Goal: Transaction & Acquisition: Purchase product/service

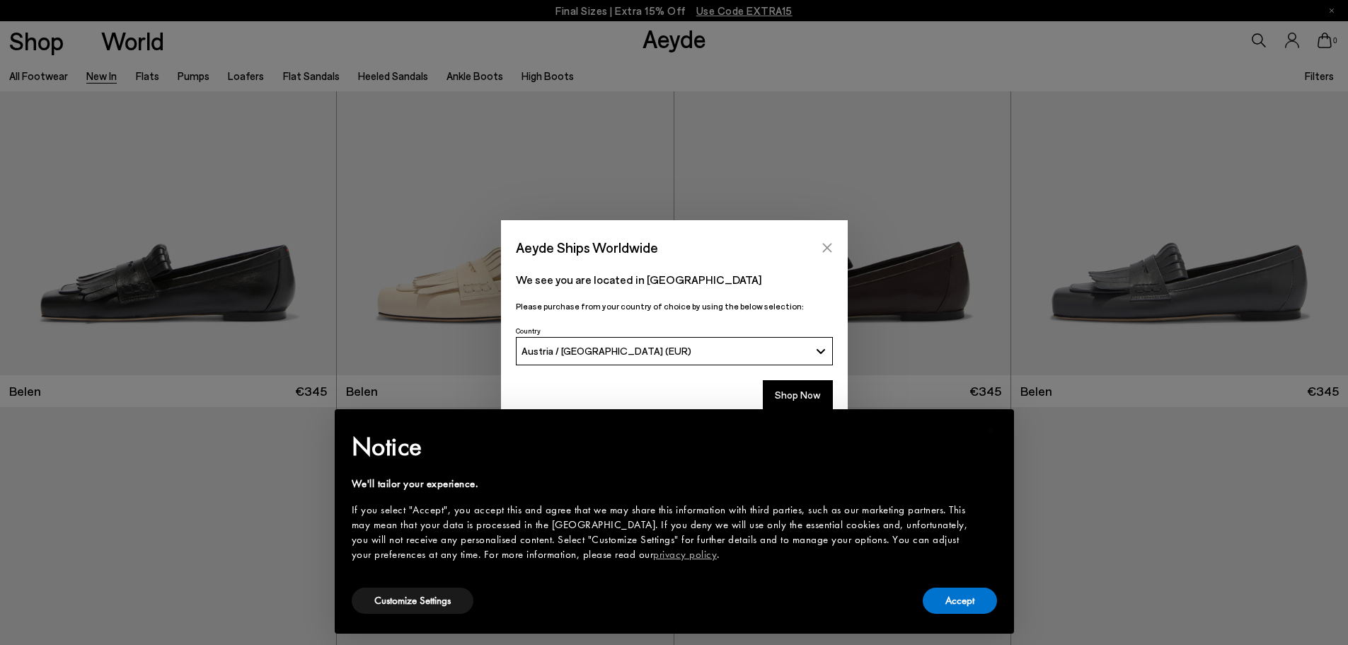
click at [819, 250] on button "Close" at bounding box center [827, 247] width 21 height 21
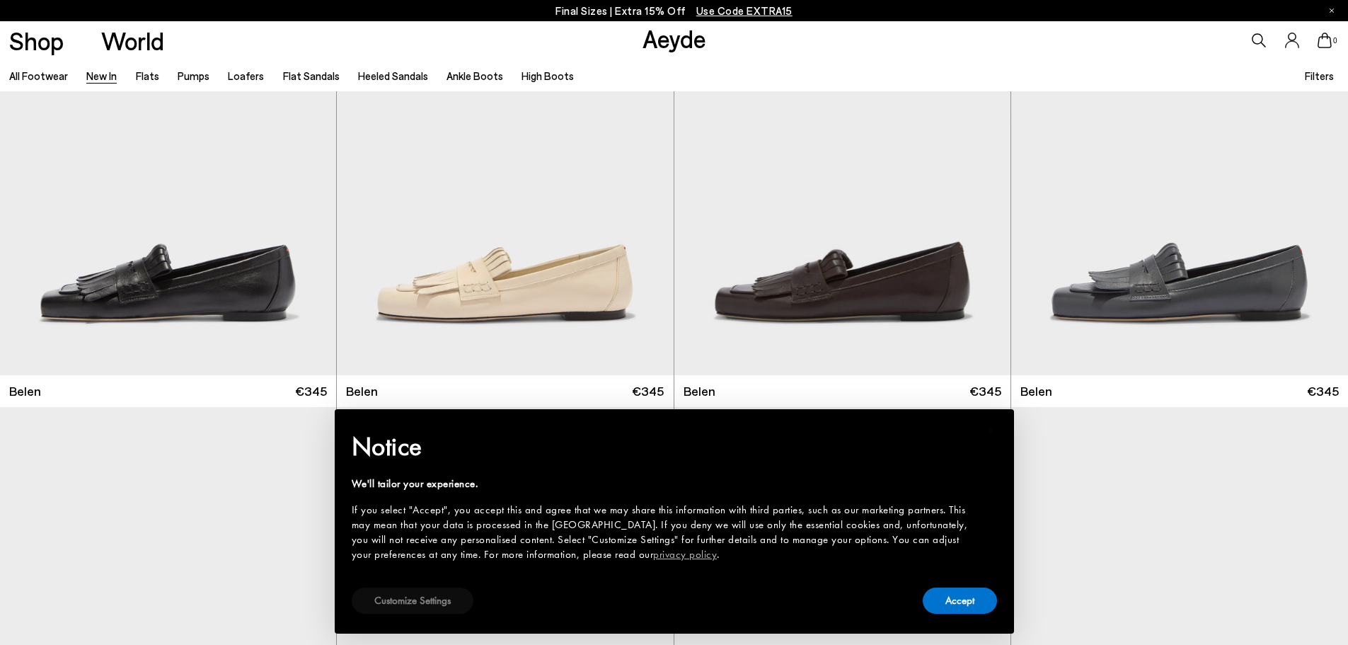
click at [433, 600] on button "Customize Settings" at bounding box center [413, 600] width 122 height 26
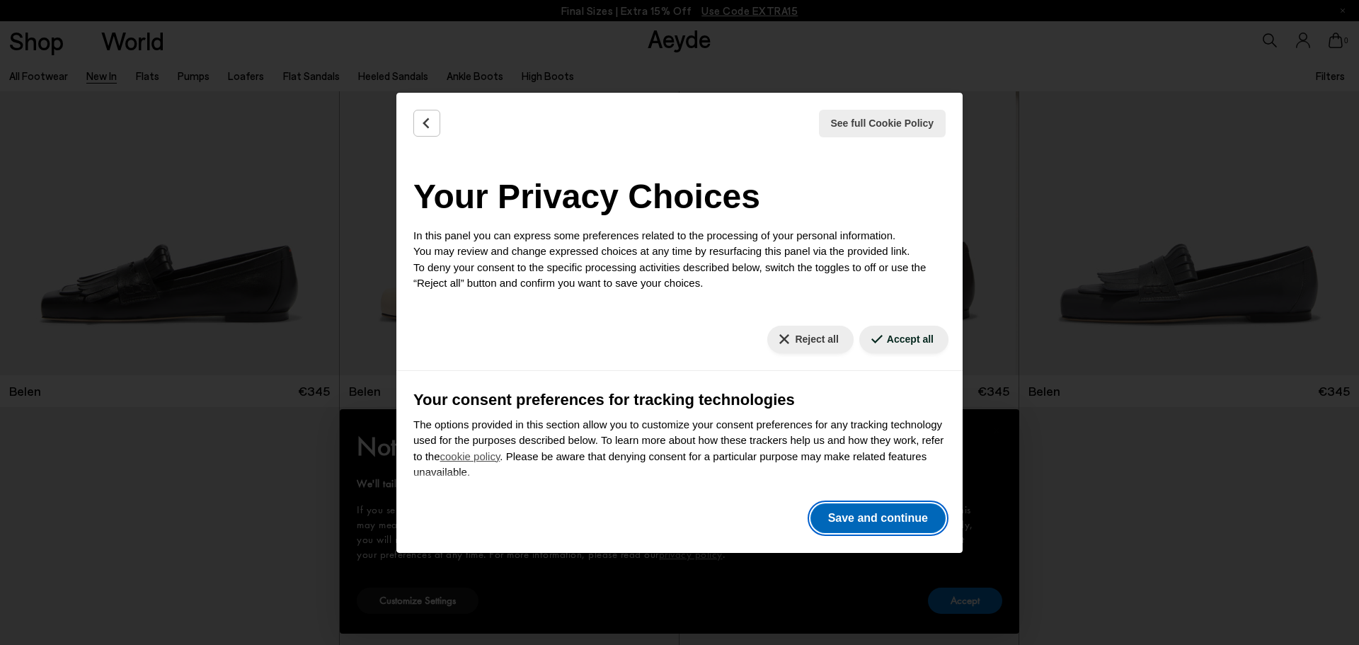
click at [852, 512] on button "Save and continue" at bounding box center [877, 518] width 135 height 30
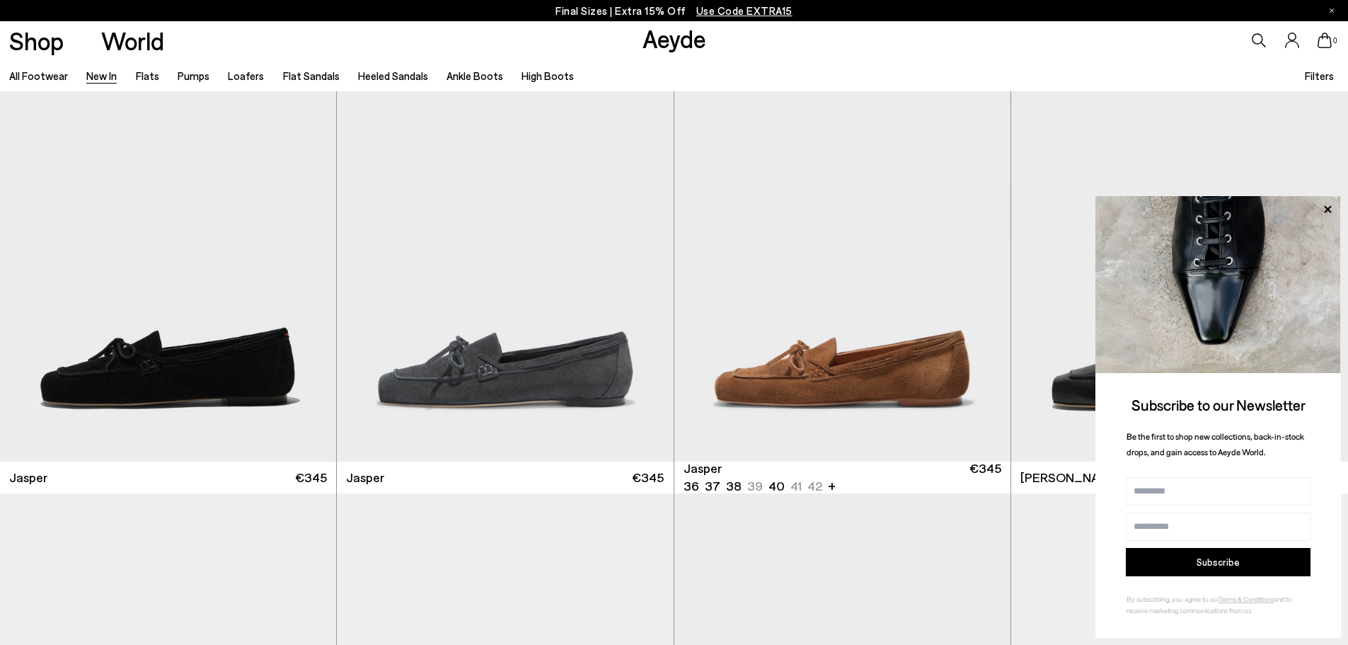
scroll to position [512, 0]
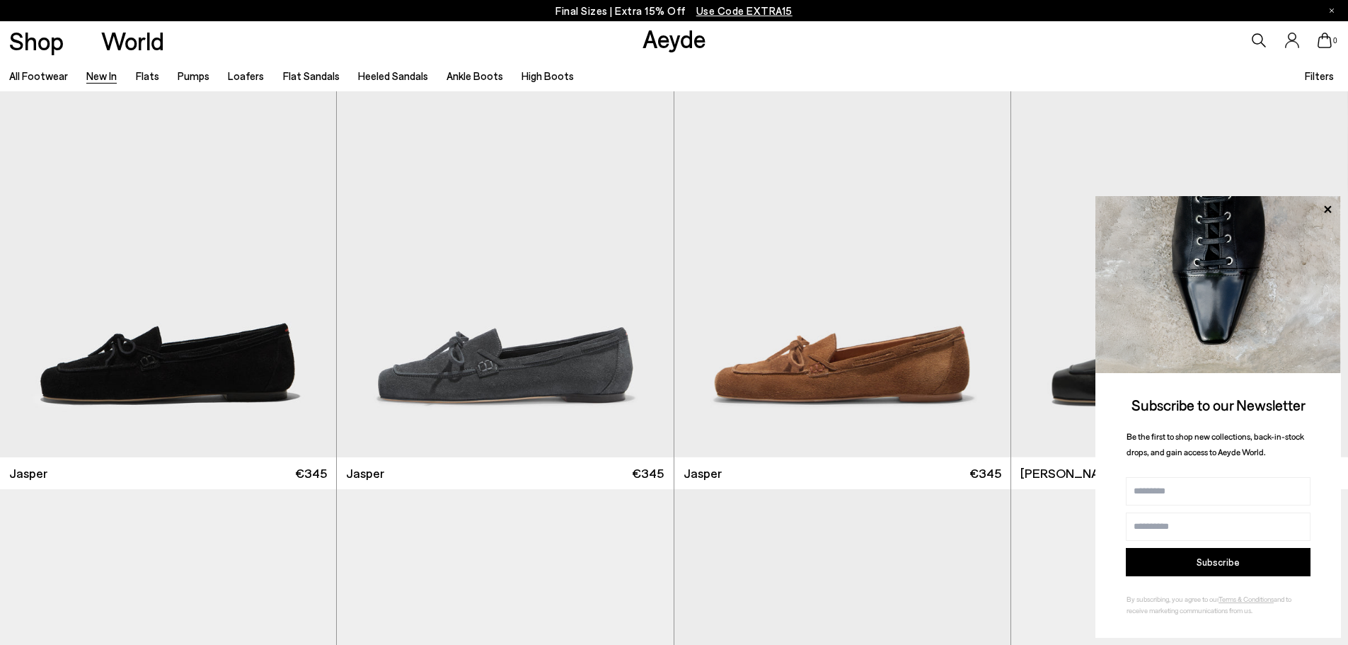
click at [1336, 199] on img at bounding box center [1218, 284] width 246 height 177
click at [1325, 209] on icon at bounding box center [1327, 209] width 18 height 18
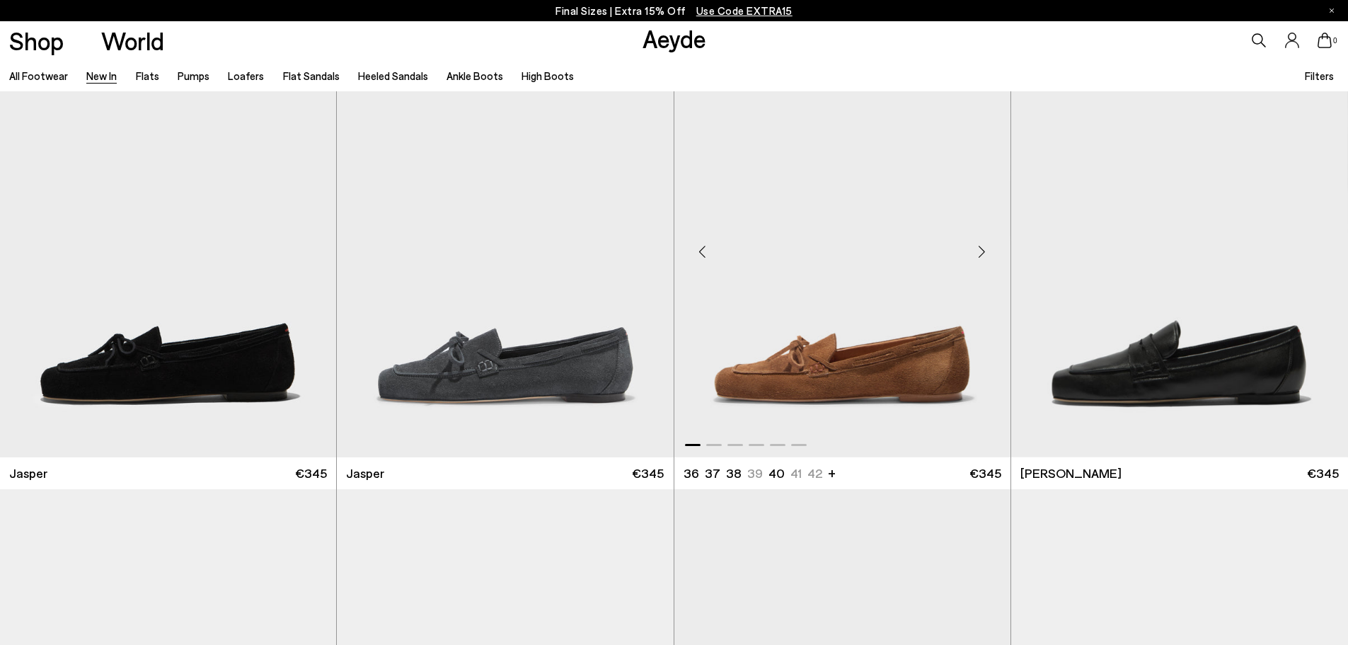
click at [978, 256] on div "Next slide" at bounding box center [982, 251] width 42 height 42
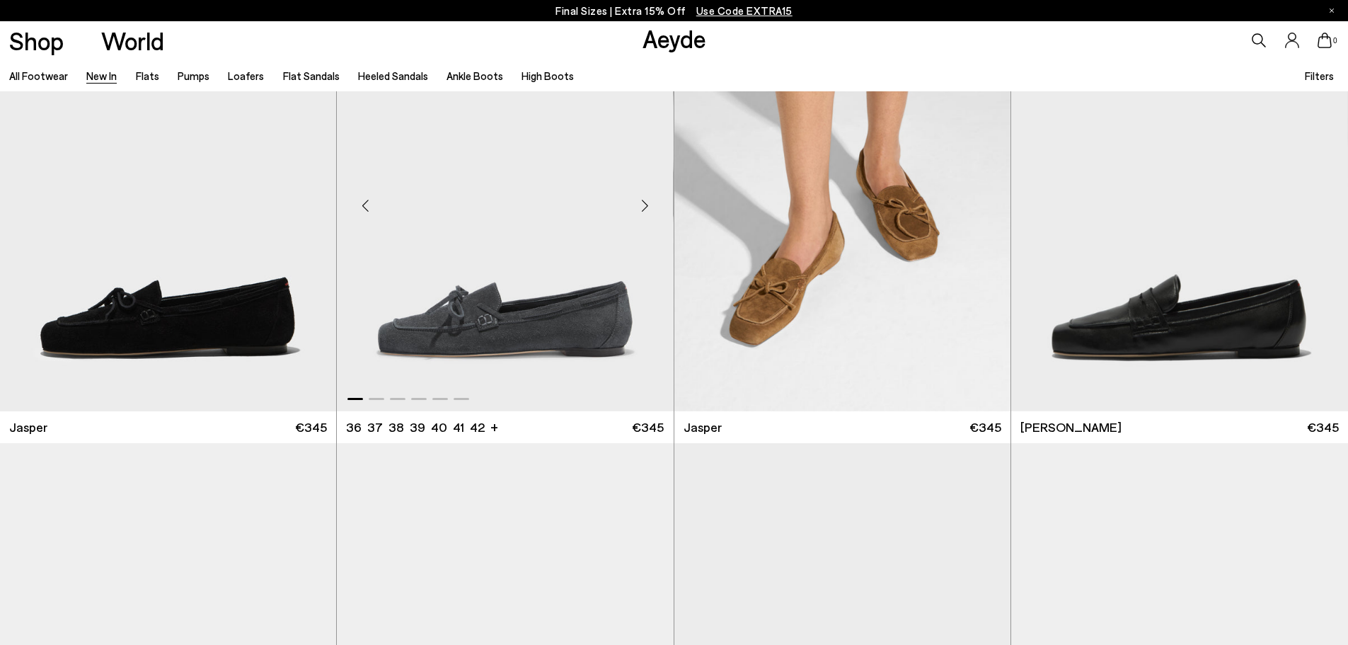
scroll to position [582, 0]
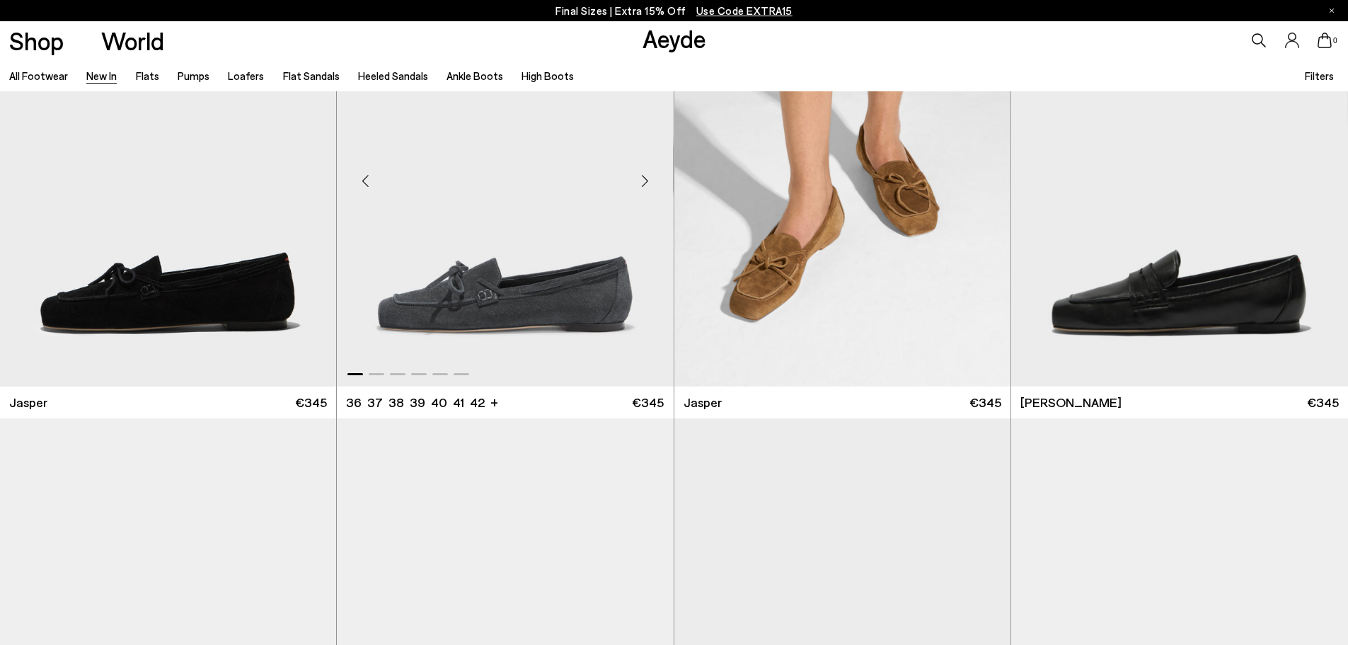
click at [652, 183] on div "Next slide" at bounding box center [645, 180] width 42 height 42
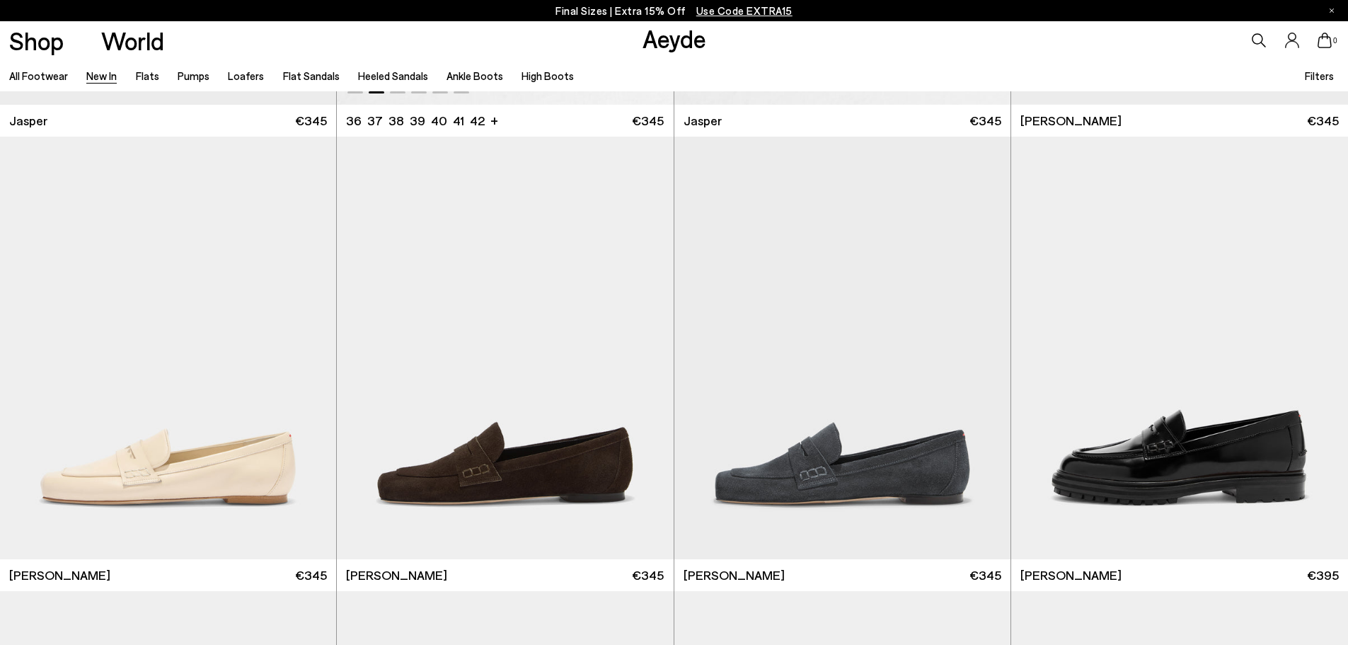
scroll to position [865, 0]
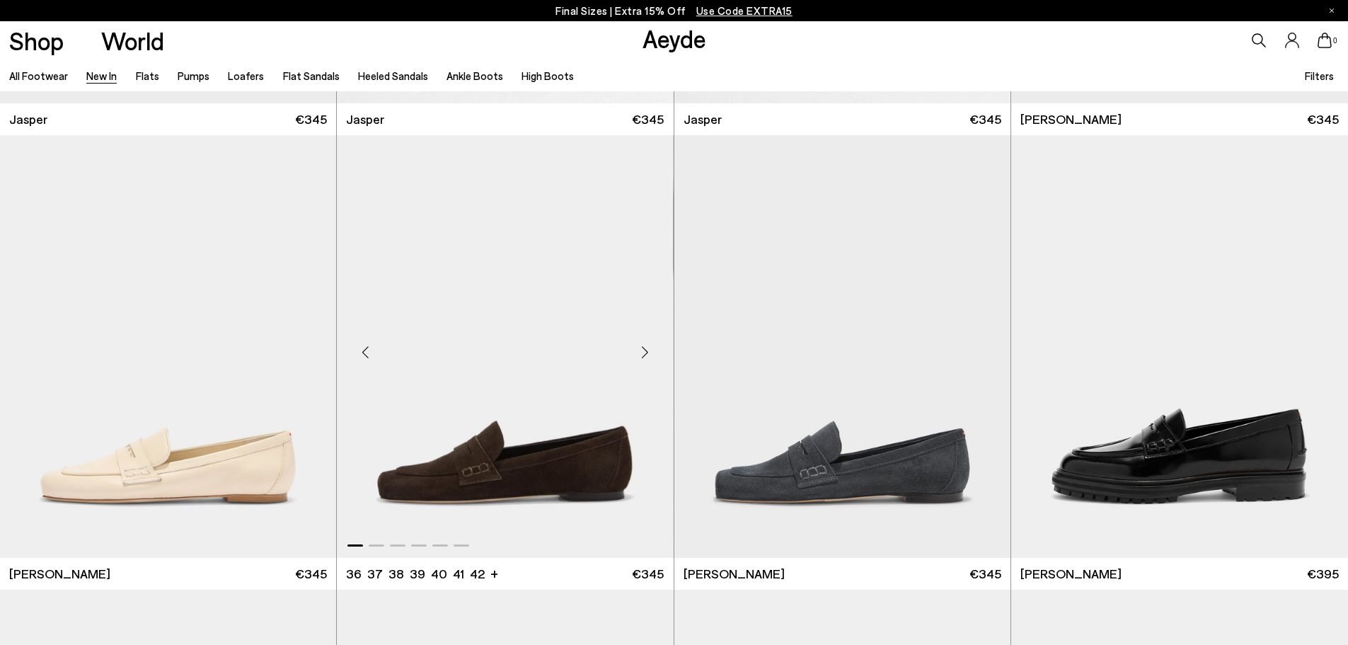
click at [645, 350] on div "Next slide" at bounding box center [645, 351] width 42 height 42
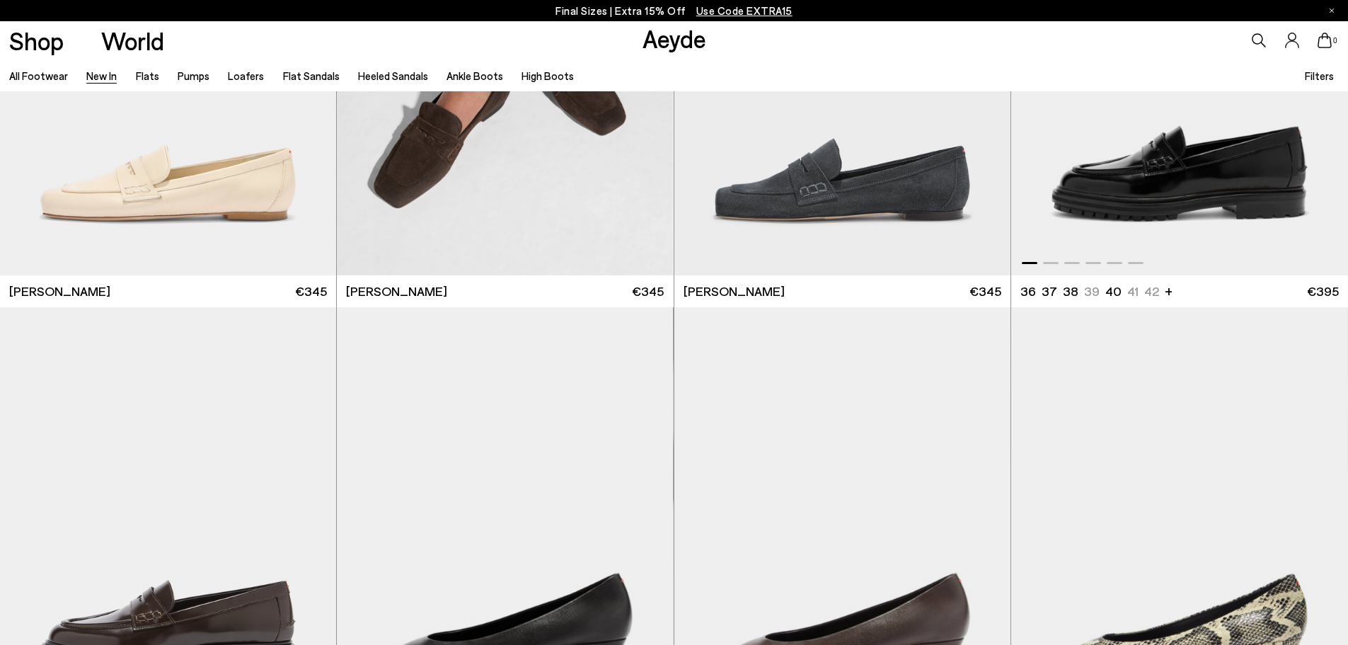
scroll to position [1078, 0]
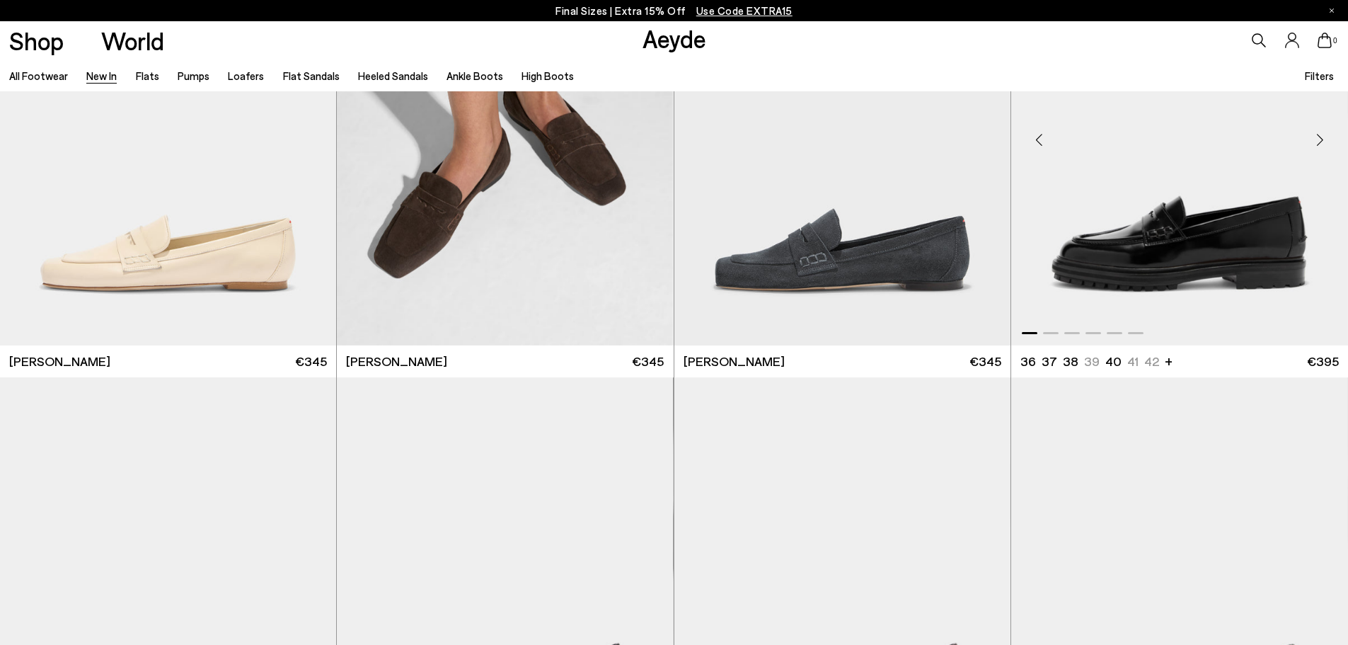
click at [1318, 139] on div "Next slide" at bounding box center [1319, 139] width 42 height 42
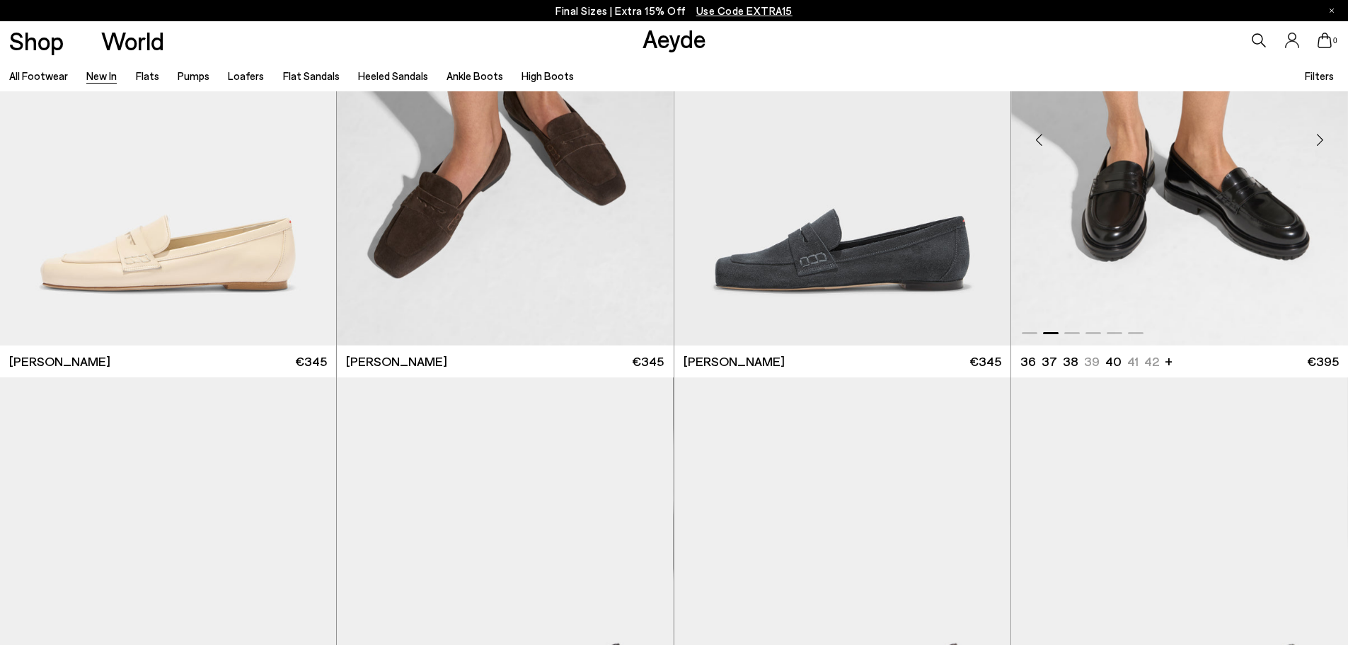
click at [1318, 139] on div "Next slide" at bounding box center [1319, 139] width 42 height 42
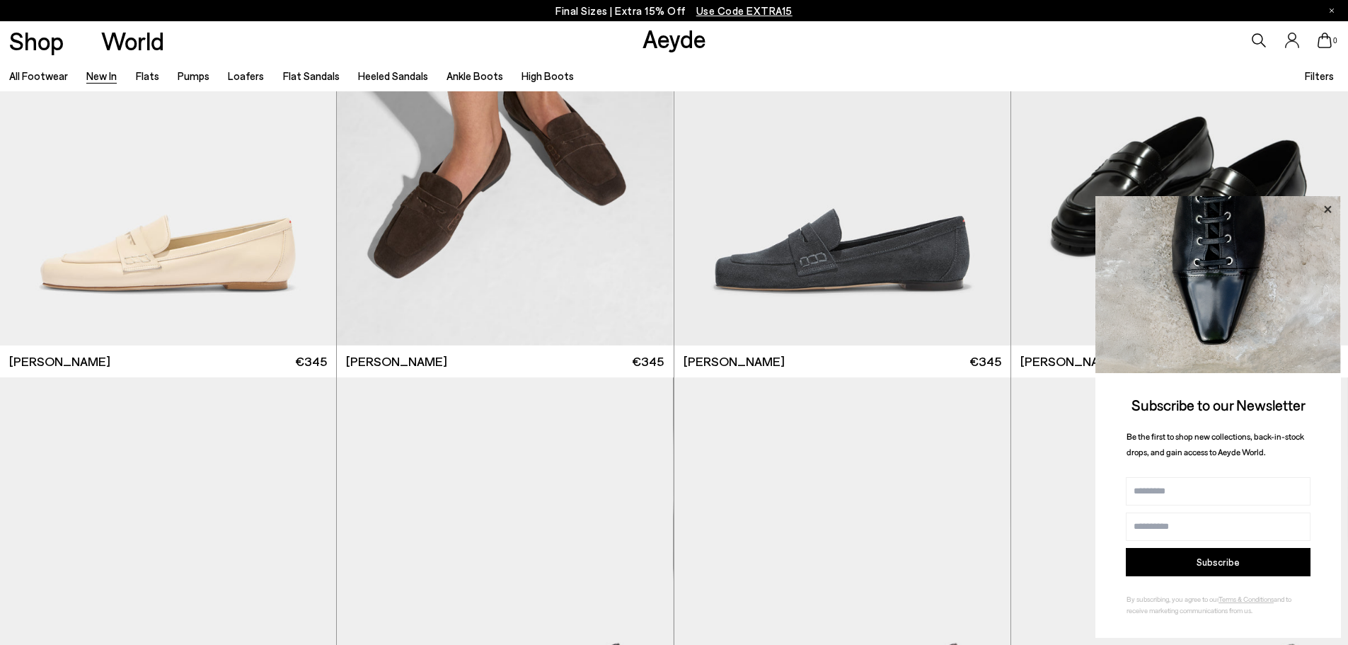
click at [1321, 212] on icon at bounding box center [1327, 209] width 18 height 18
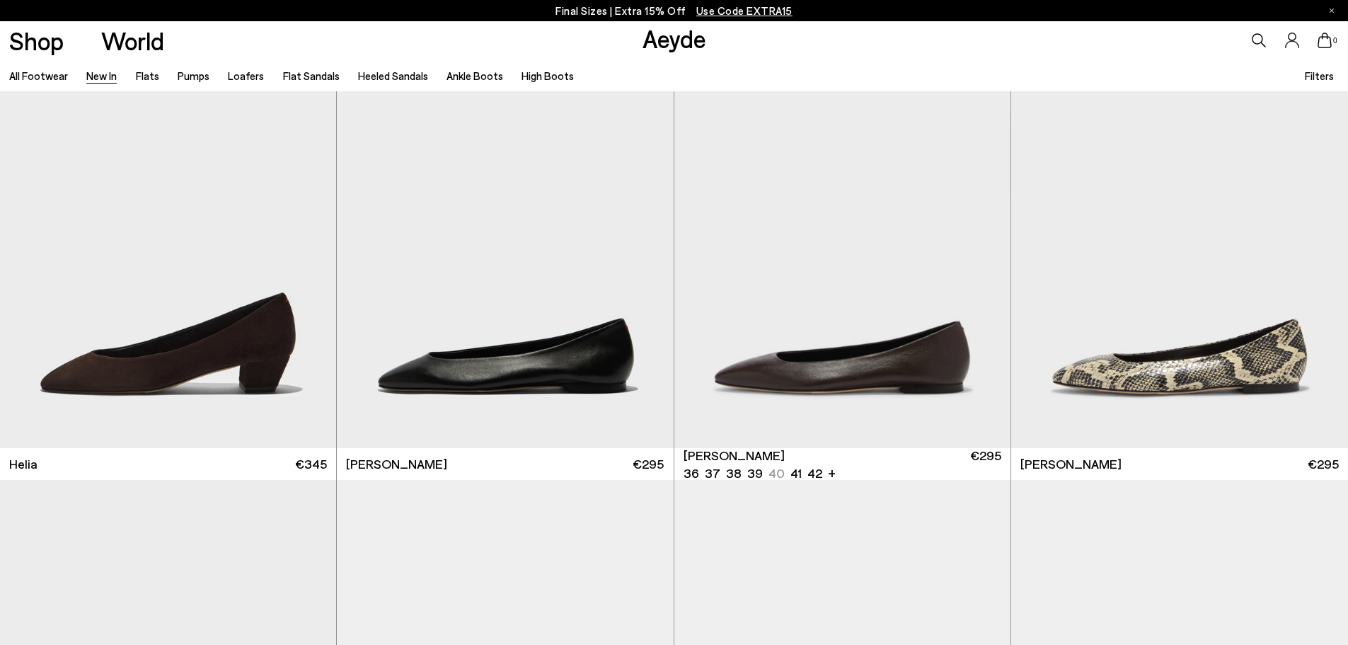
scroll to position [1998, 0]
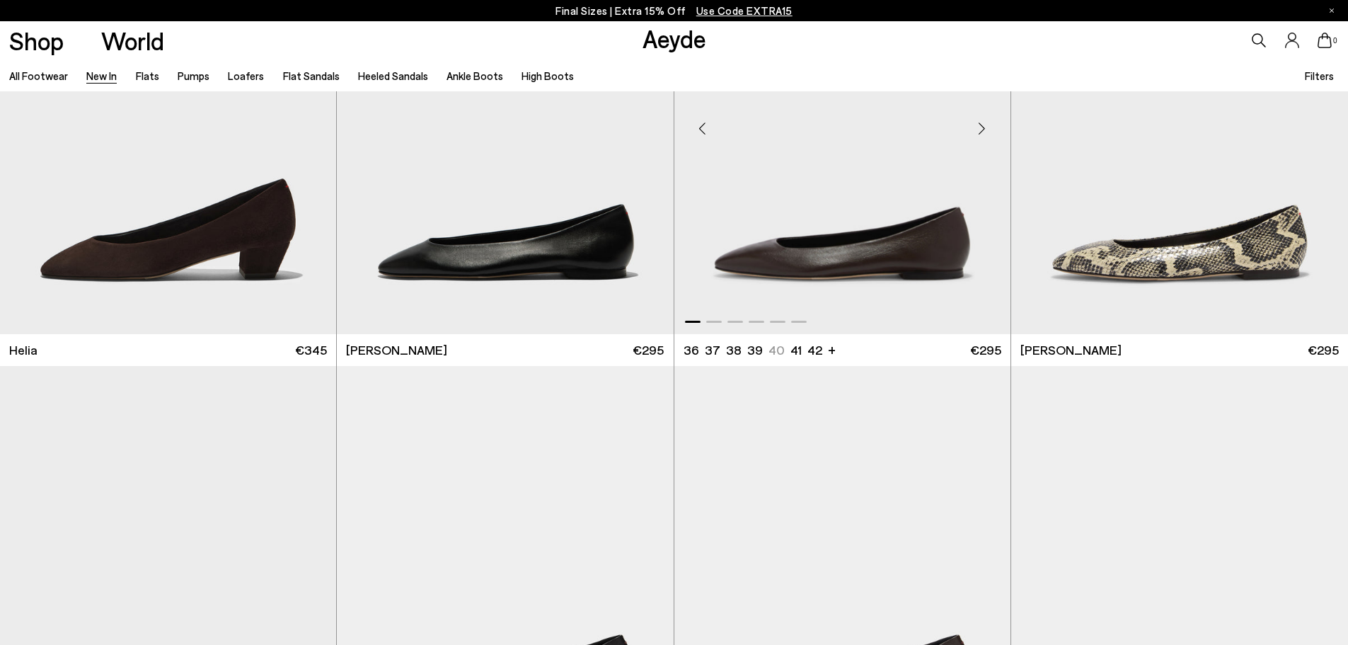
click at [985, 122] on div "Next slide" at bounding box center [982, 129] width 42 height 42
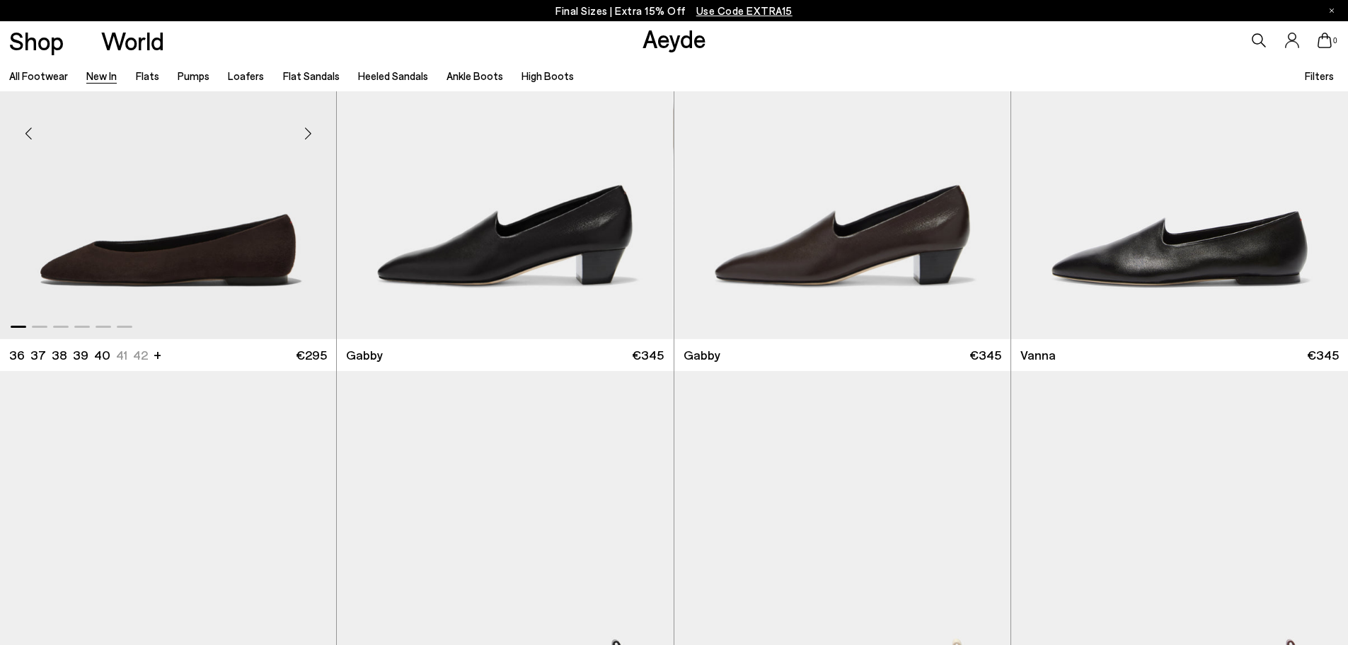
scroll to position [2422, 0]
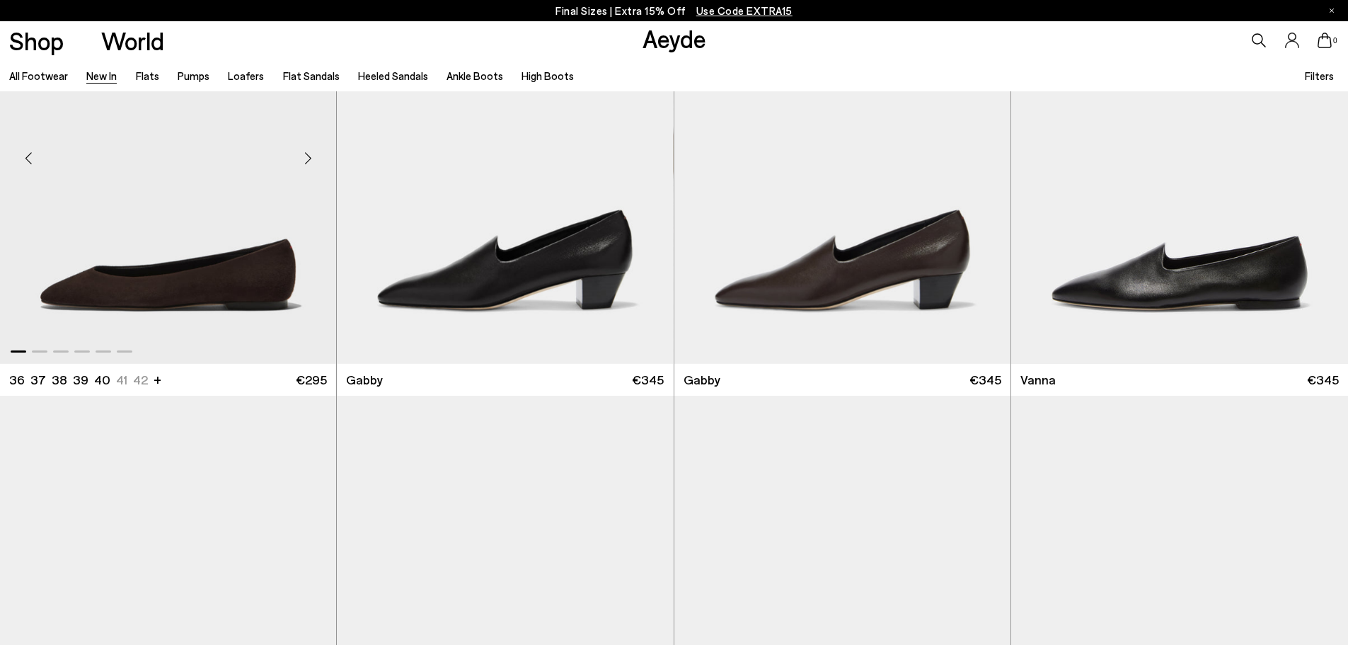
click at [305, 158] on div "Next slide" at bounding box center [308, 158] width 42 height 42
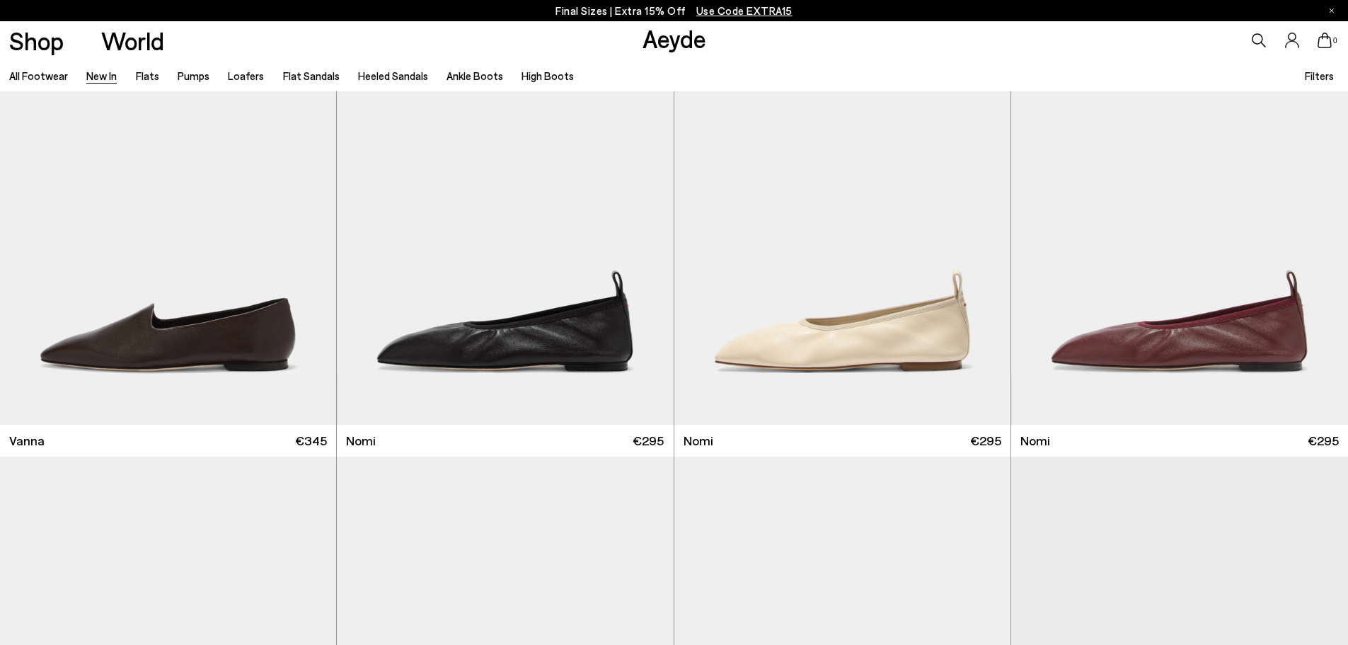
scroll to position [2847, 0]
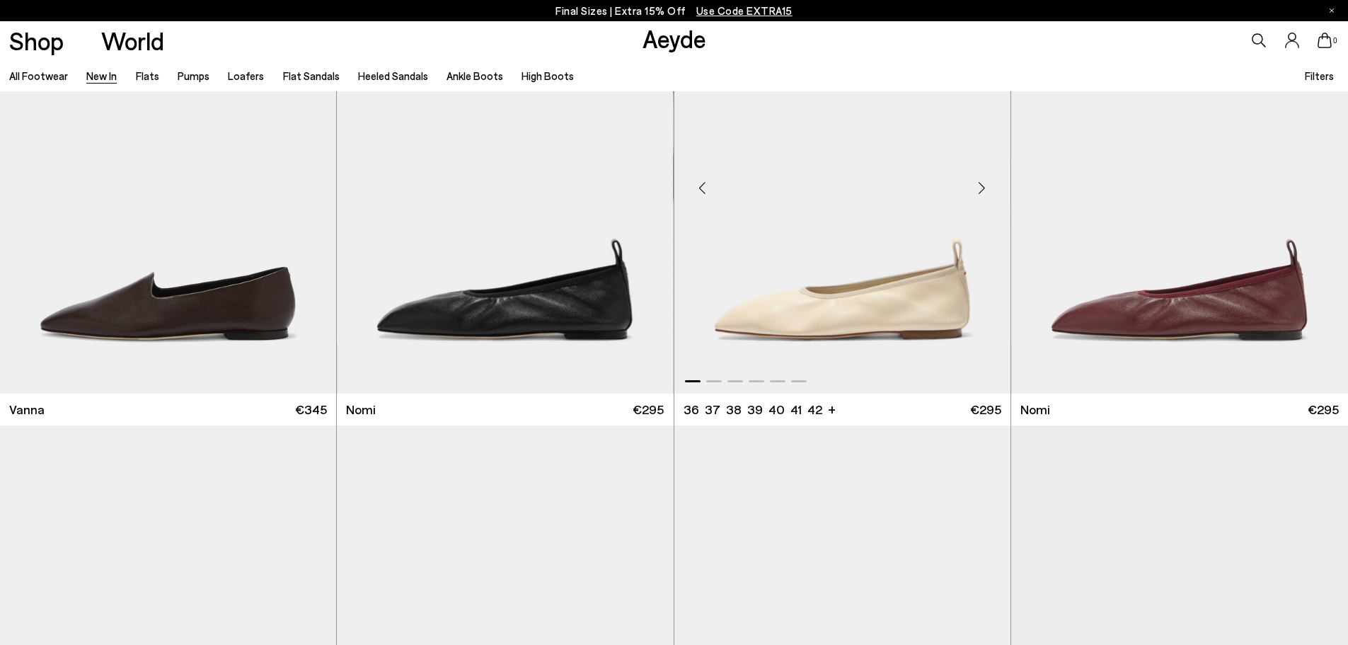
click at [973, 185] on div "Next slide" at bounding box center [982, 188] width 42 height 42
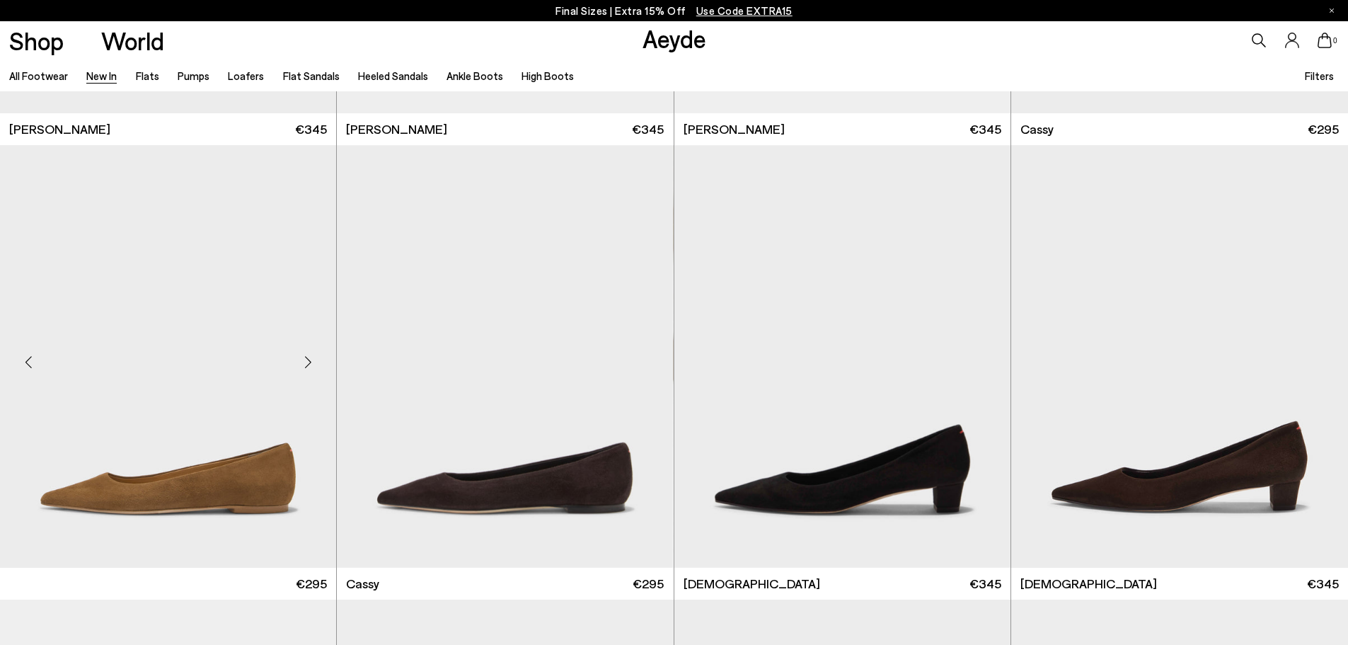
scroll to position [7232, 0]
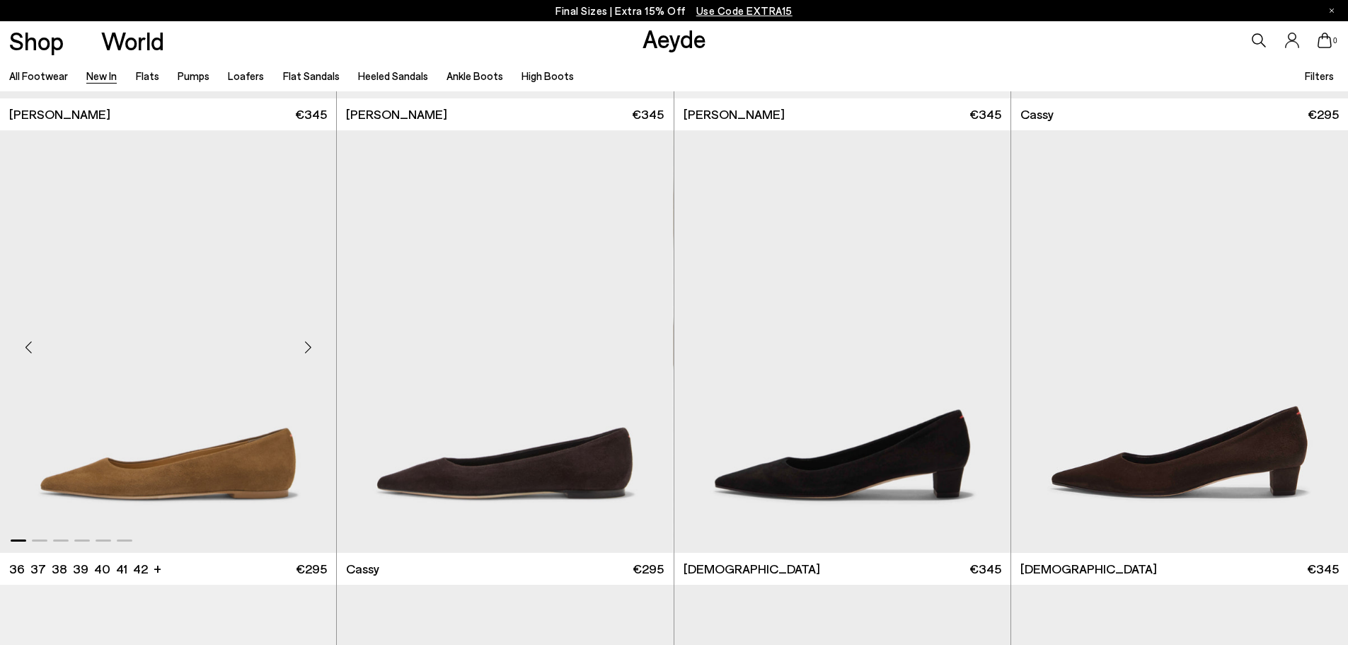
click at [301, 352] on div "Next slide" at bounding box center [308, 347] width 42 height 42
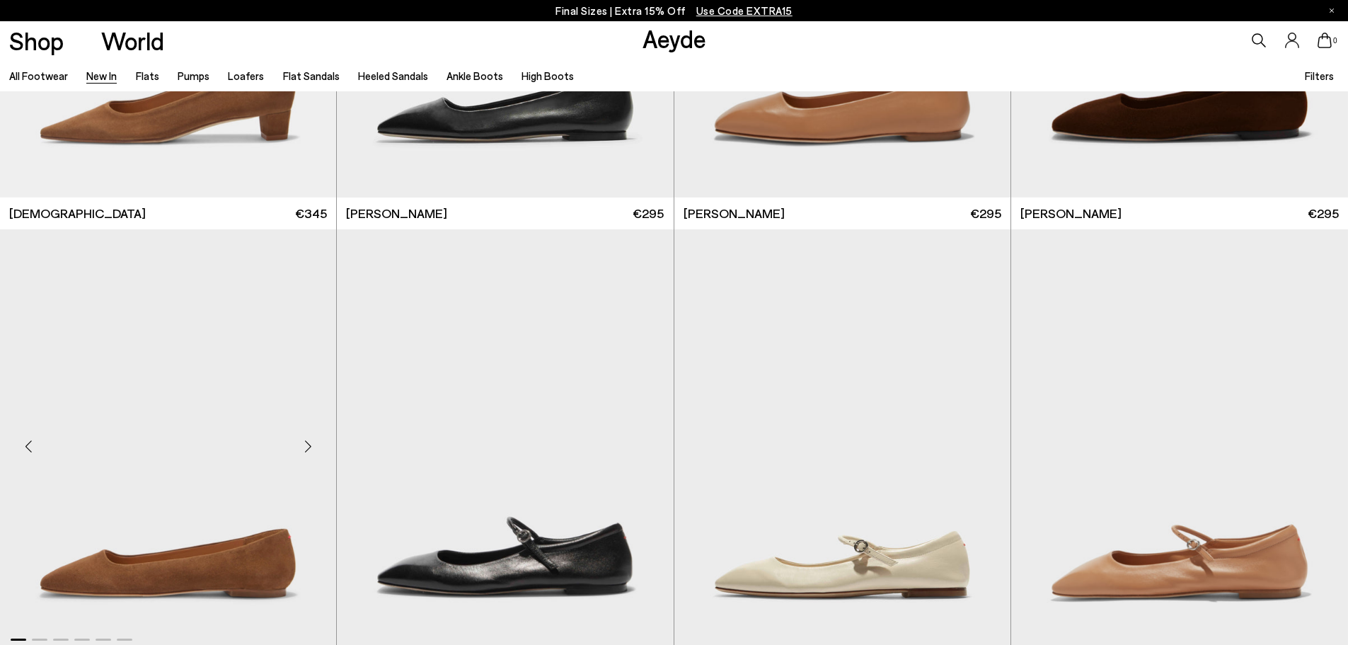
scroll to position [8096, 0]
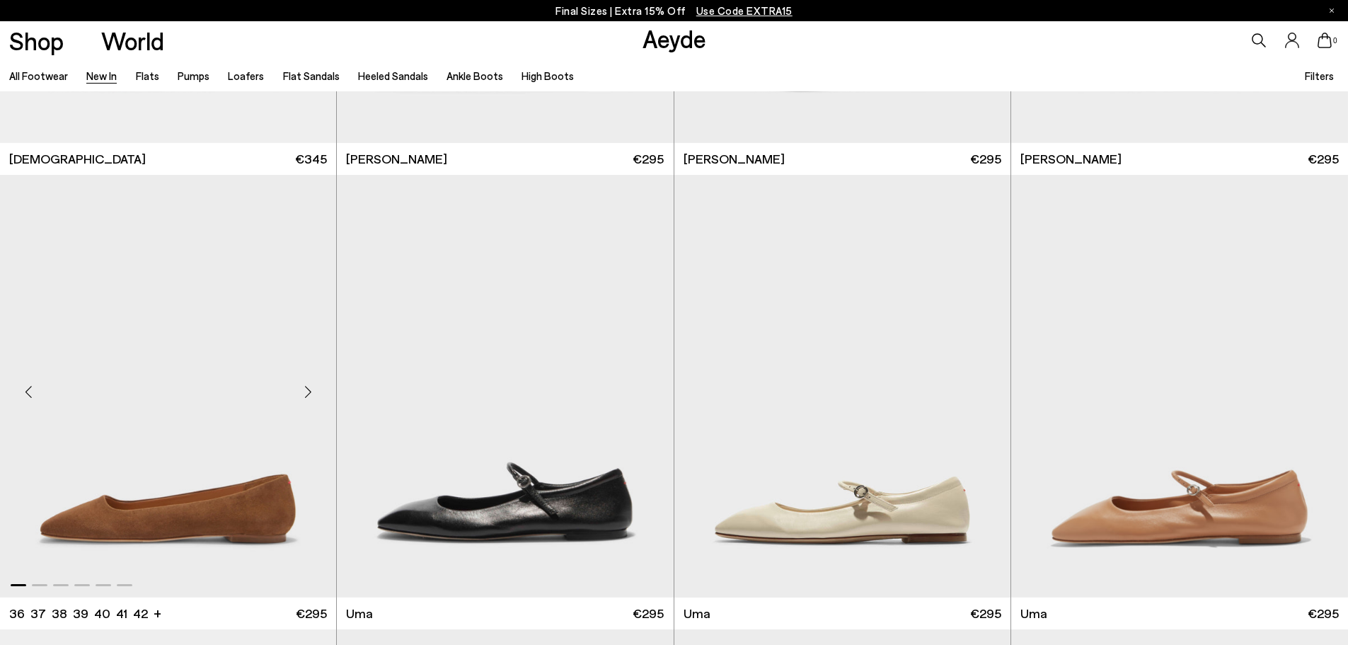
click at [304, 386] on div "Next slide" at bounding box center [308, 392] width 42 height 42
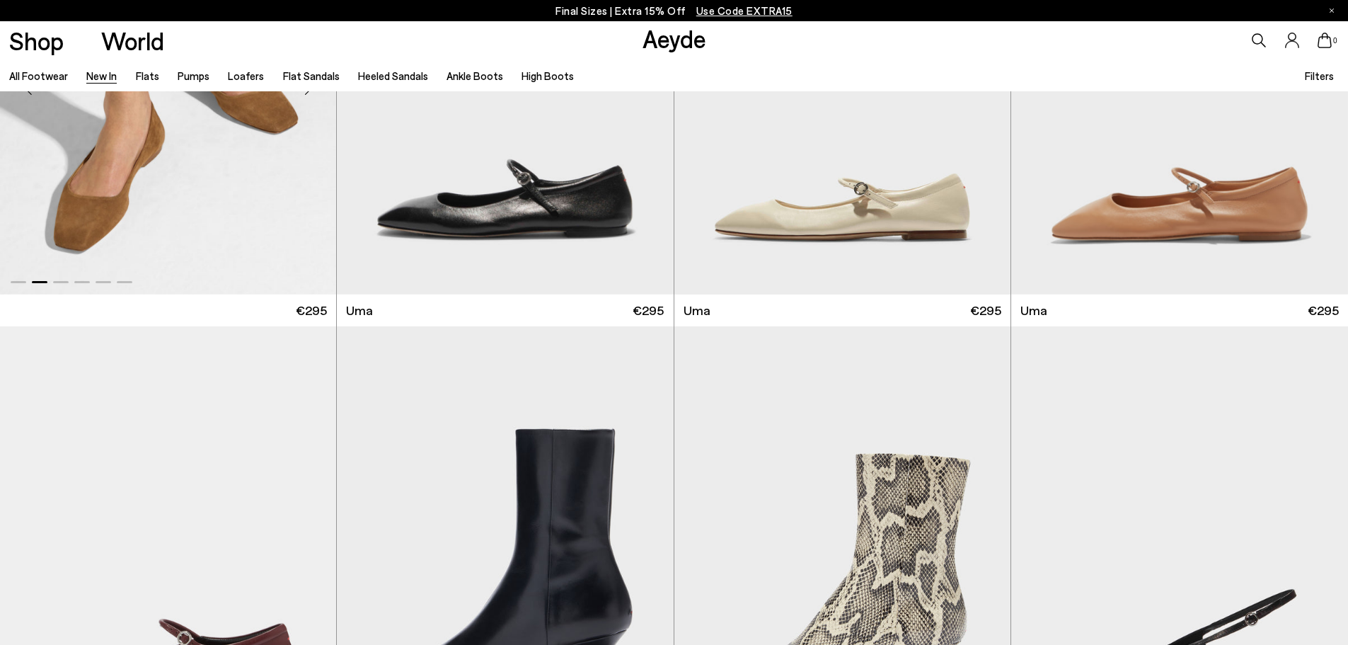
scroll to position [8734, 0]
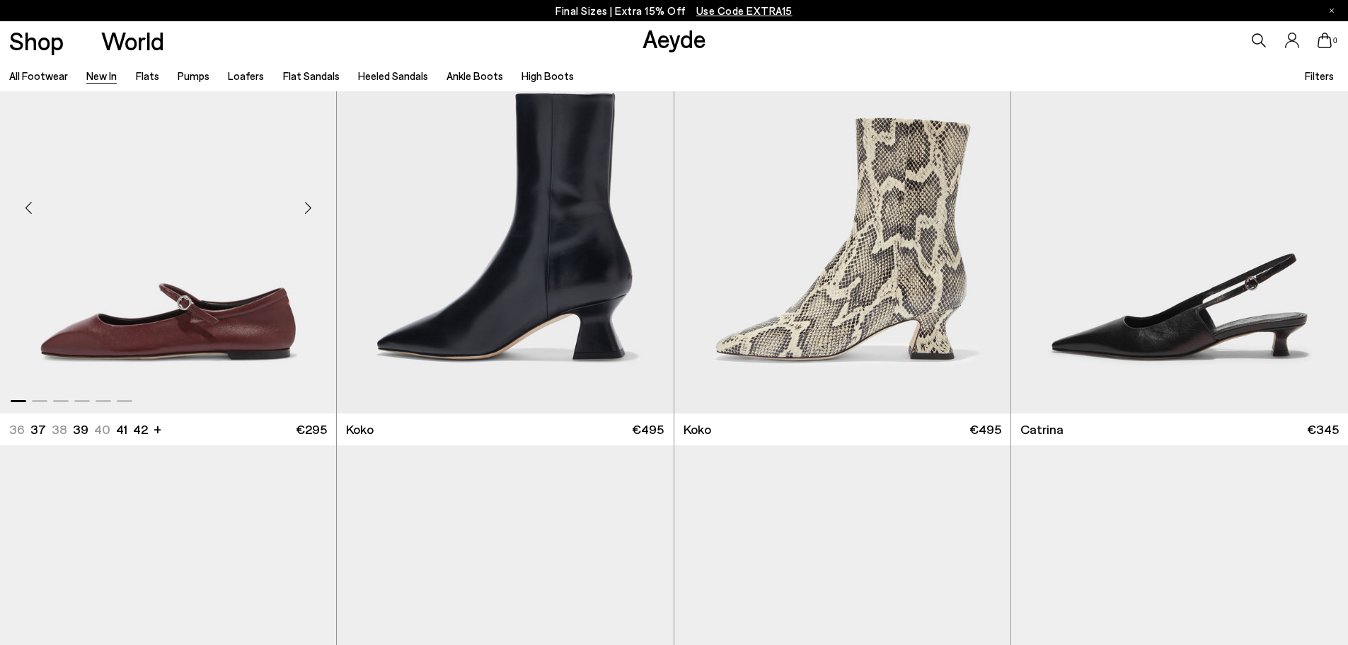
click at [309, 209] on div "Next slide" at bounding box center [308, 208] width 42 height 42
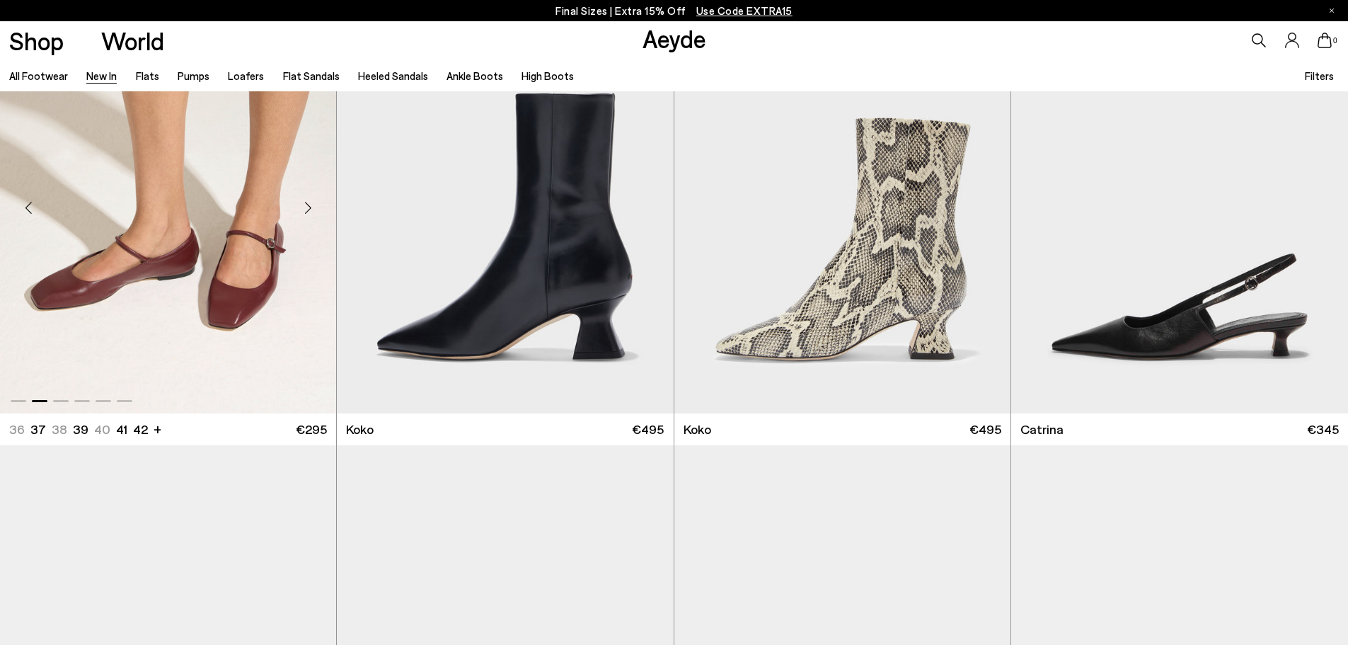
click at [246, 253] on img "2 / 6" at bounding box center [168, 202] width 336 height 422
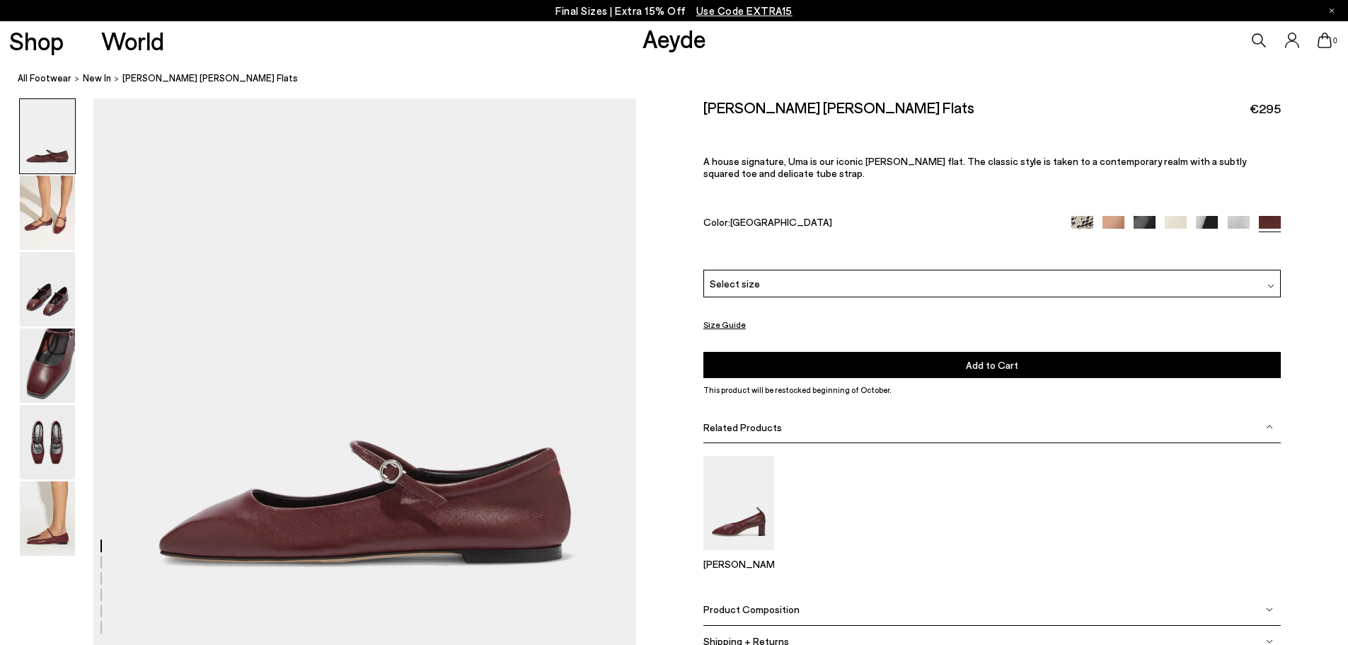
click at [933, 287] on div "Select size" at bounding box center [991, 284] width 577 height 28
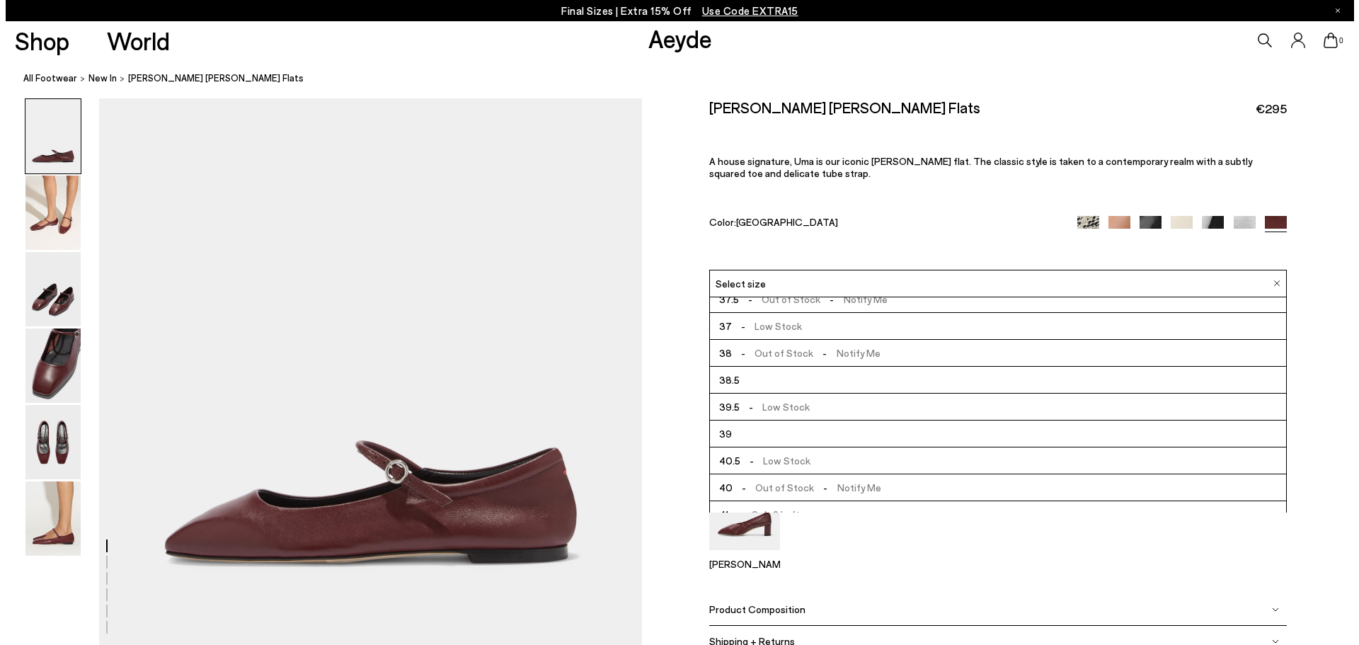
scroll to position [40, 0]
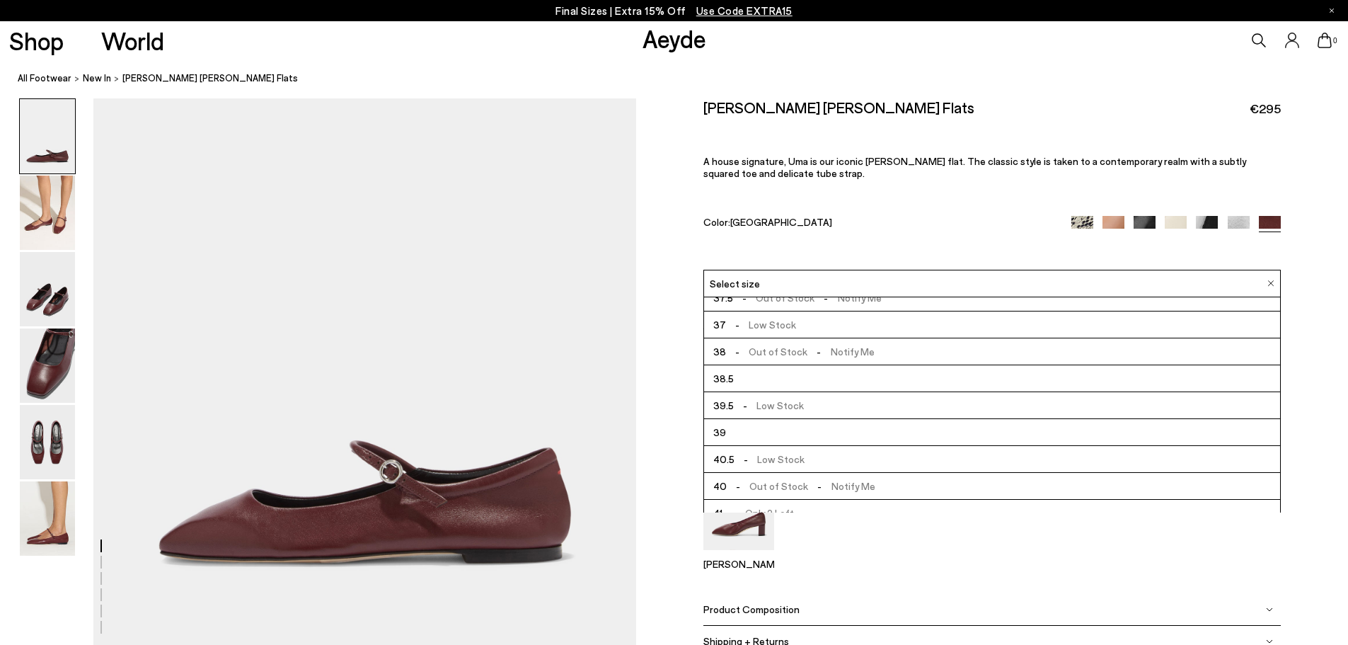
click at [766, 488] on span "- Out of Stock - Notify Me" at bounding box center [801, 486] width 149 height 18
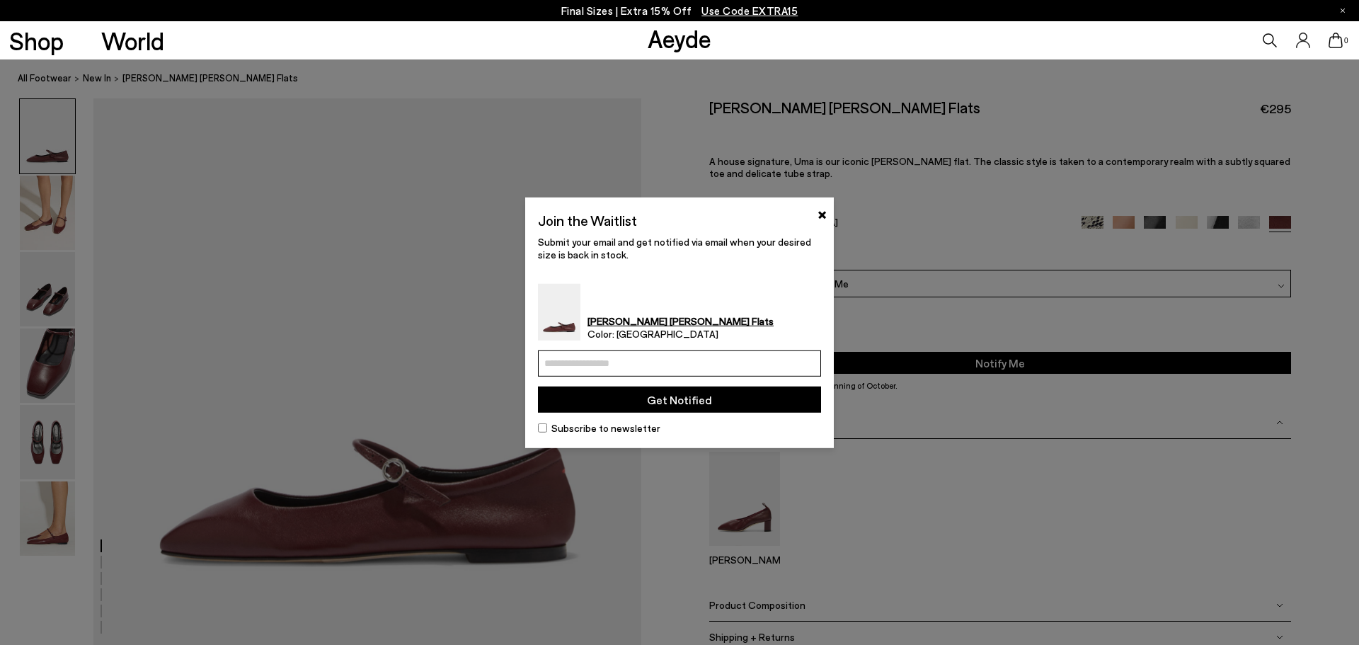
click at [684, 352] on input "email" at bounding box center [679, 363] width 283 height 26
paste input "**********"
click at [684, 352] on input "**********" at bounding box center [679, 363] width 283 height 26
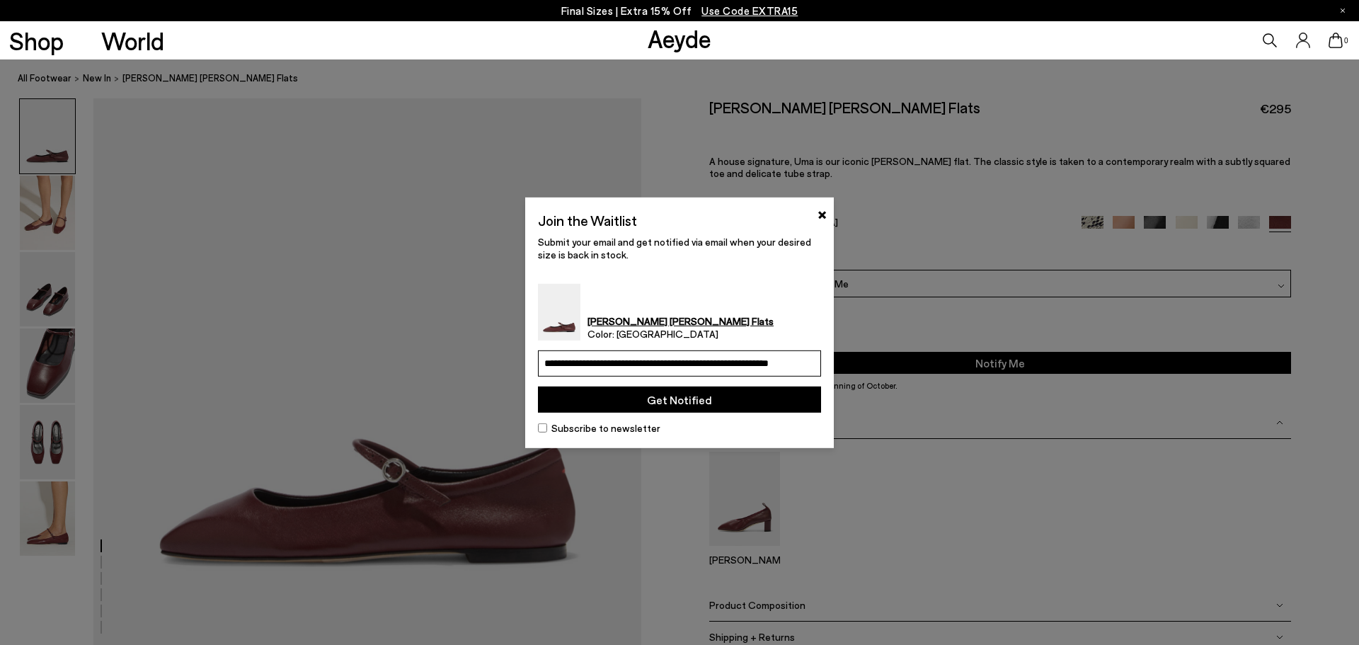
click at [684, 352] on input "**********" at bounding box center [679, 363] width 283 height 26
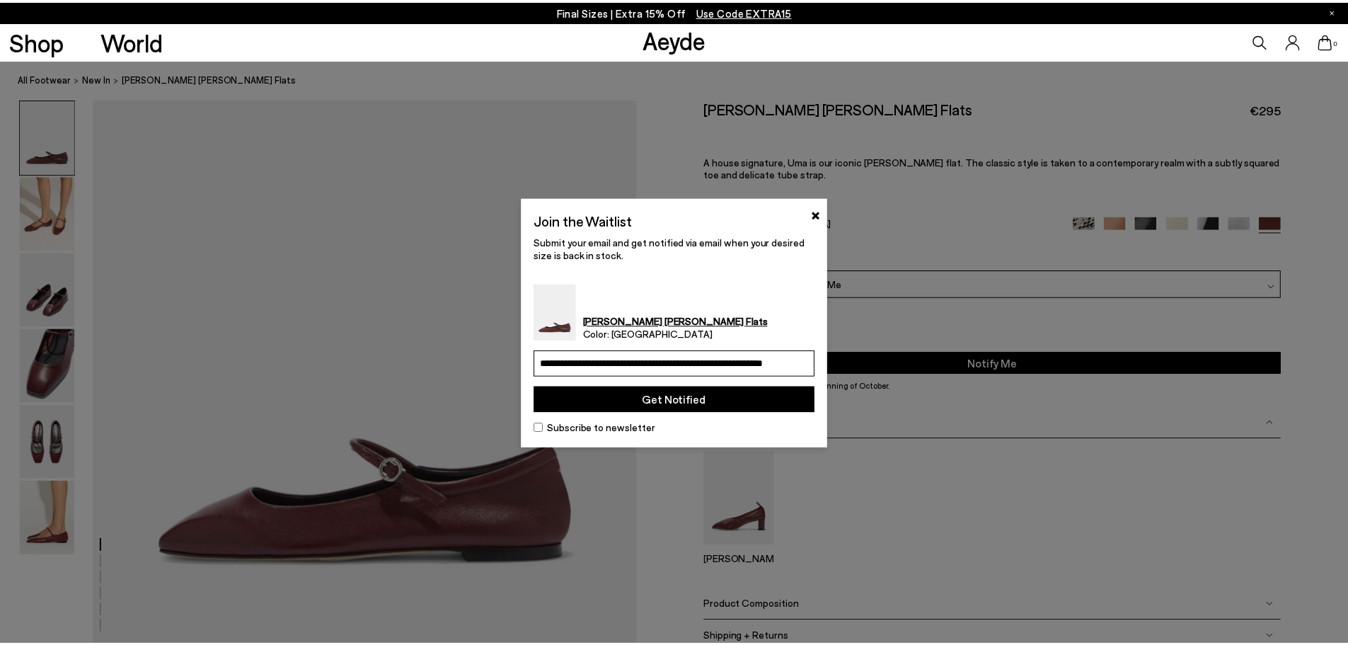
scroll to position [0, 0]
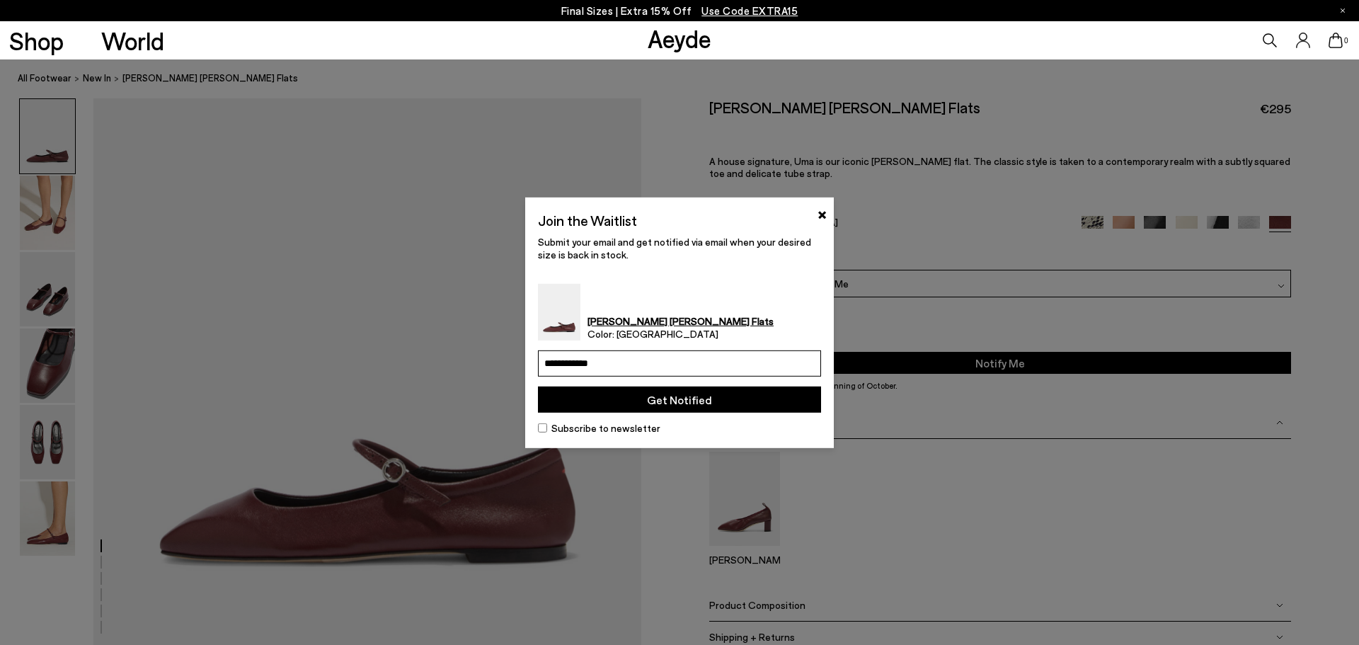
paste input "*"
type input "**********"
click at [538, 386] on button "Get Notified" at bounding box center [679, 399] width 283 height 26
click at [690, 400] on button "Get Notified" at bounding box center [679, 399] width 283 height 26
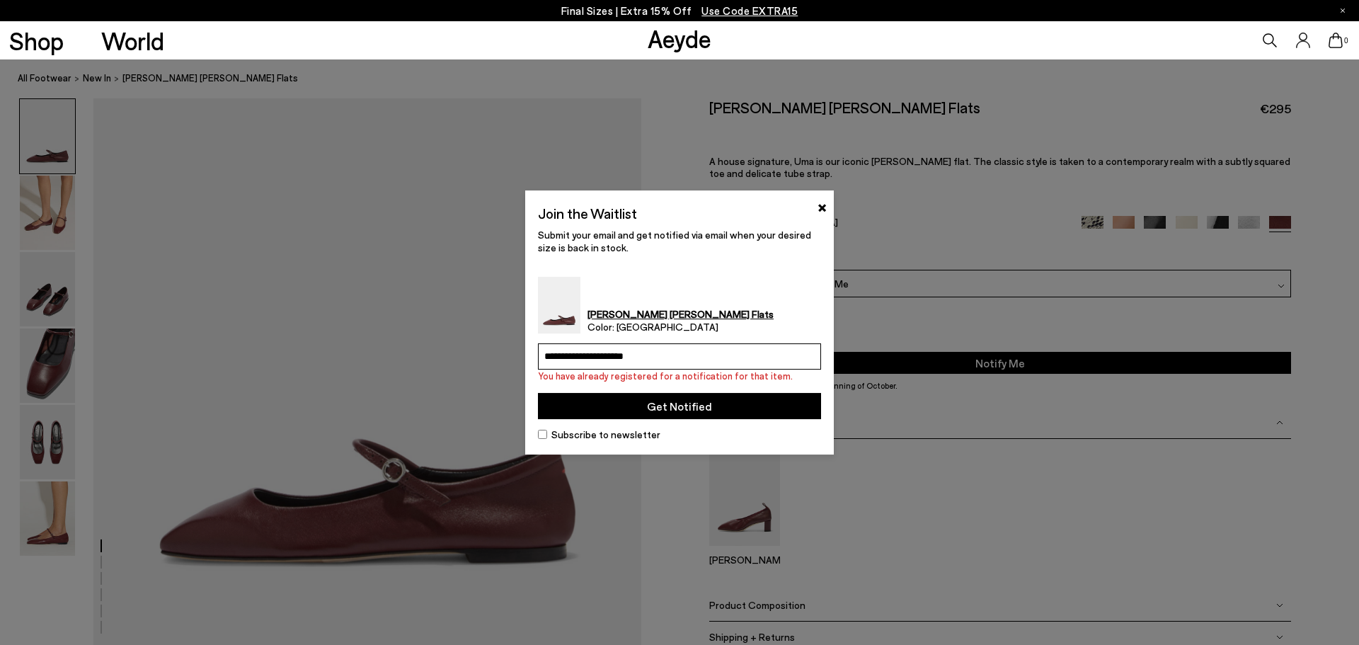
click at [679, 403] on button "Get Notified" at bounding box center [679, 406] width 283 height 26
click at [815, 204] on div "Join the Waitlist ×" at bounding box center [679, 215] width 283 height 25
click at [824, 207] on button "×" at bounding box center [821, 205] width 9 height 17
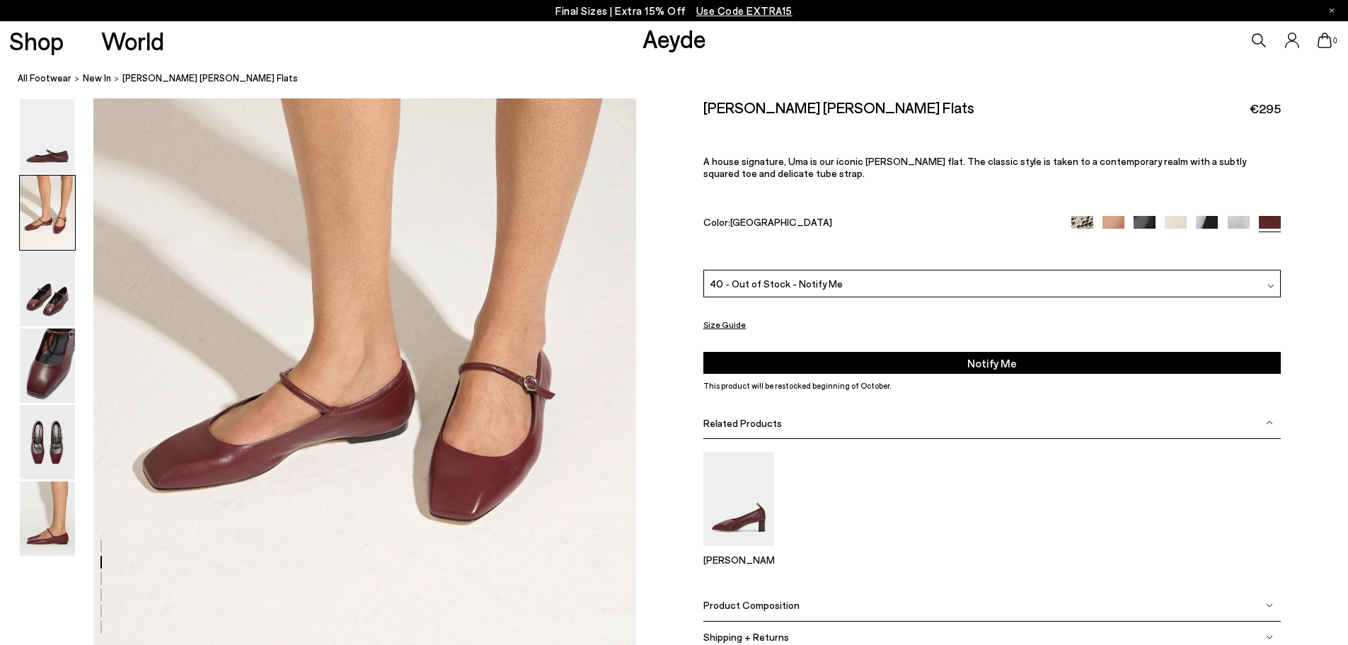
scroll to position [754, 0]
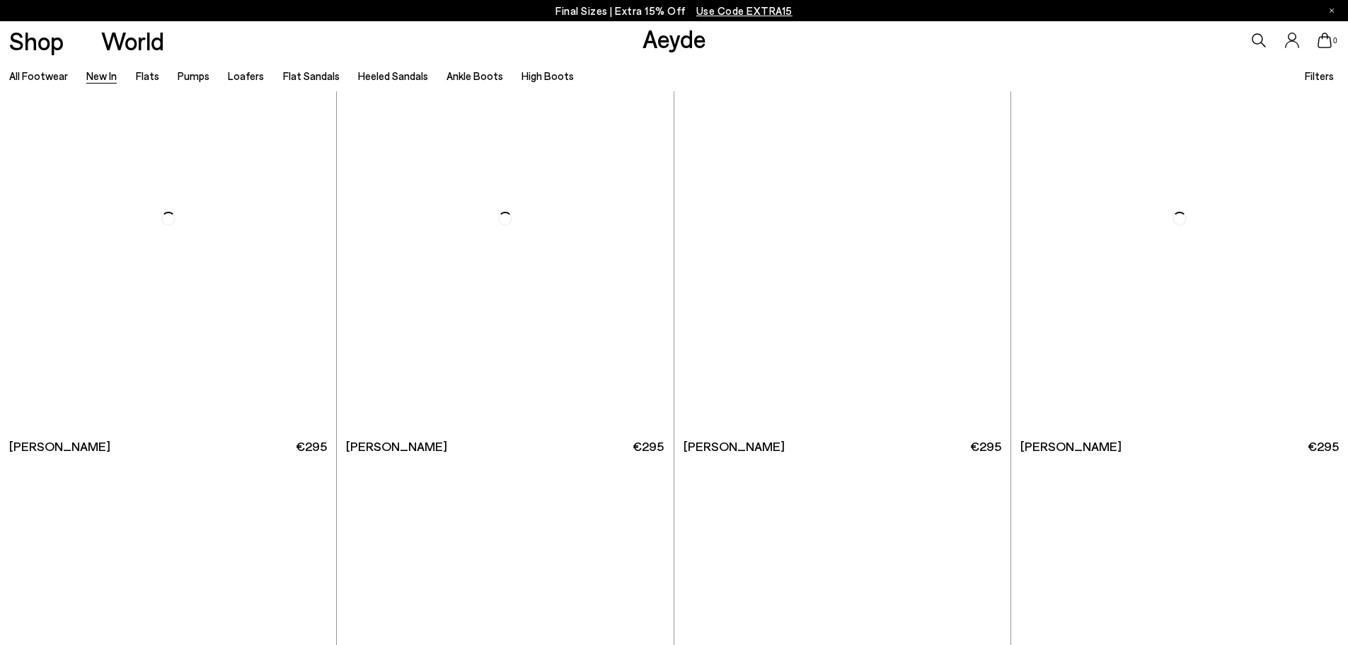
scroll to position [10471, 0]
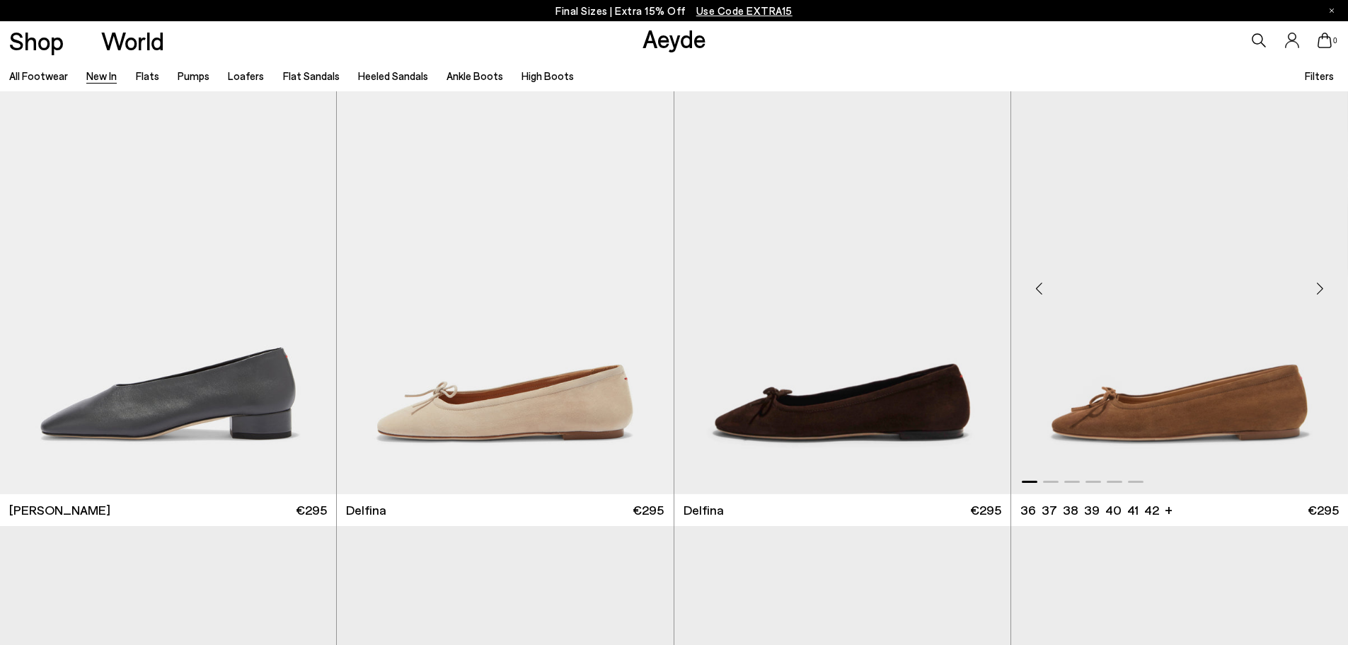
click at [1316, 284] on div "Next slide" at bounding box center [1319, 288] width 42 height 42
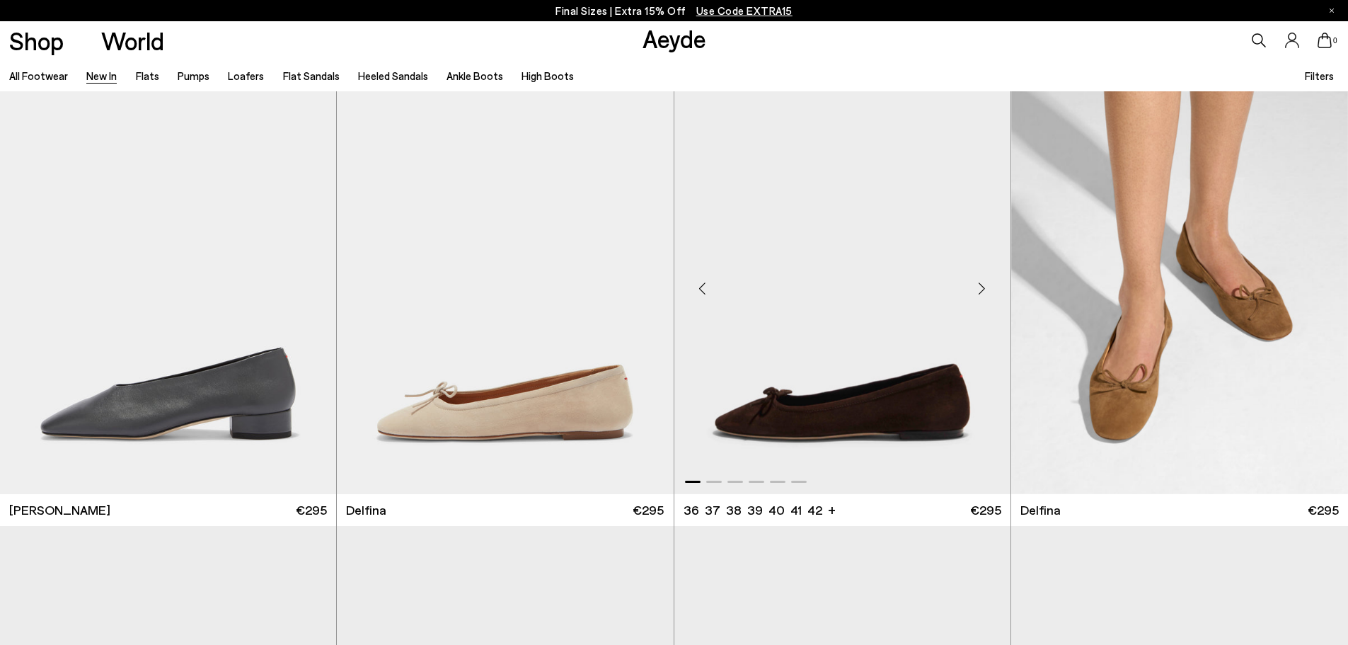
click at [974, 296] on div "Next slide" at bounding box center [982, 288] width 42 height 42
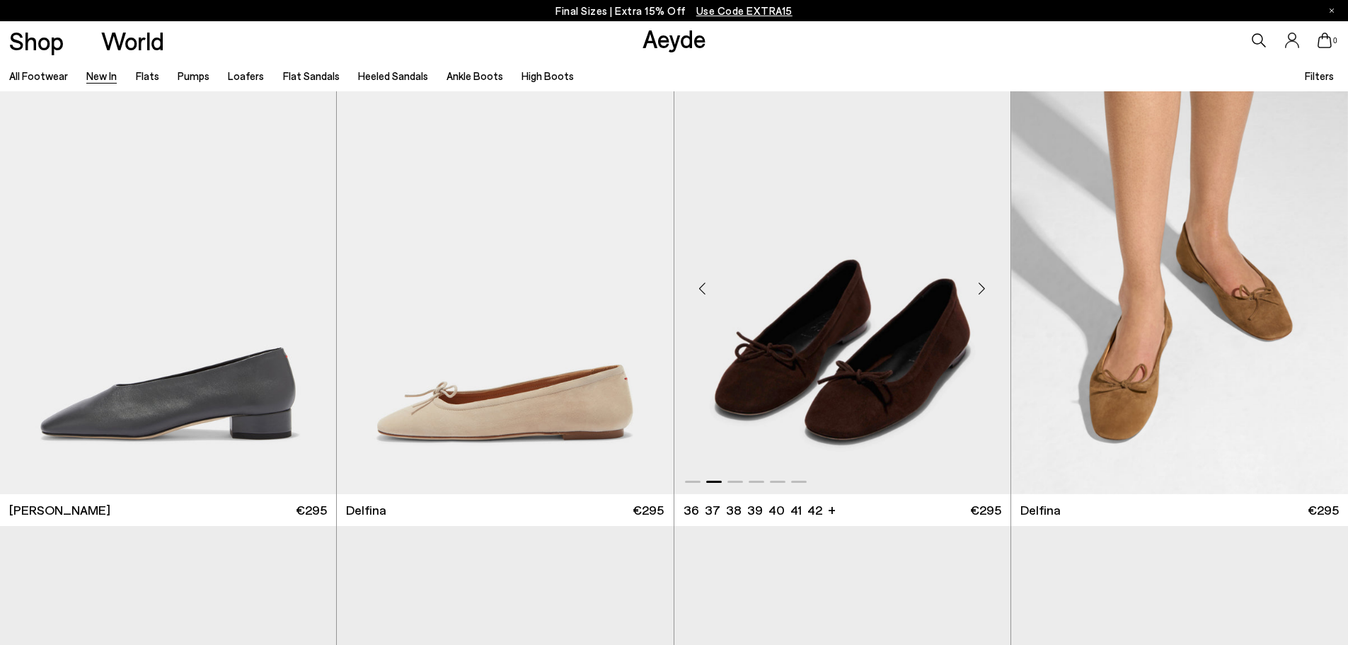
click at [974, 296] on div "Next slide" at bounding box center [982, 288] width 42 height 42
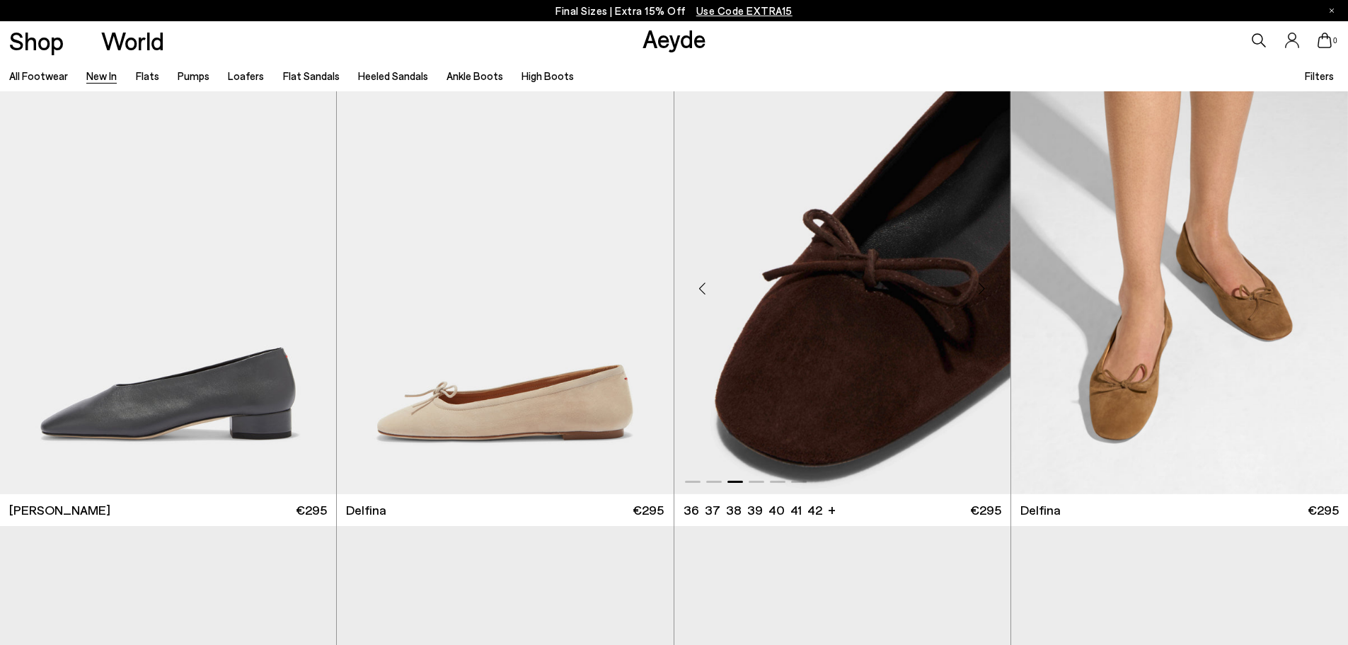
click at [974, 296] on div "Next slide" at bounding box center [982, 288] width 42 height 42
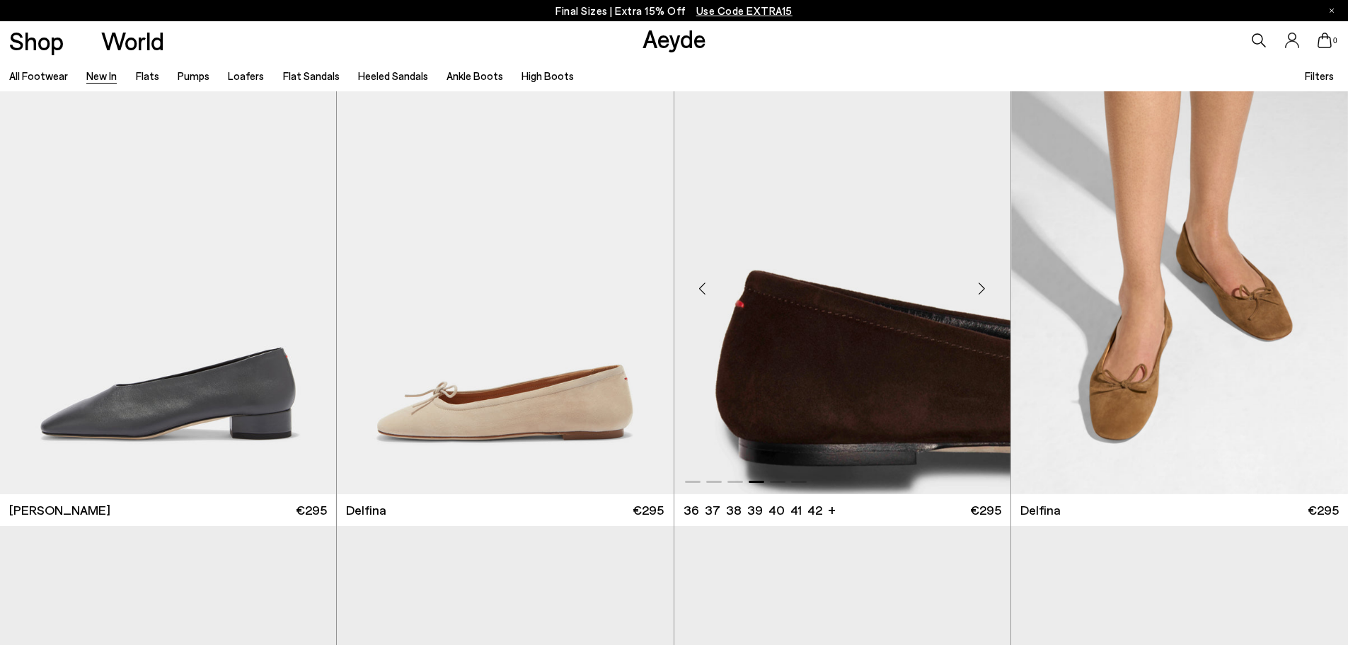
click at [977, 286] on div "Next slide" at bounding box center [982, 288] width 42 height 42
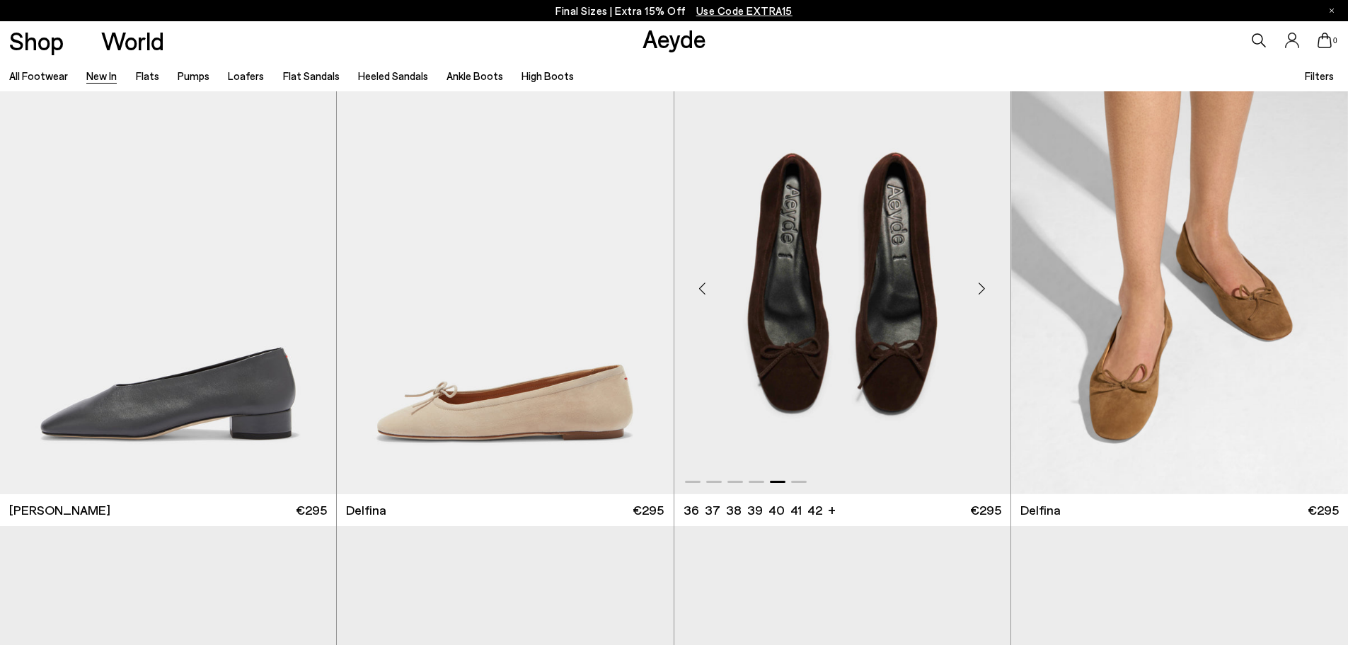
click at [977, 286] on div "Next slide" at bounding box center [982, 288] width 42 height 42
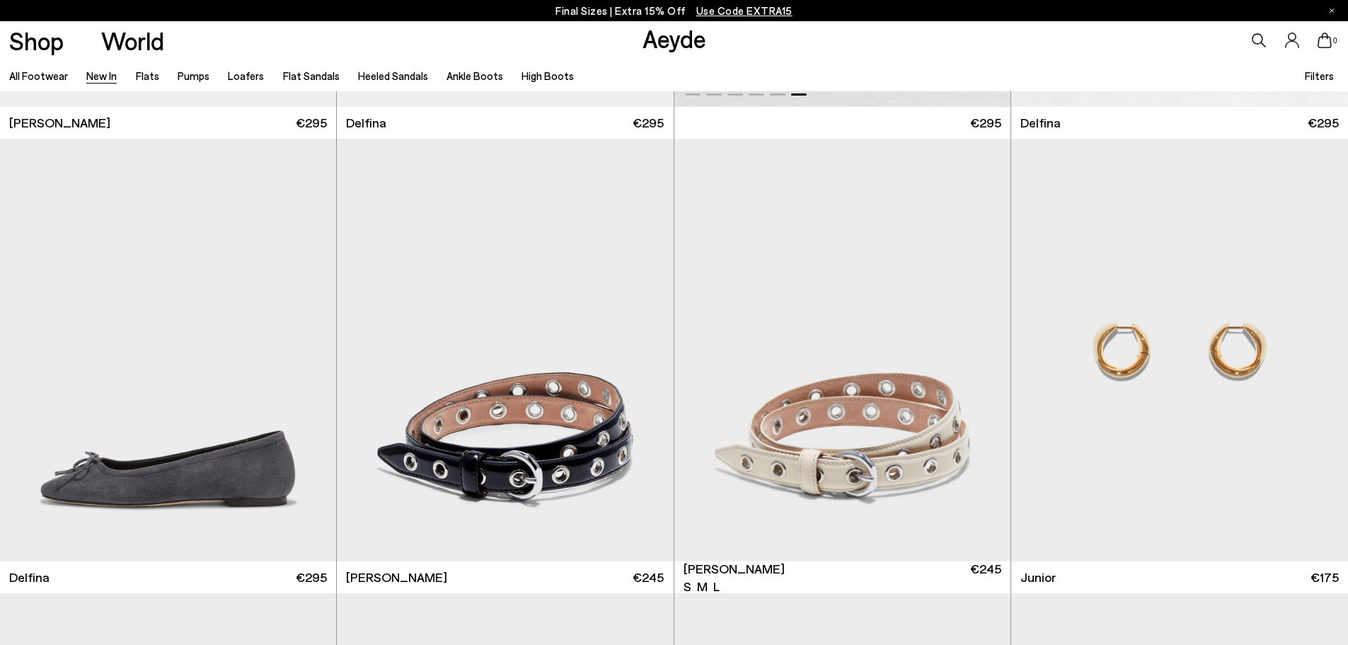
scroll to position [11105, 0]
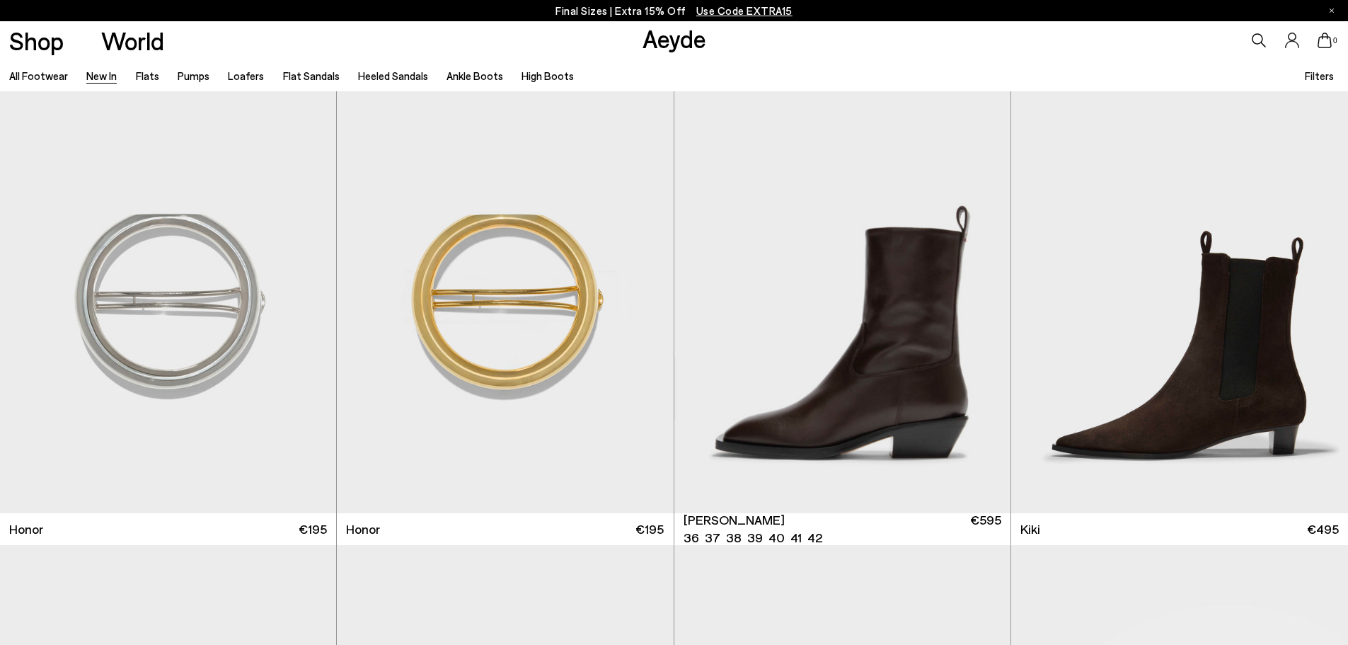
scroll to position [12685, 0]
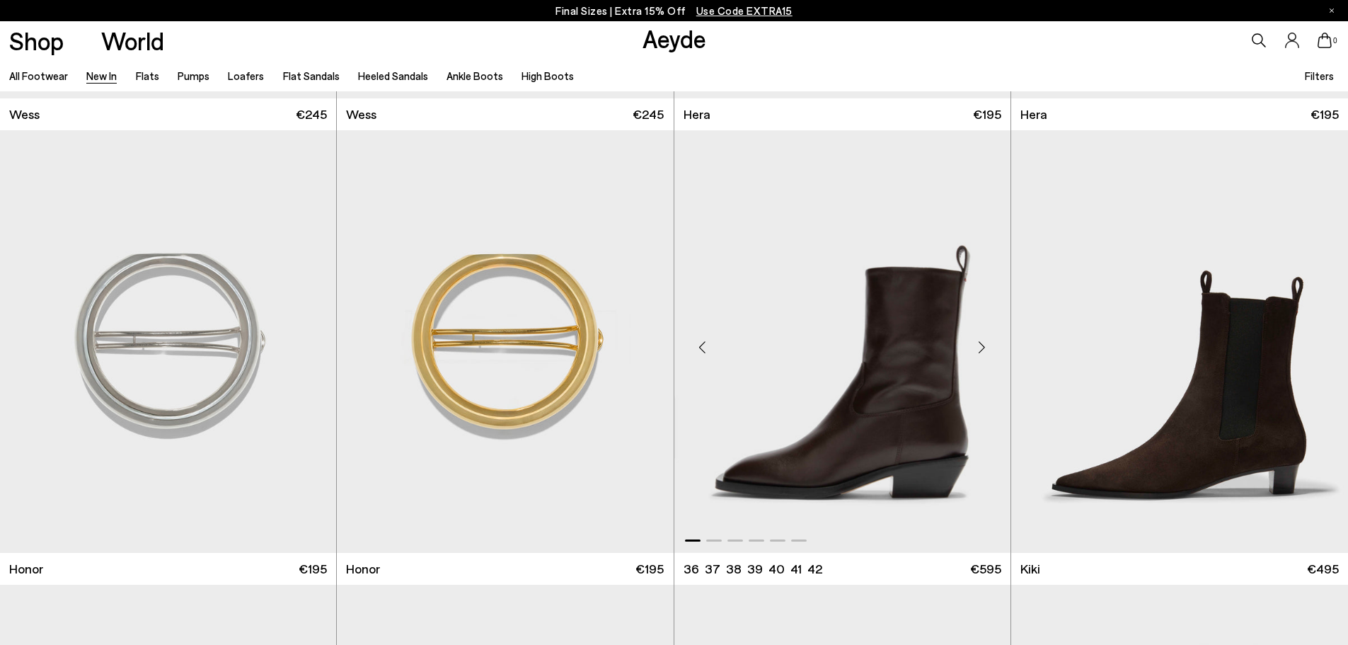
click at [977, 342] on div "Next slide" at bounding box center [982, 347] width 42 height 42
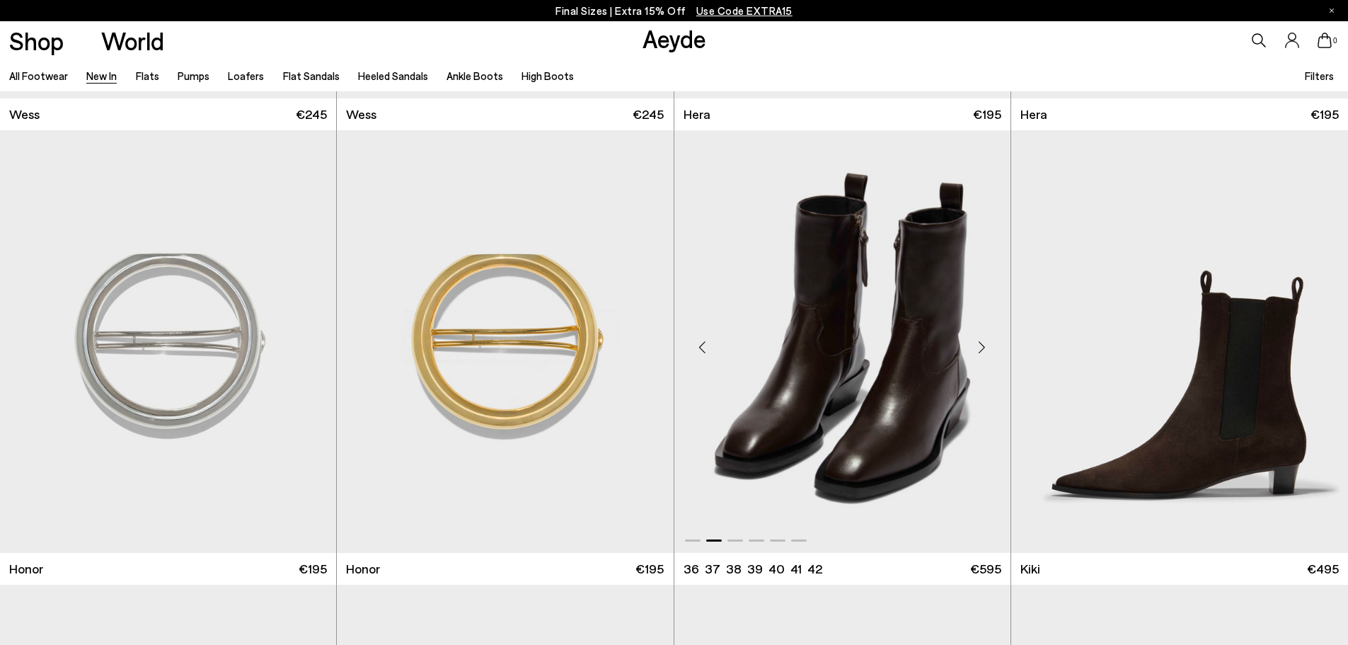
click at [977, 342] on div "Next slide" at bounding box center [982, 347] width 42 height 42
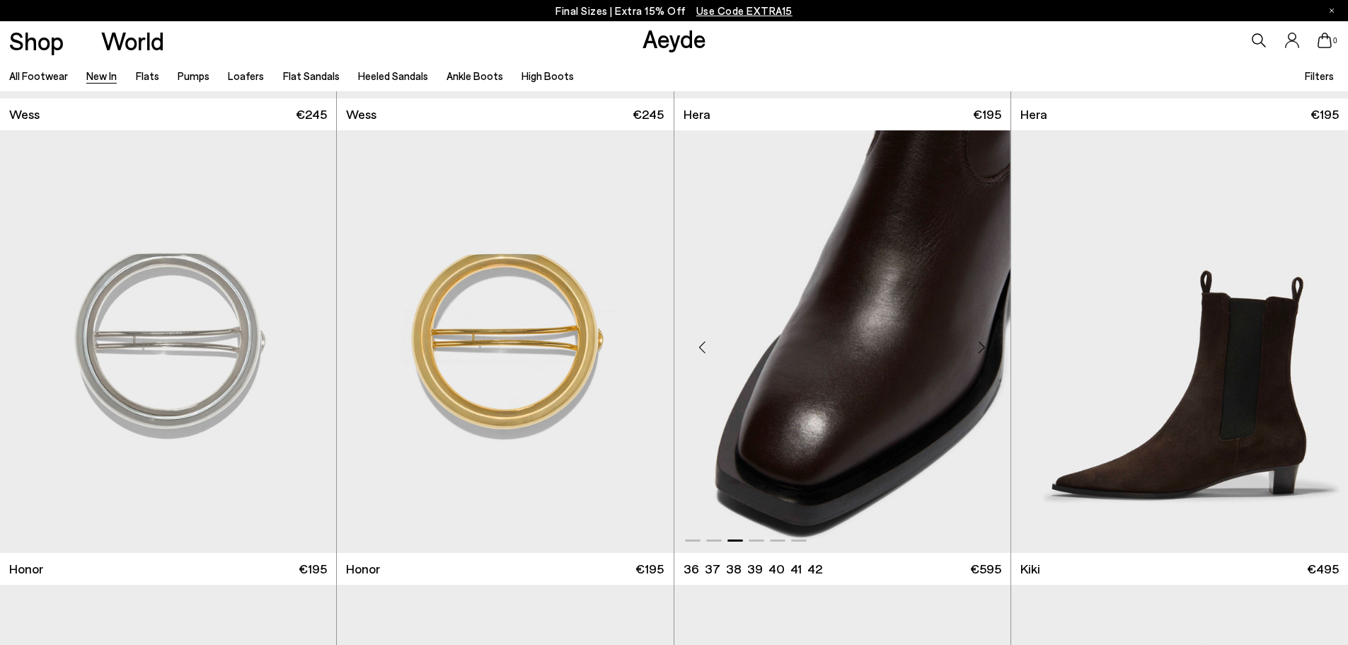
click at [977, 342] on div "Next slide" at bounding box center [982, 347] width 42 height 42
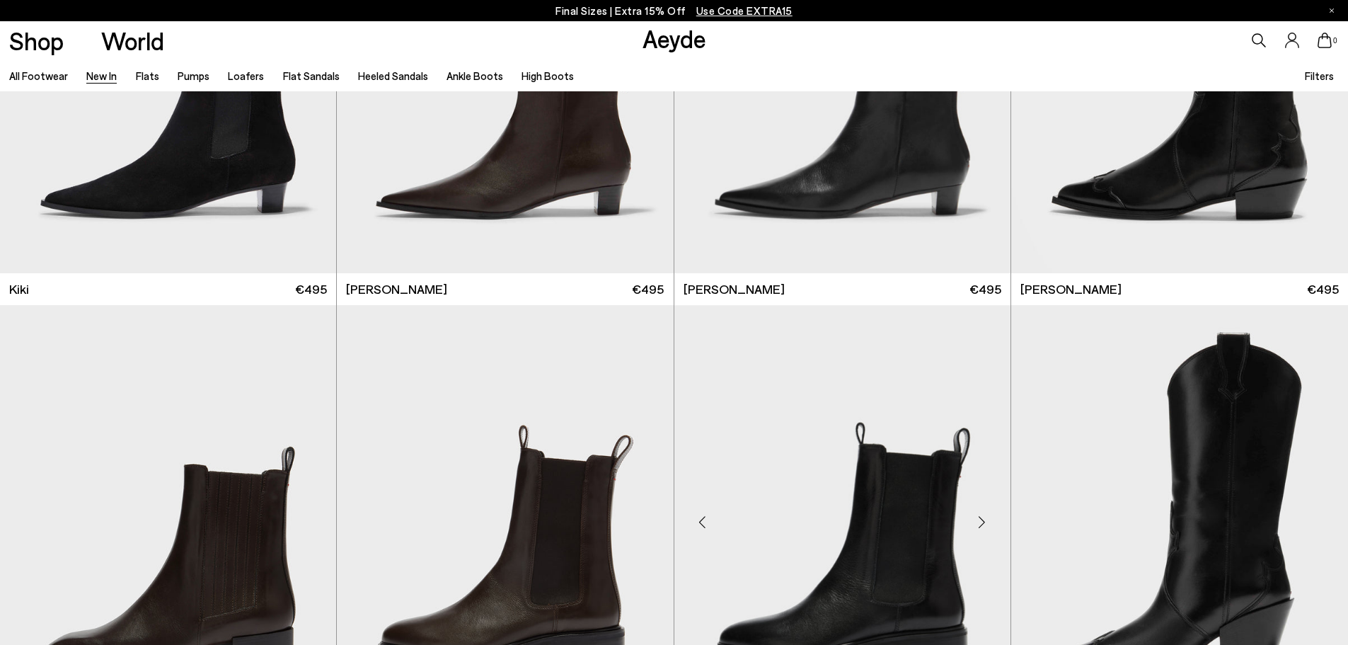
scroll to position [13660, 0]
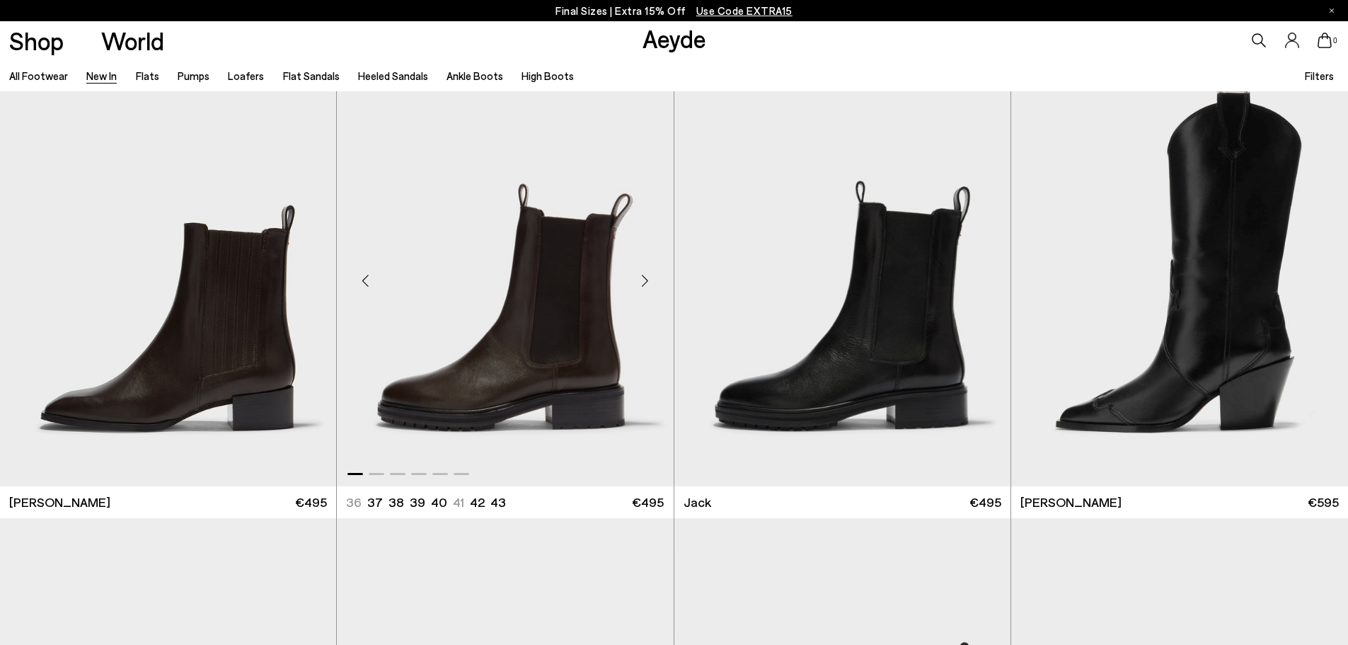
click at [646, 275] on div "Next slide" at bounding box center [645, 281] width 42 height 42
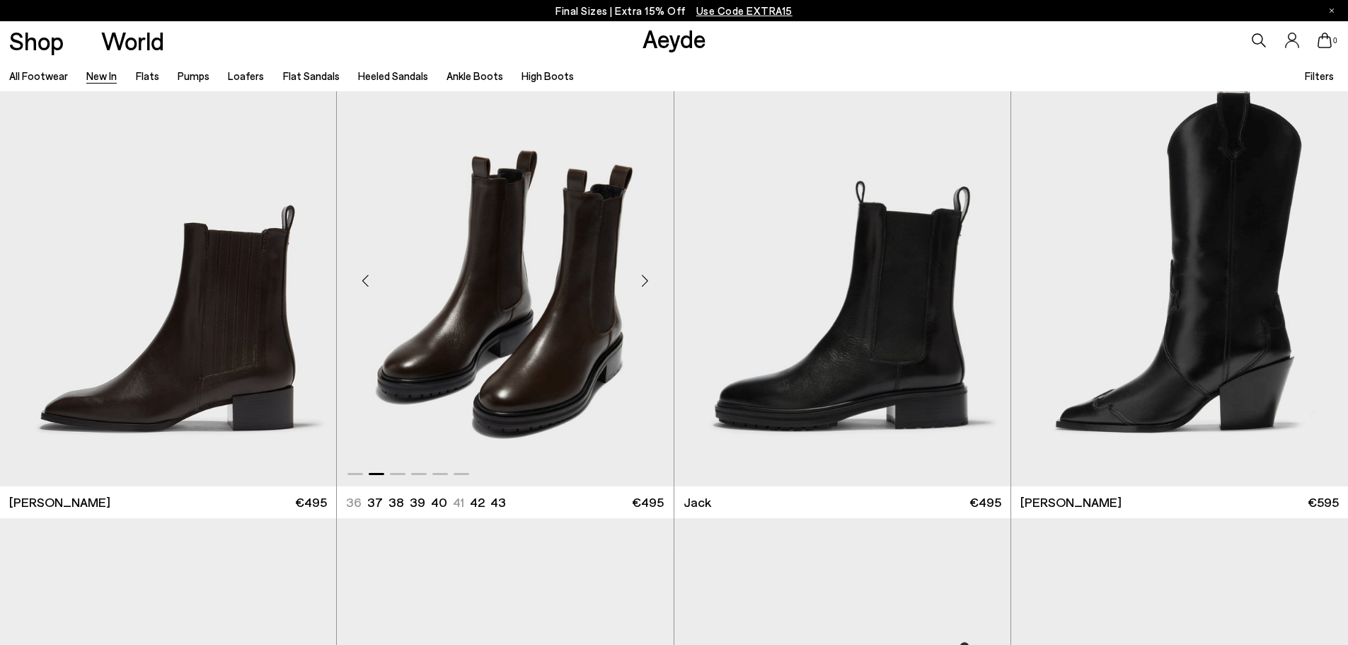
click at [645, 276] on div "Next slide" at bounding box center [645, 281] width 42 height 42
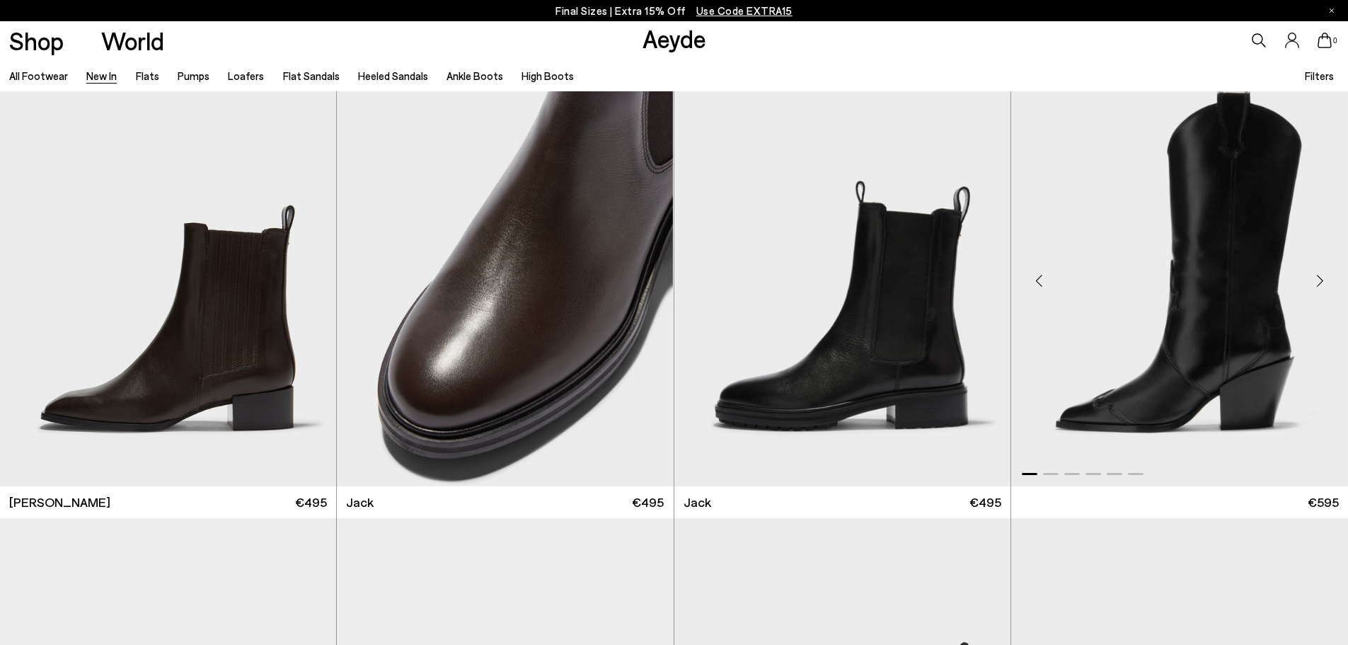
scroll to position [13511, 0]
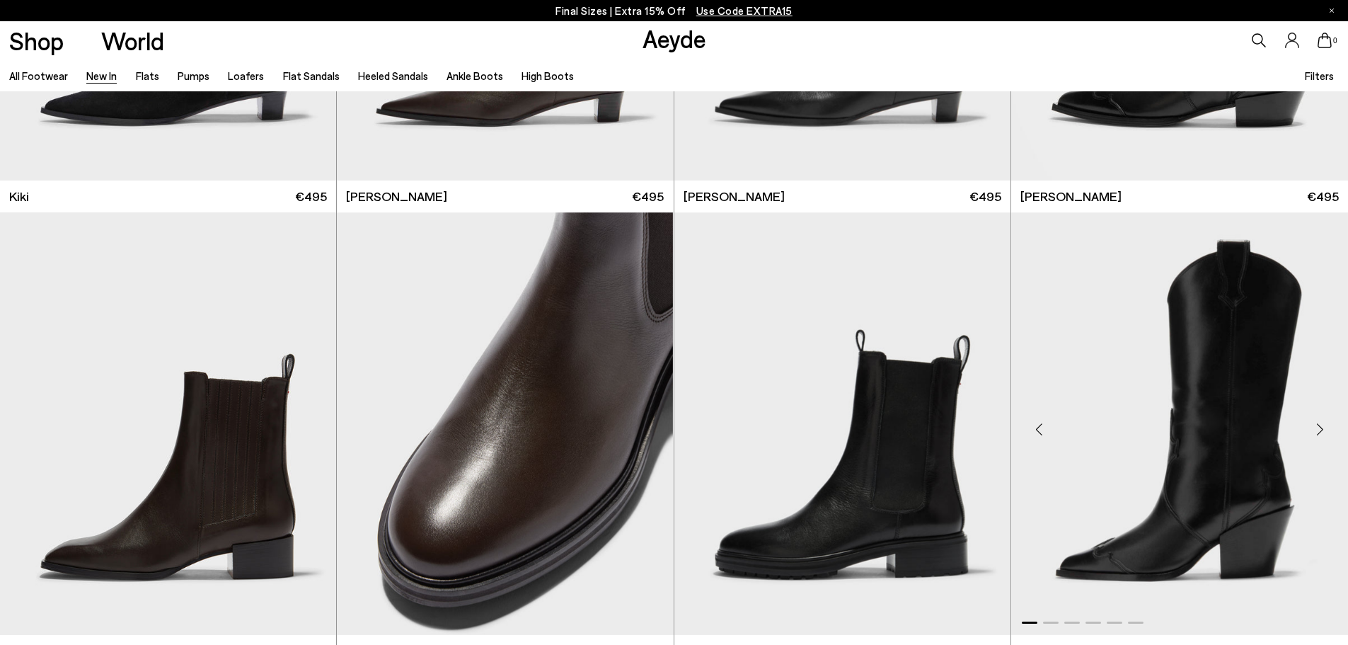
click at [1320, 434] on div "Next slide" at bounding box center [1319, 429] width 42 height 42
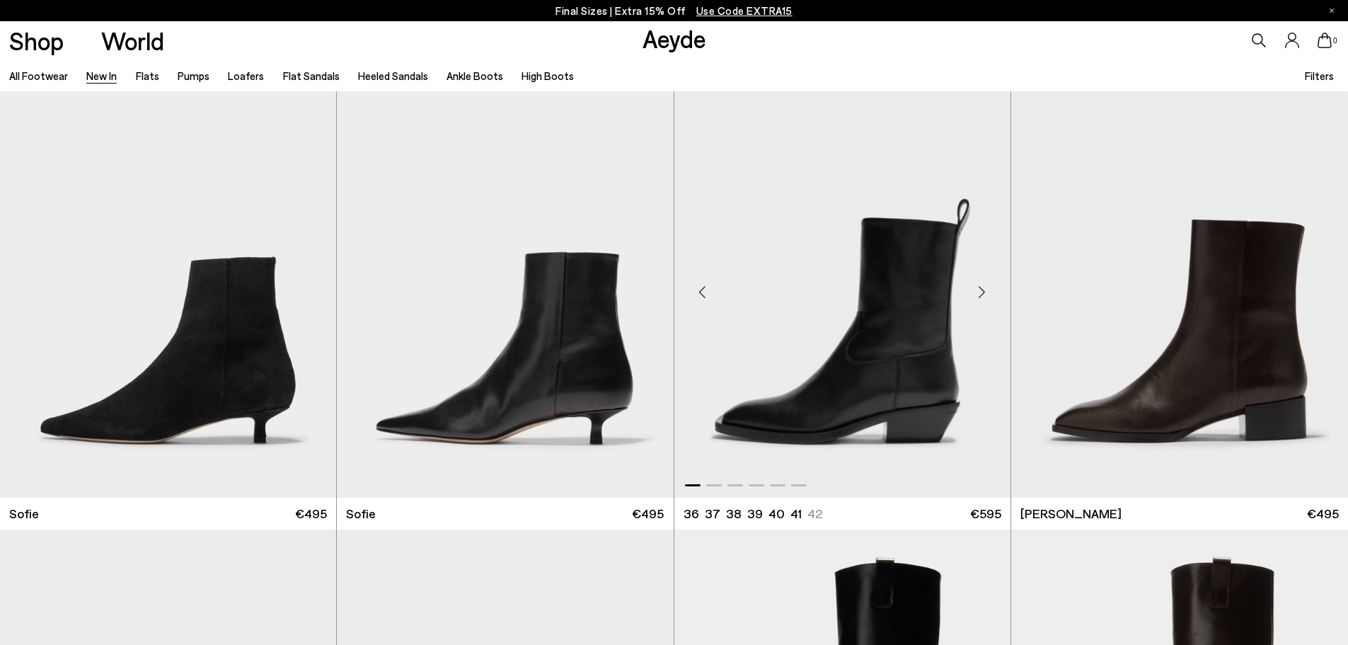
scroll to position [14101, 0]
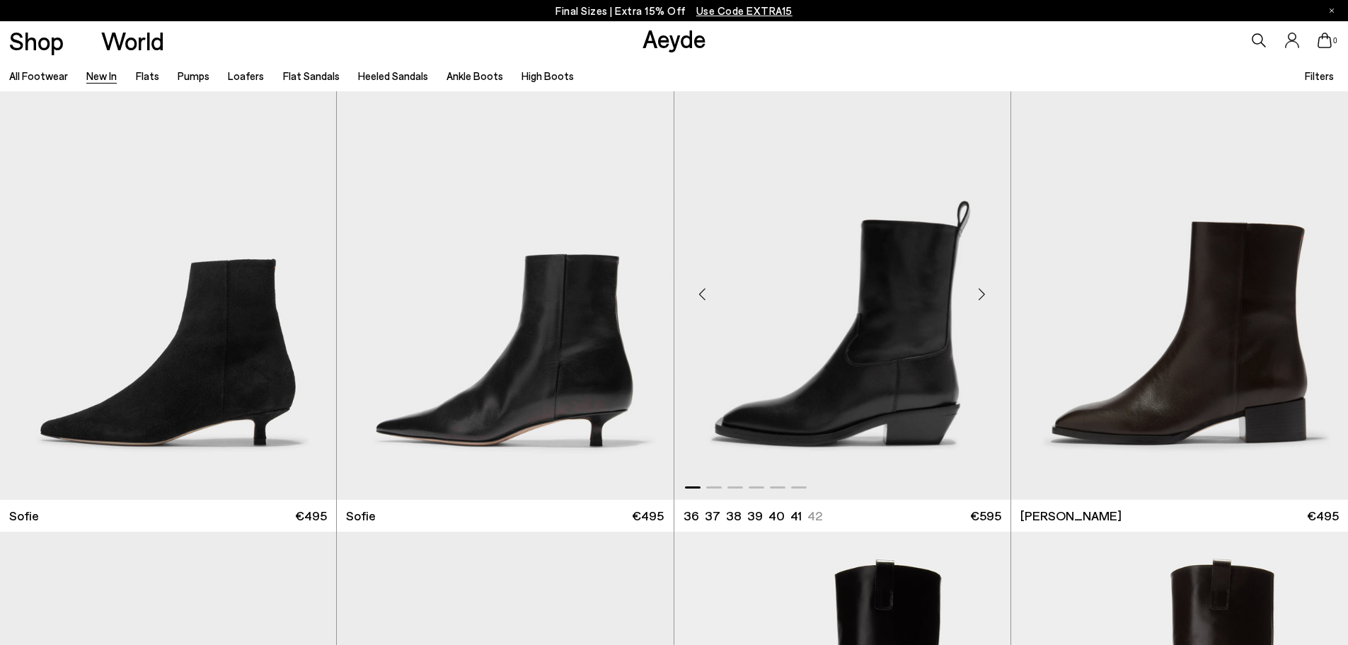
click at [993, 301] on div "Next slide" at bounding box center [982, 294] width 42 height 42
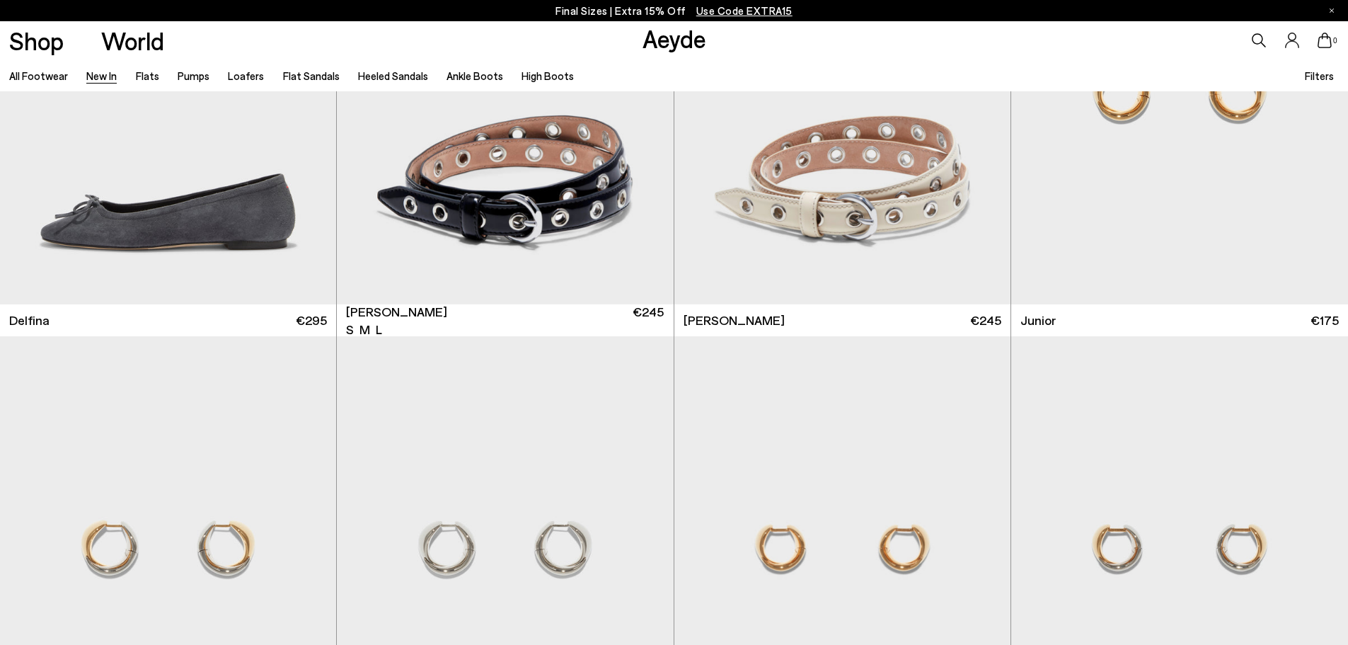
scroll to position [11080, 0]
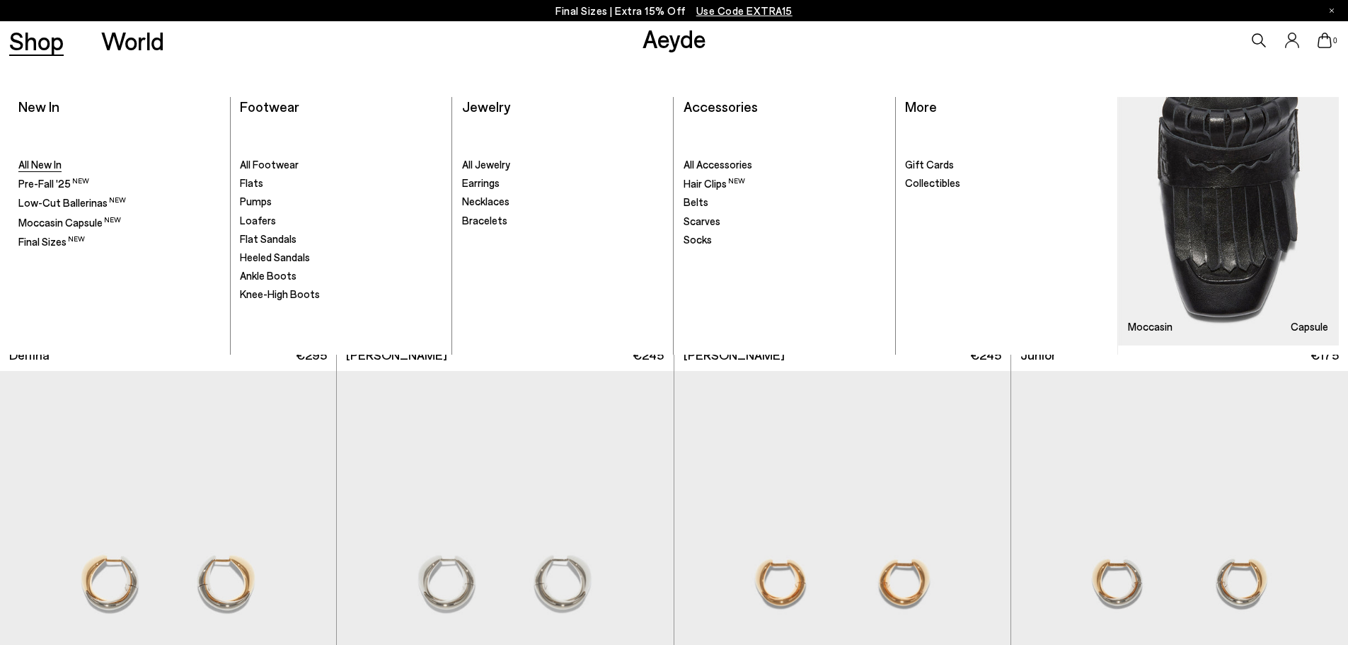
click at [47, 163] on span "All New In" at bounding box center [39, 164] width 43 height 13
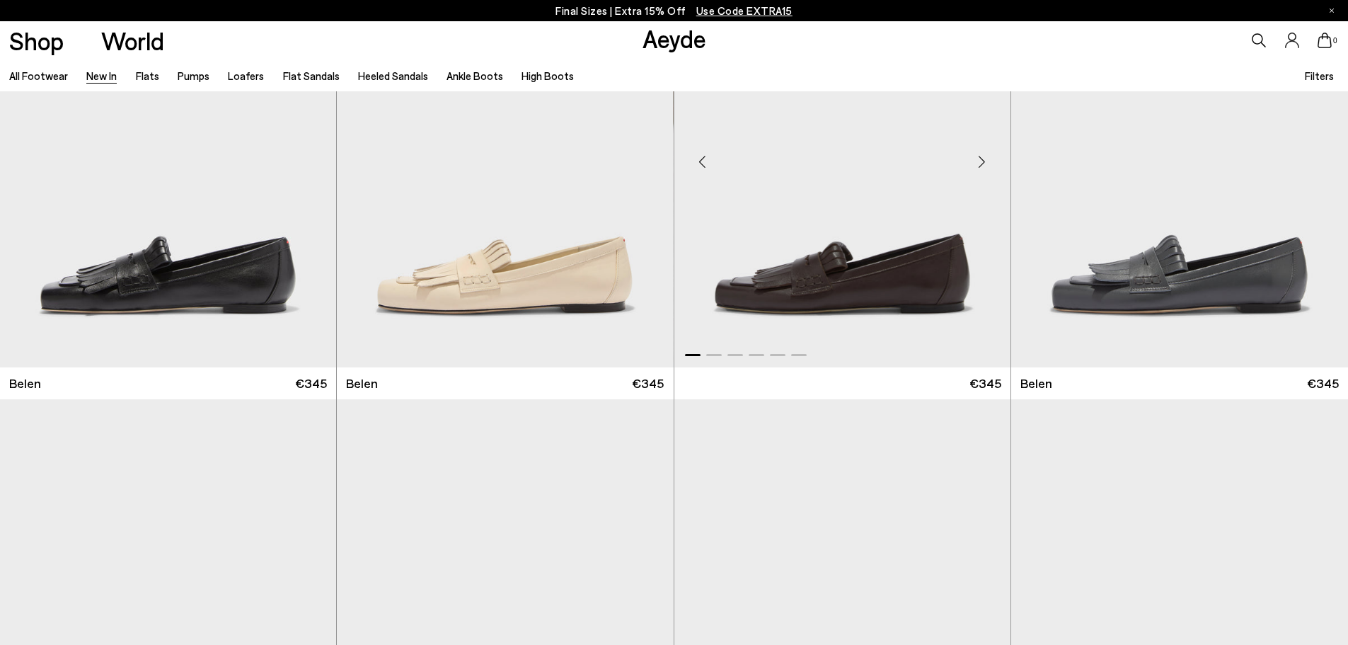
scroll to position [147, 0]
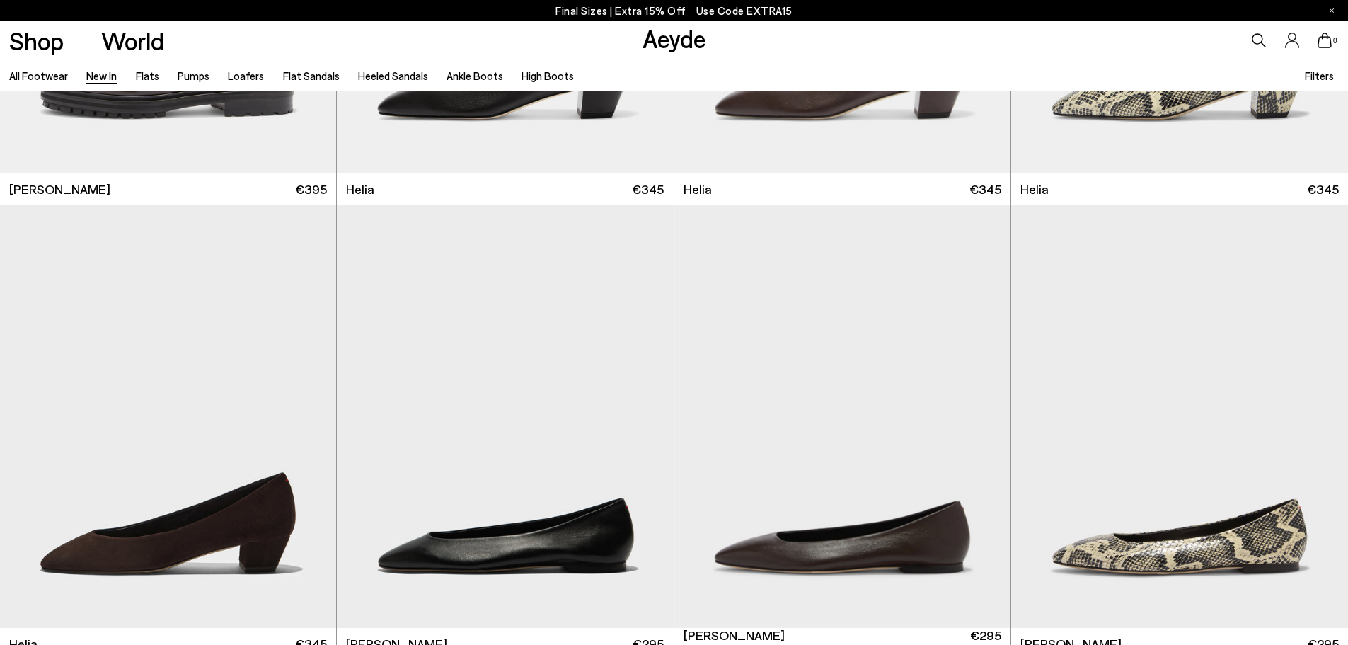
scroll to position [1924, 0]
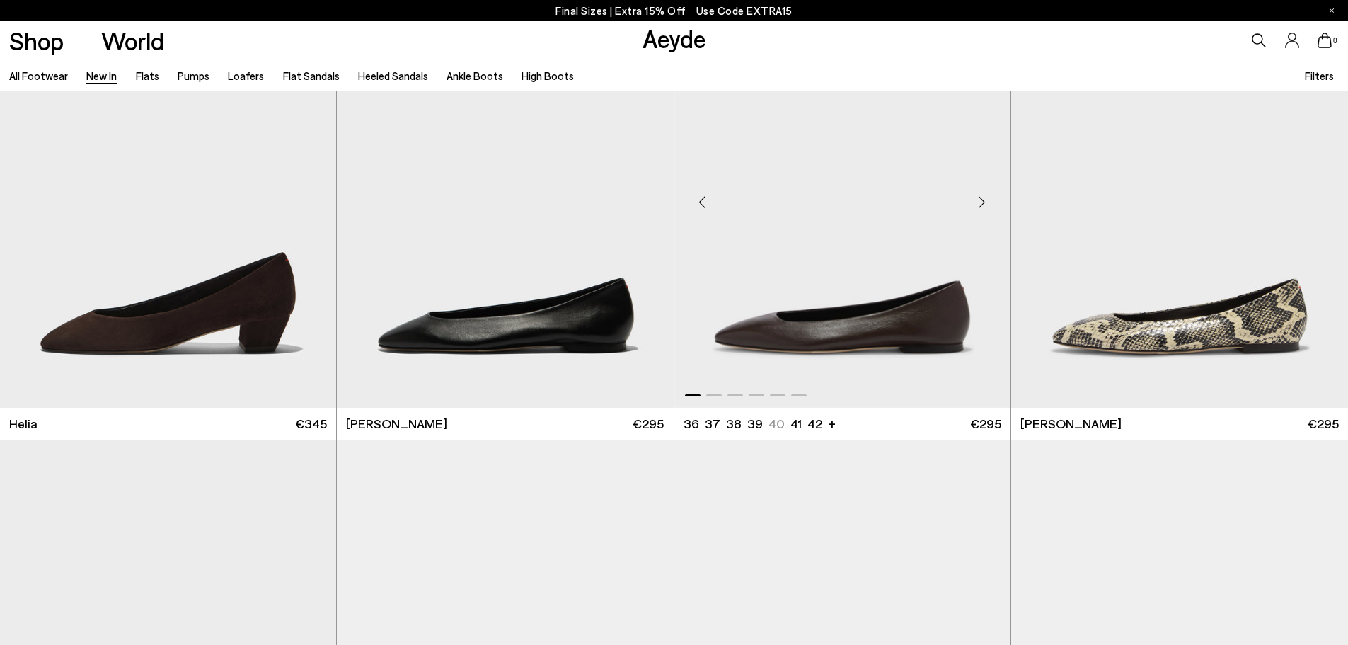
click at [987, 209] on div "Next slide" at bounding box center [982, 202] width 42 height 42
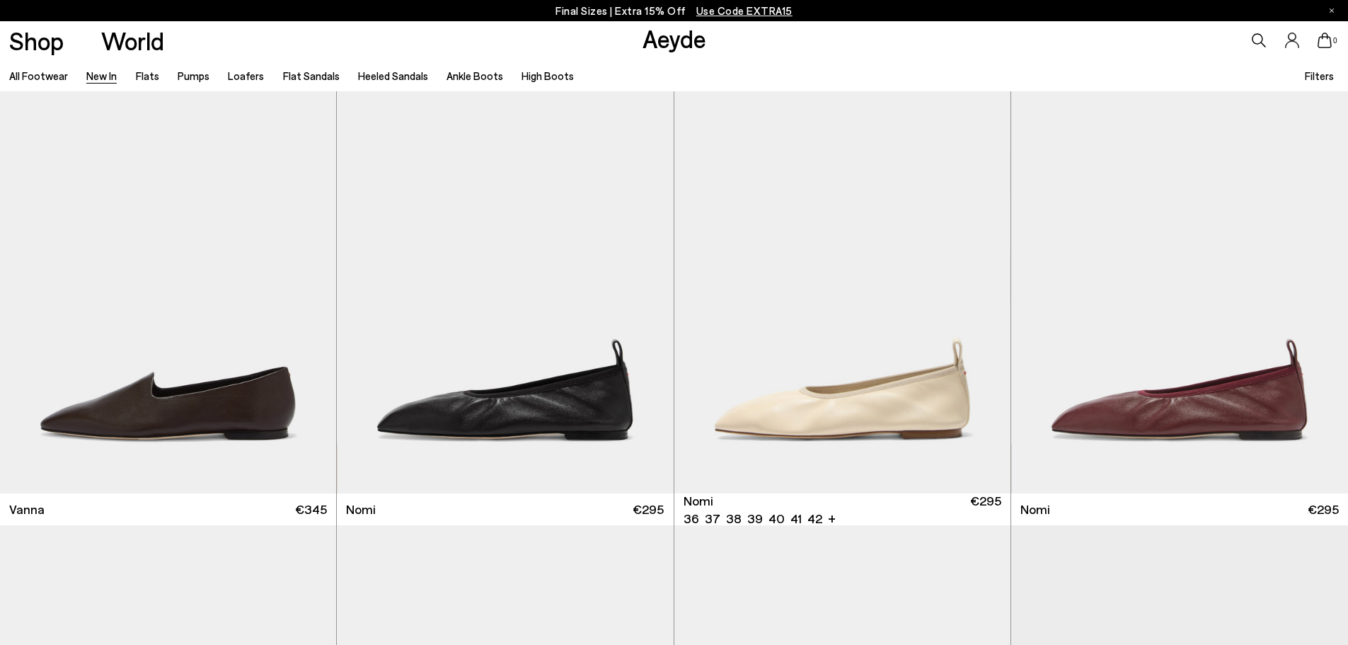
scroll to position [2792, 0]
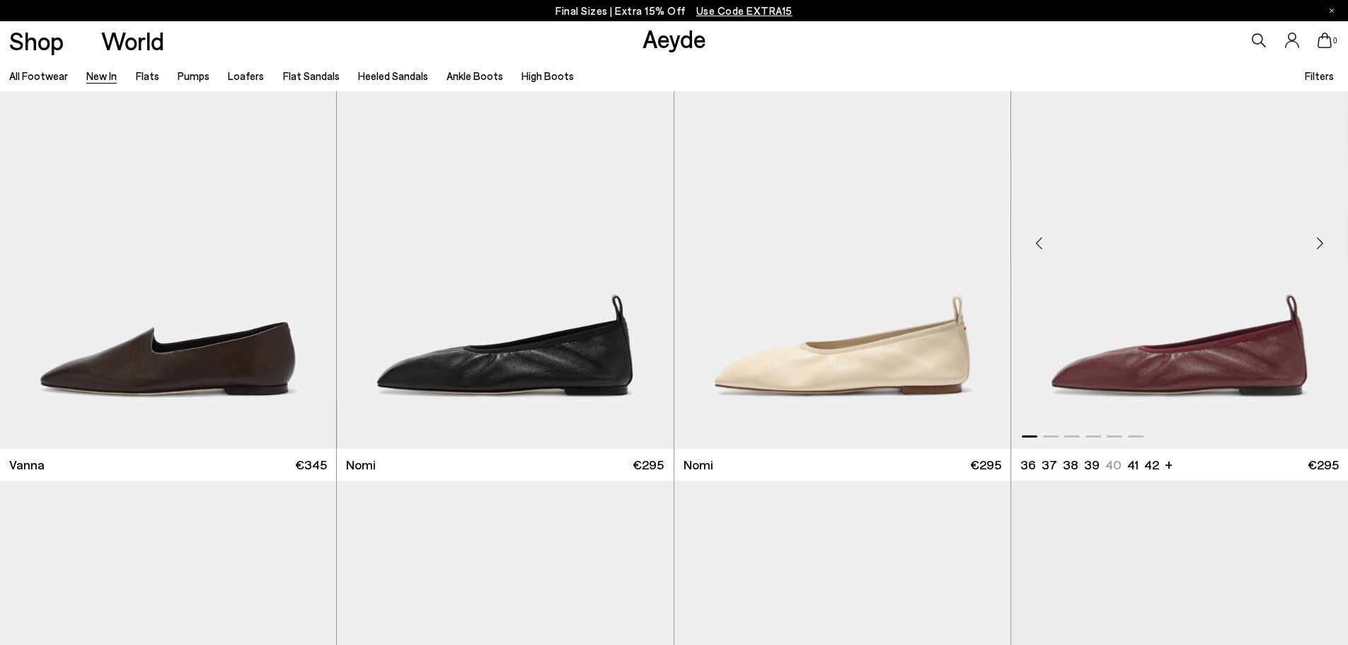
click at [1320, 256] on div "Next slide" at bounding box center [1319, 243] width 42 height 42
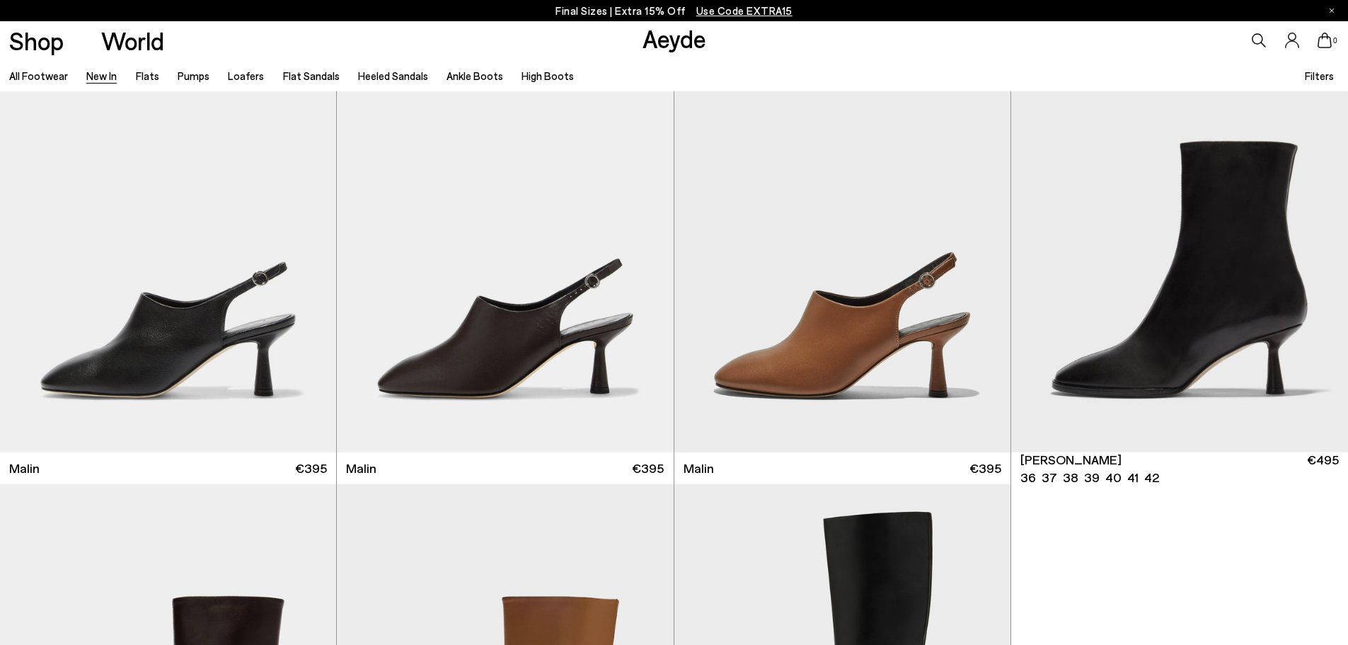
scroll to position [4821, 0]
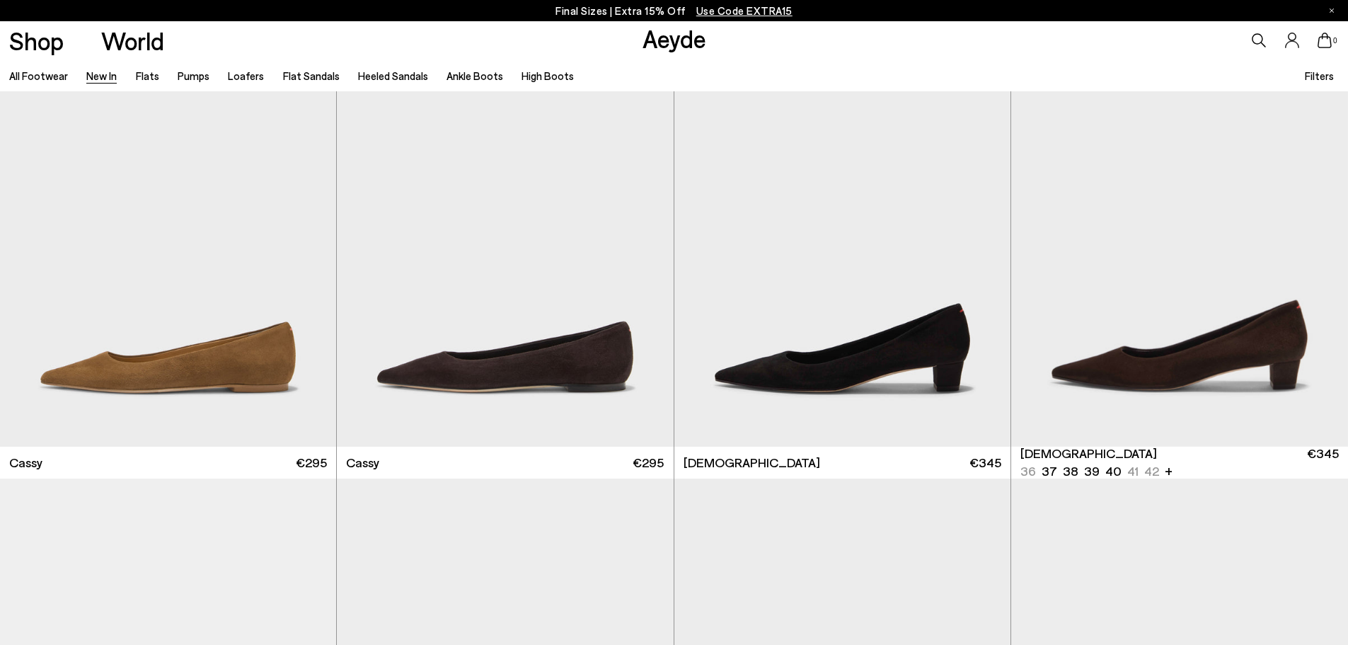
scroll to position [7339, 0]
click at [313, 235] on div "Next slide" at bounding box center [308, 240] width 42 height 42
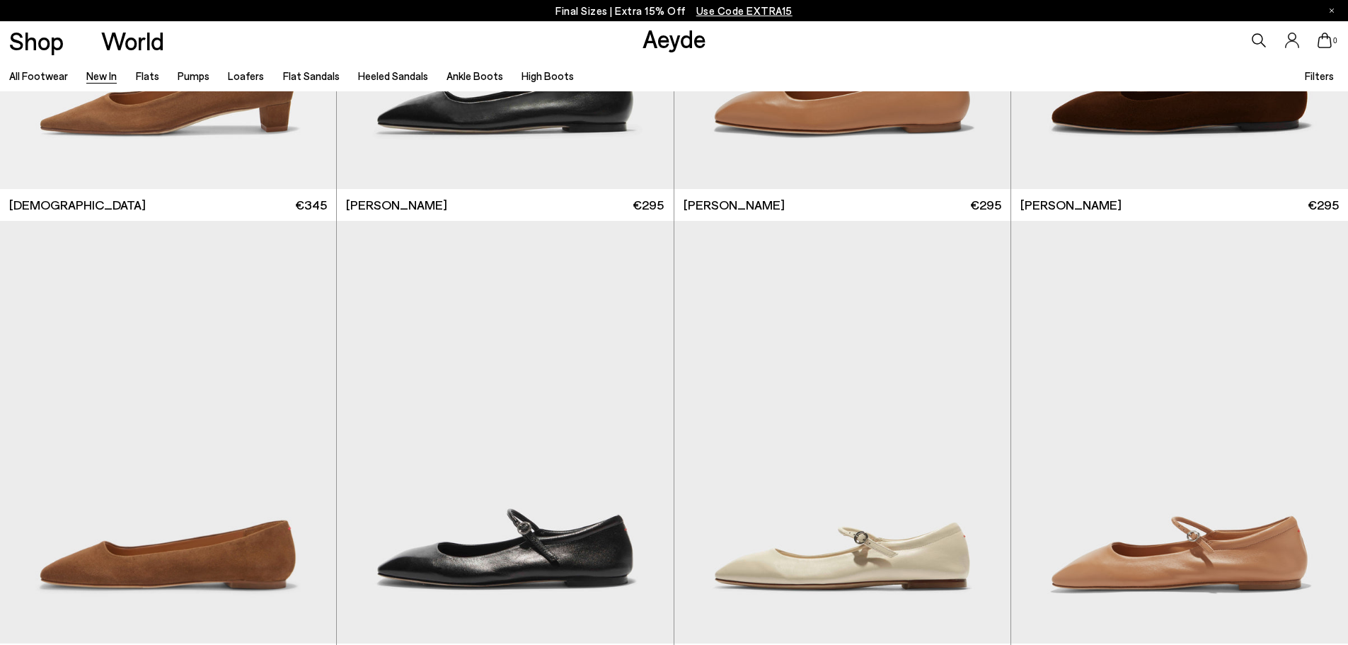
scroll to position [7859, 0]
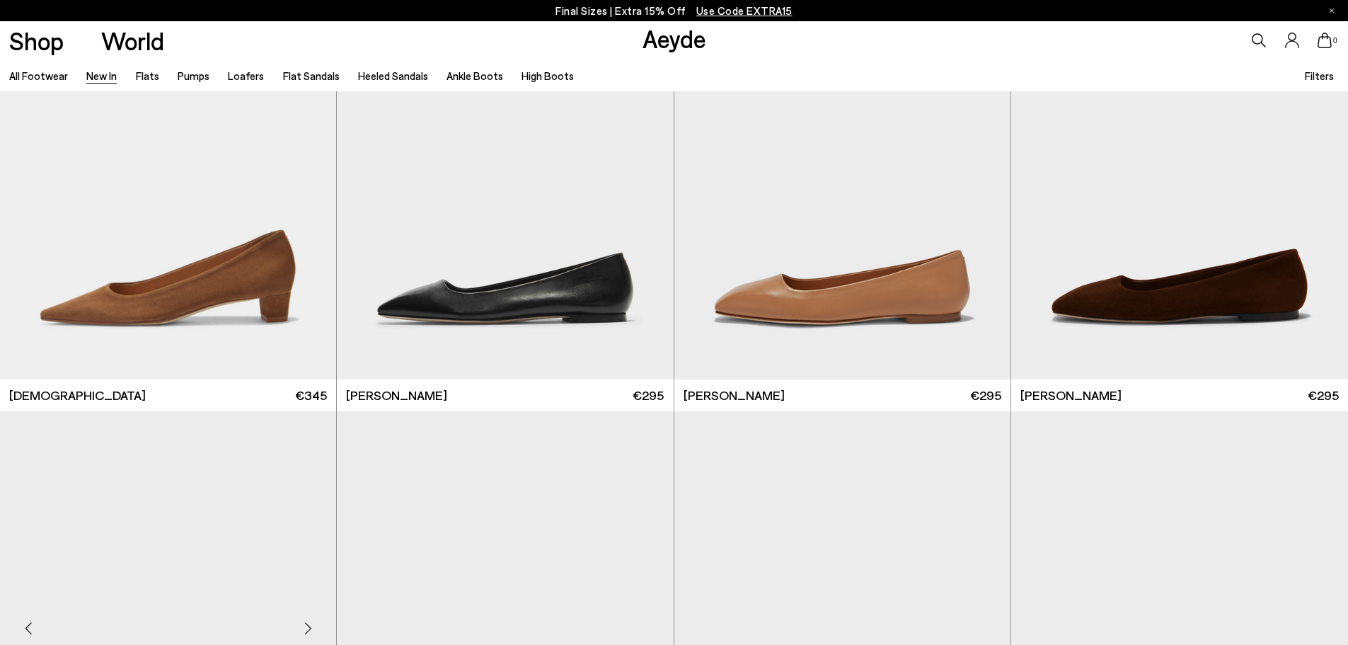
click at [305, 607] on div "Next slide" at bounding box center [308, 628] width 42 height 42
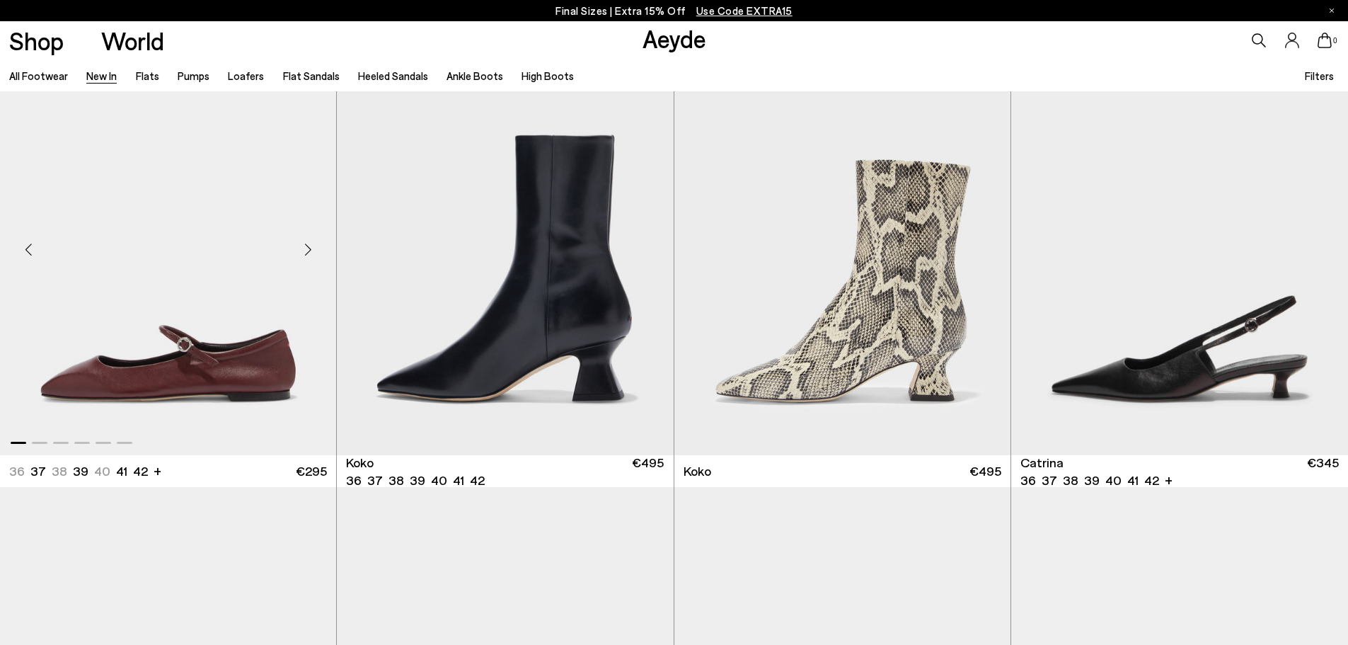
scroll to position [8692, 0]
click at [311, 248] on div "Next slide" at bounding box center [308, 250] width 42 height 42
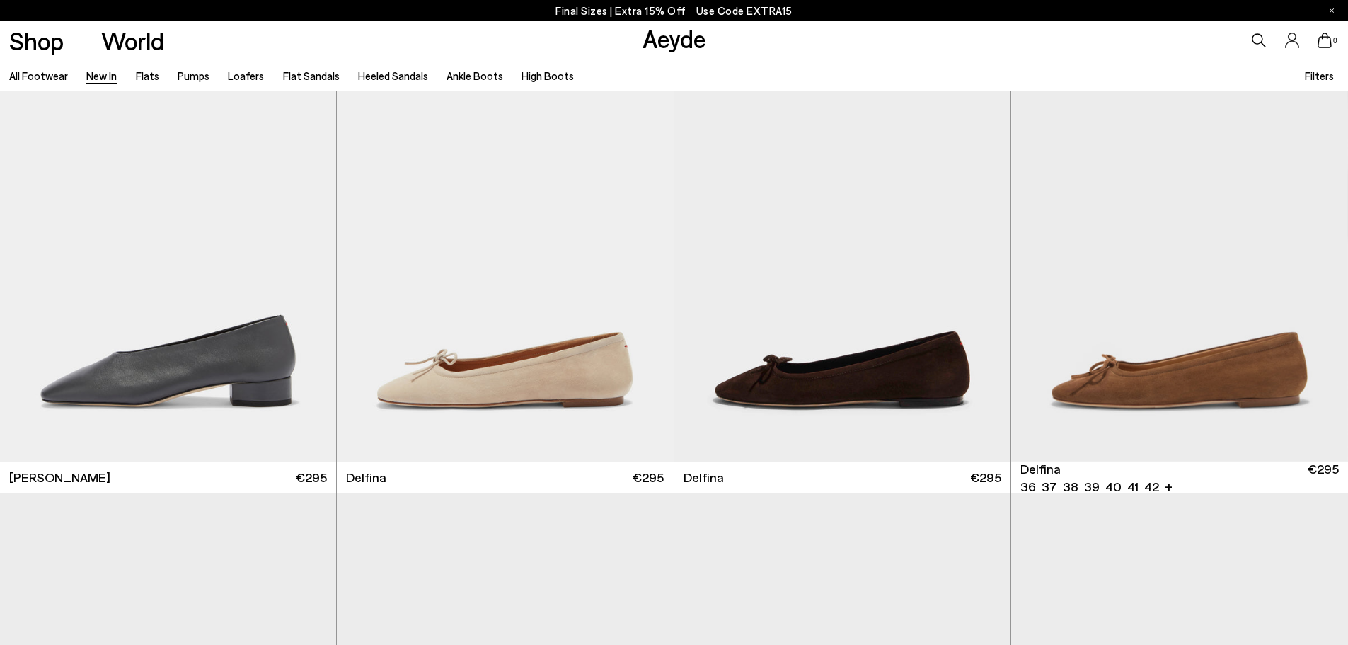
scroll to position [10504, 0]
click at [979, 258] on div "Next slide" at bounding box center [982, 255] width 42 height 42
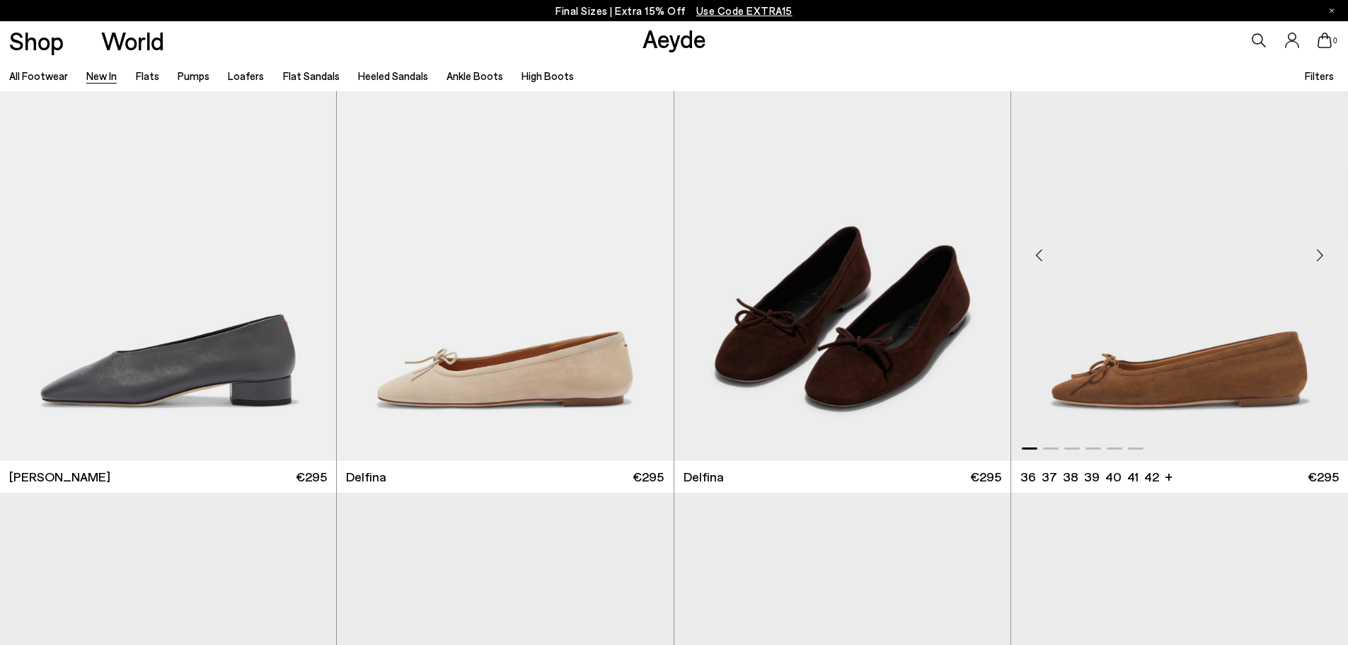
click at [1320, 254] on div "Next slide" at bounding box center [1319, 255] width 42 height 42
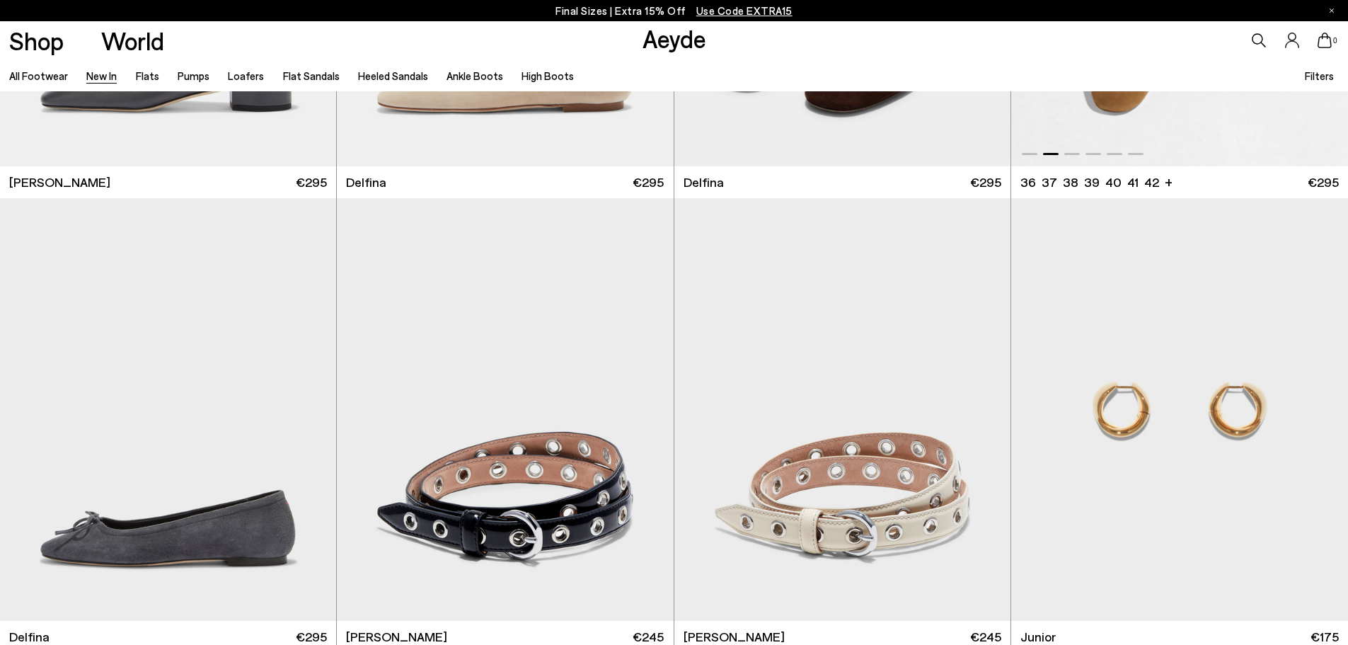
scroll to position [10546, 0]
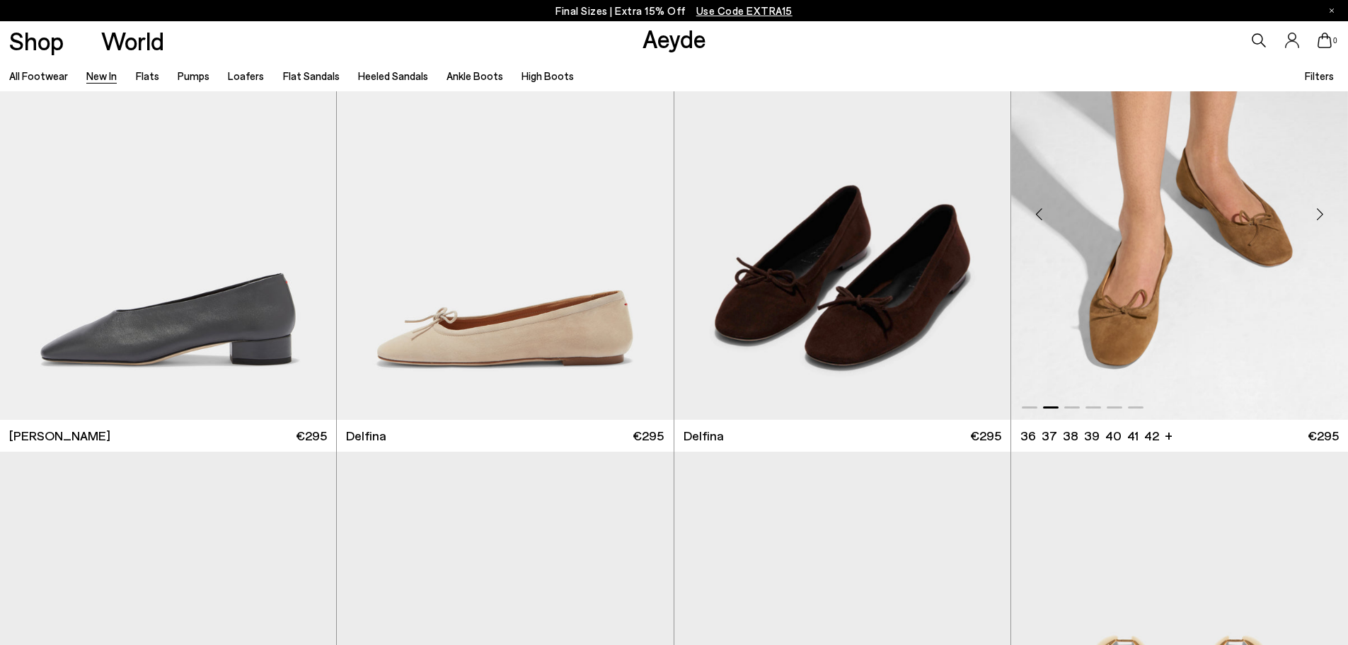
click at [1232, 333] on img "2 / 6" at bounding box center [1179, 208] width 337 height 422
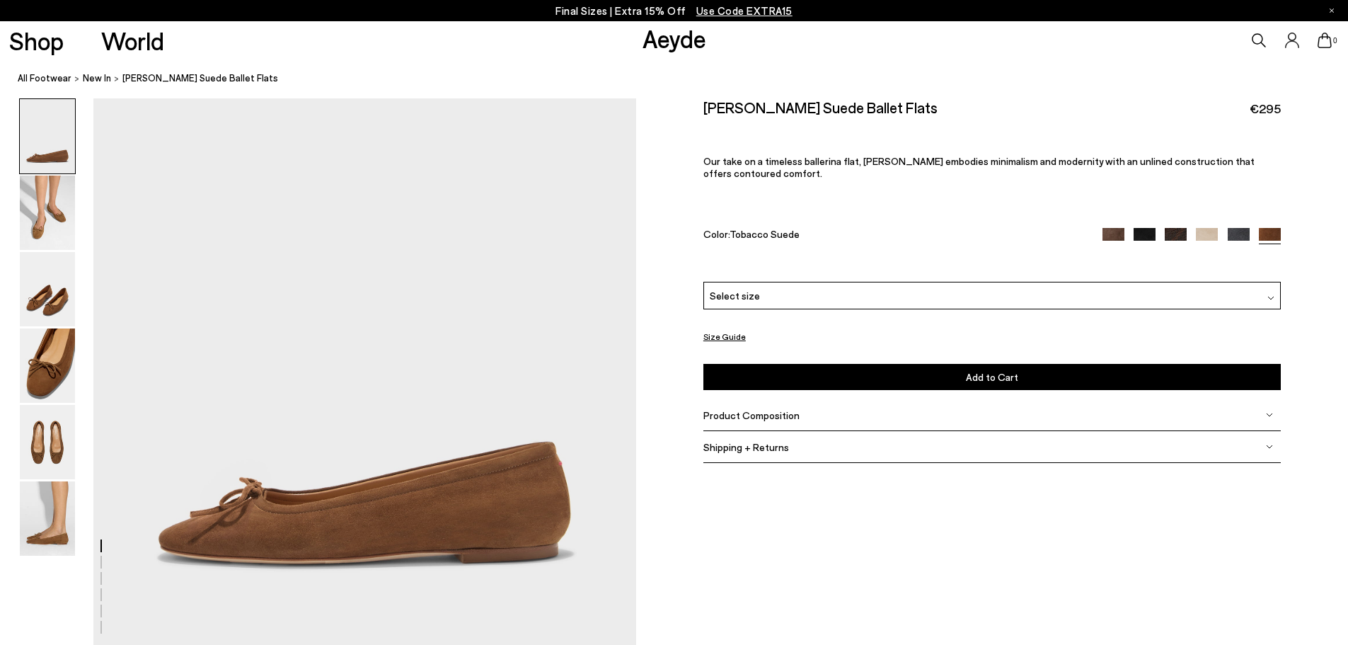
click at [776, 299] on div "Select size" at bounding box center [991, 296] width 577 height 28
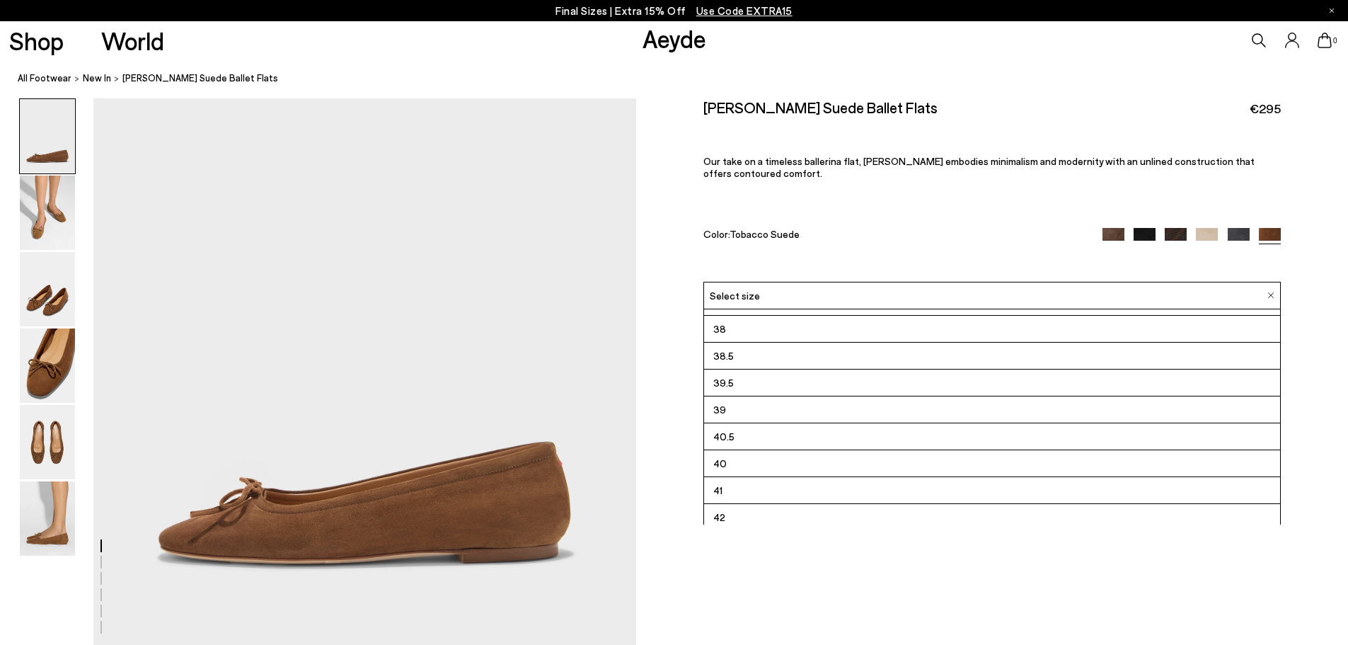
scroll to position [75, 0]
click at [732, 461] on li "40" at bounding box center [992, 462] width 576 height 27
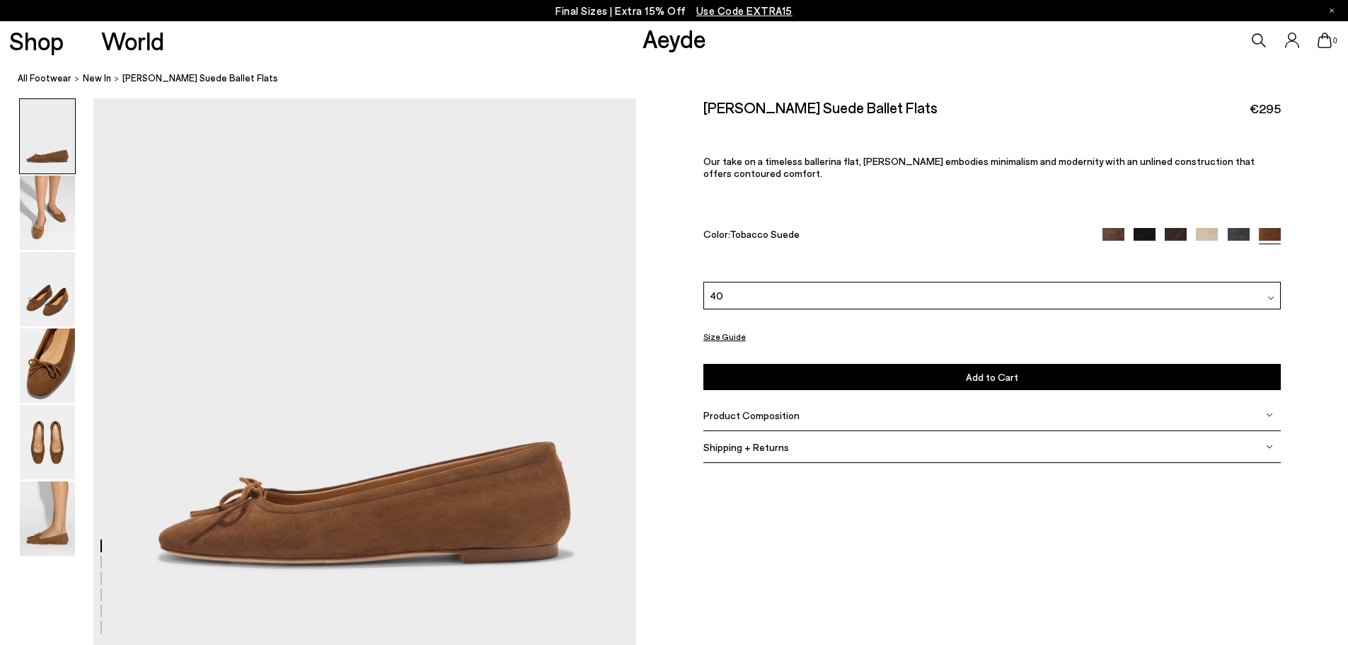
click at [754, 365] on button "Add to Cart Select a Size First" at bounding box center [991, 377] width 577 height 26
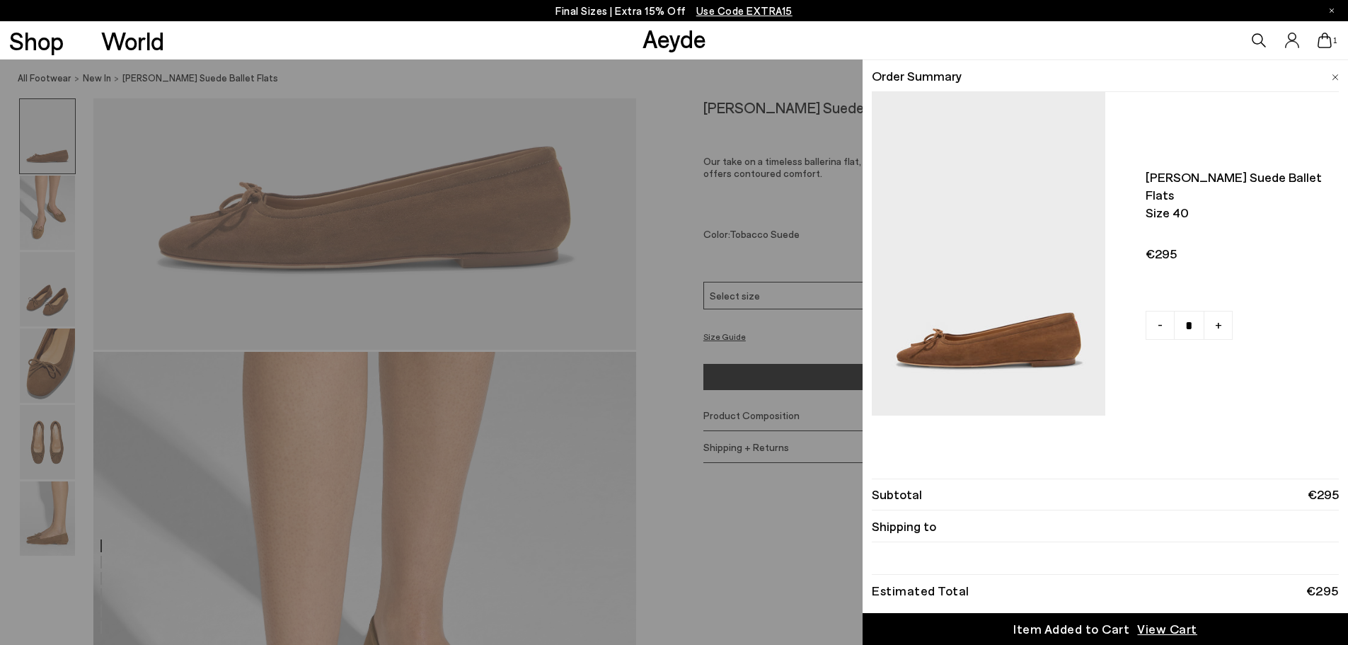
scroll to position [304, 0]
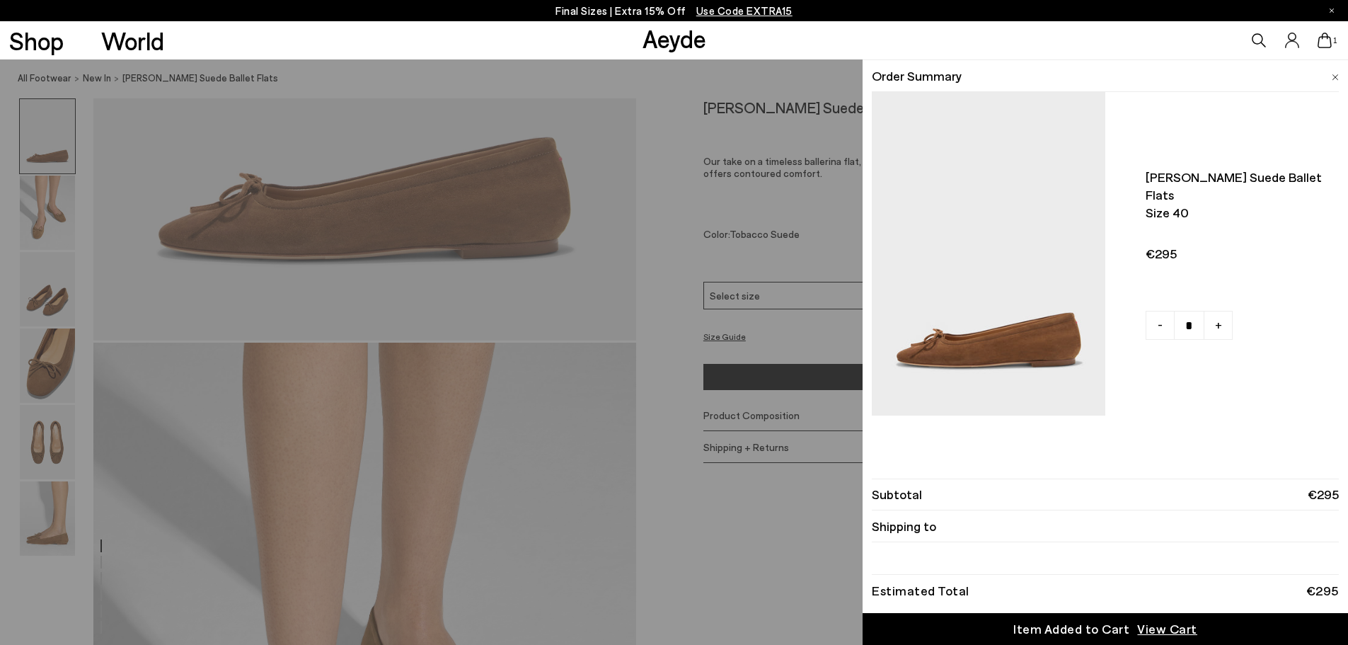
click at [1177, 625] on span "View Cart" at bounding box center [1167, 629] width 60 height 18
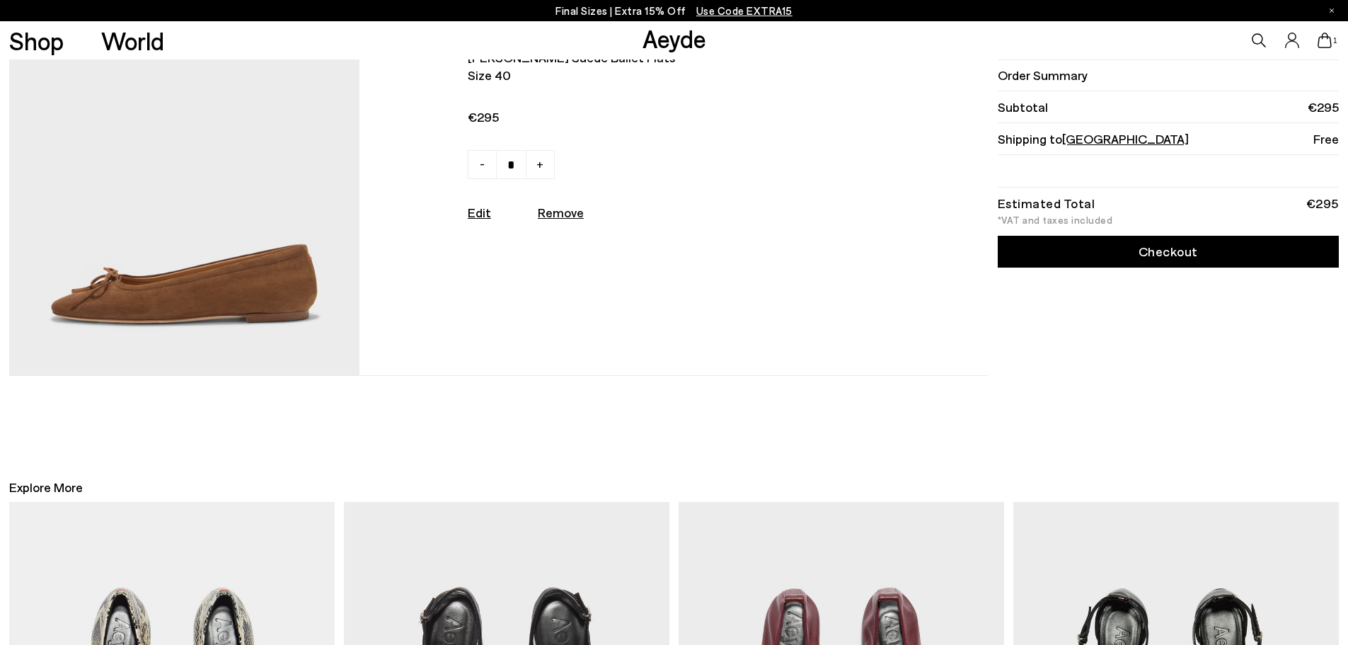
scroll to position [118, 0]
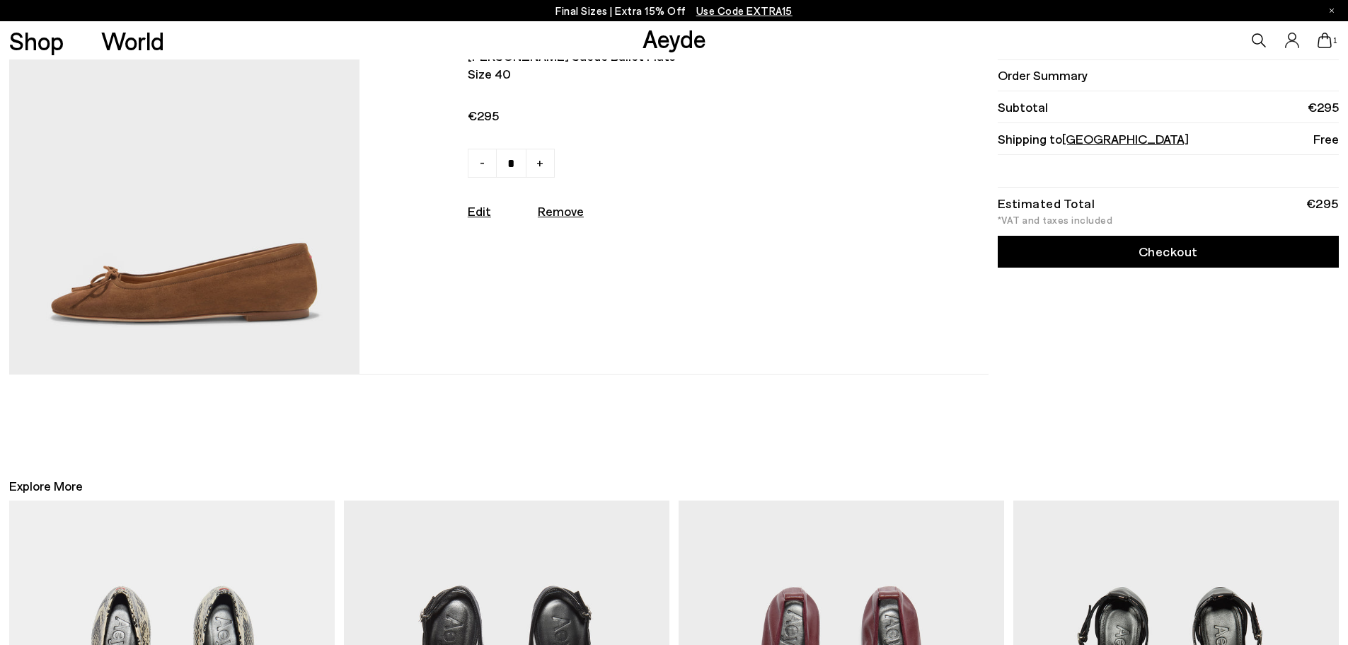
click at [1234, 246] on link "Checkout" at bounding box center [1168, 252] width 341 height 32
